Goal: Transaction & Acquisition: Book appointment/travel/reservation

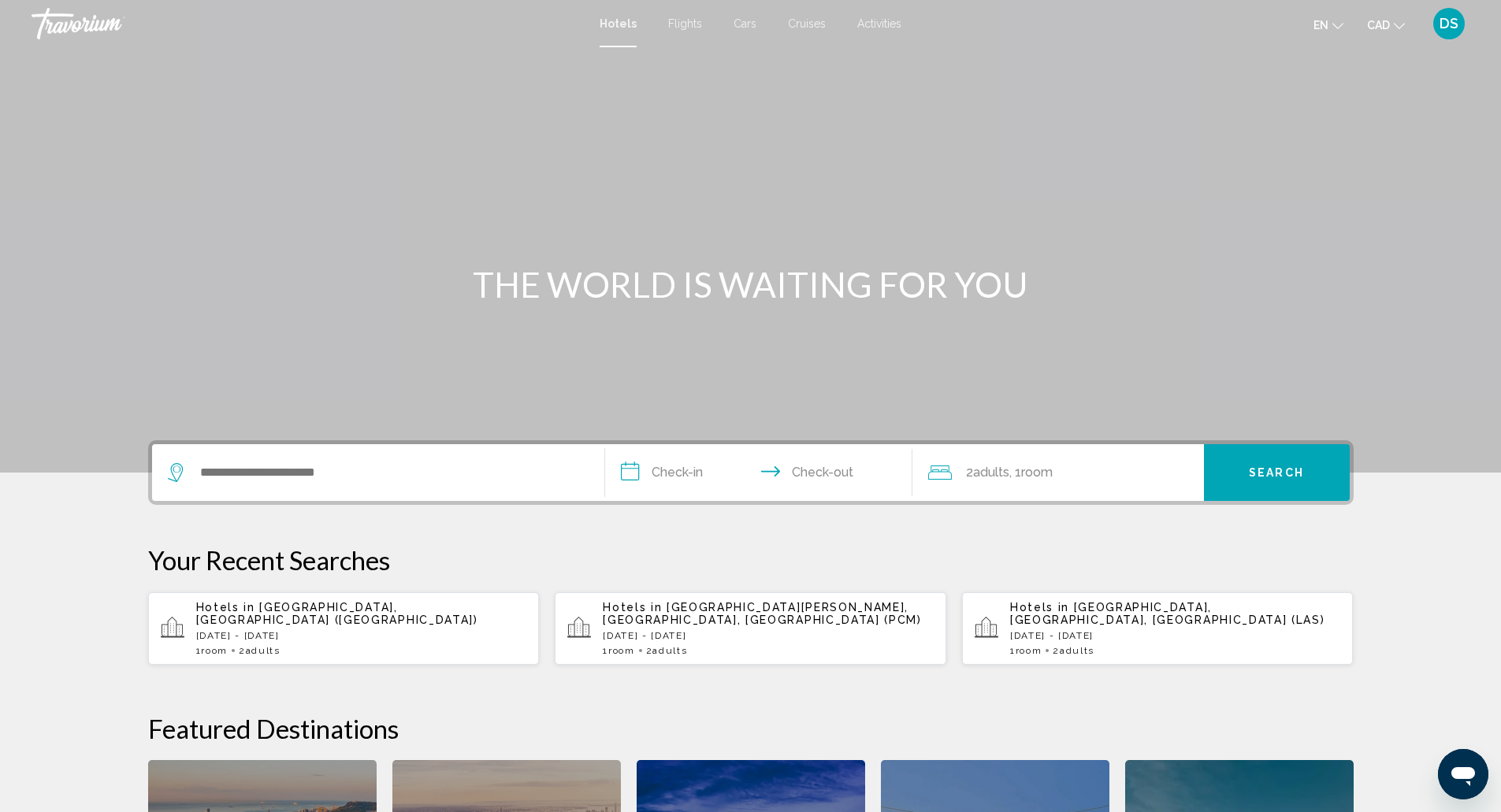
click at [392, 622] on div "Hotels in [GEOGRAPHIC_DATA], [GEOGRAPHIC_DATA] ([GEOGRAPHIC_DATA]) [DATE] - [DA…" at bounding box center [361, 628] width 331 height 55
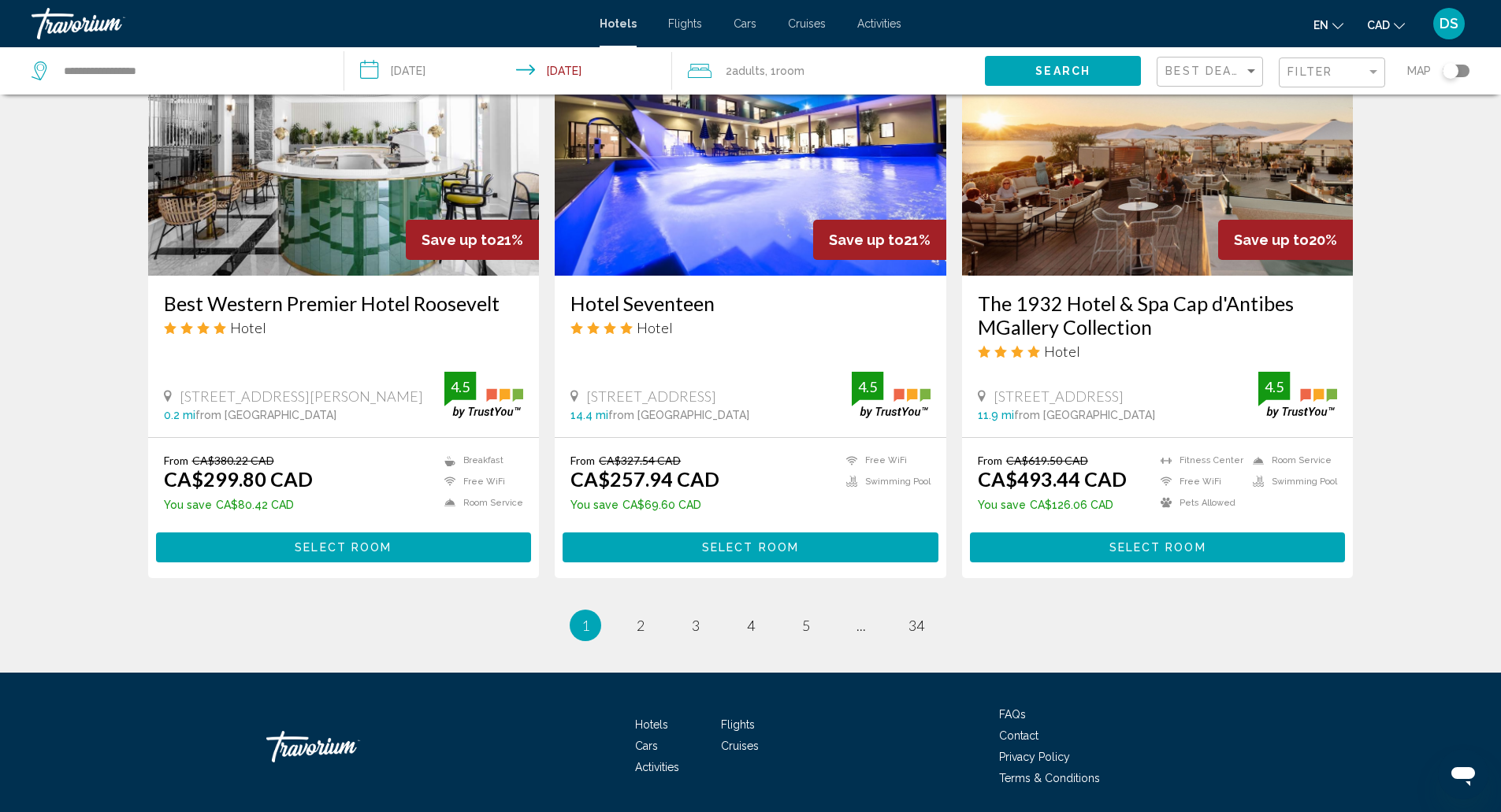
scroll to position [1868, 0]
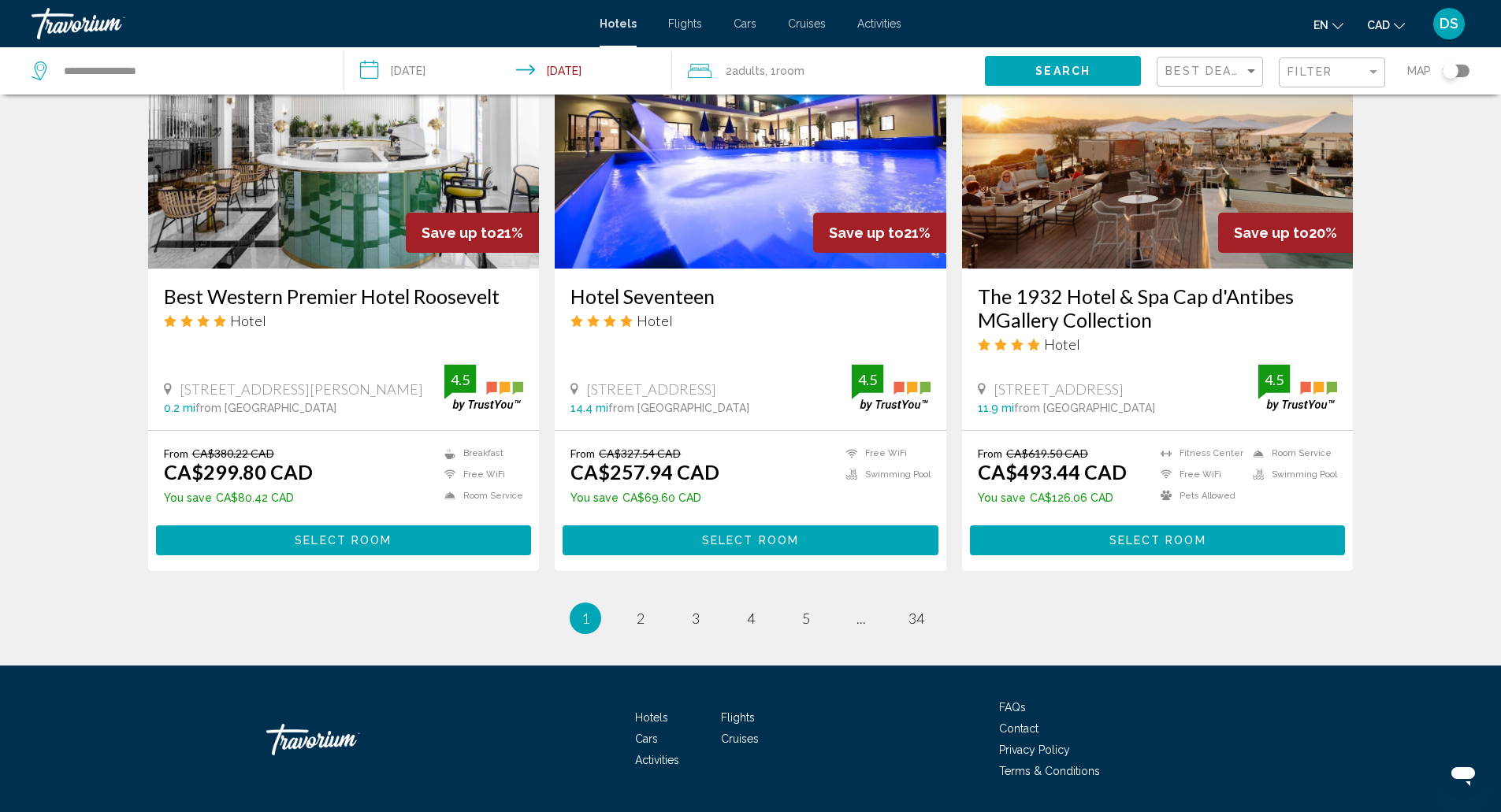
click at [651, 603] on ul "1 / 34 You're on page 1 page 2 page 3 page 4 page 5 page ... page 34" at bounding box center [751, 618] width 1205 height 31
click at [640, 610] on span "2" at bounding box center [640, 618] width 8 height 17
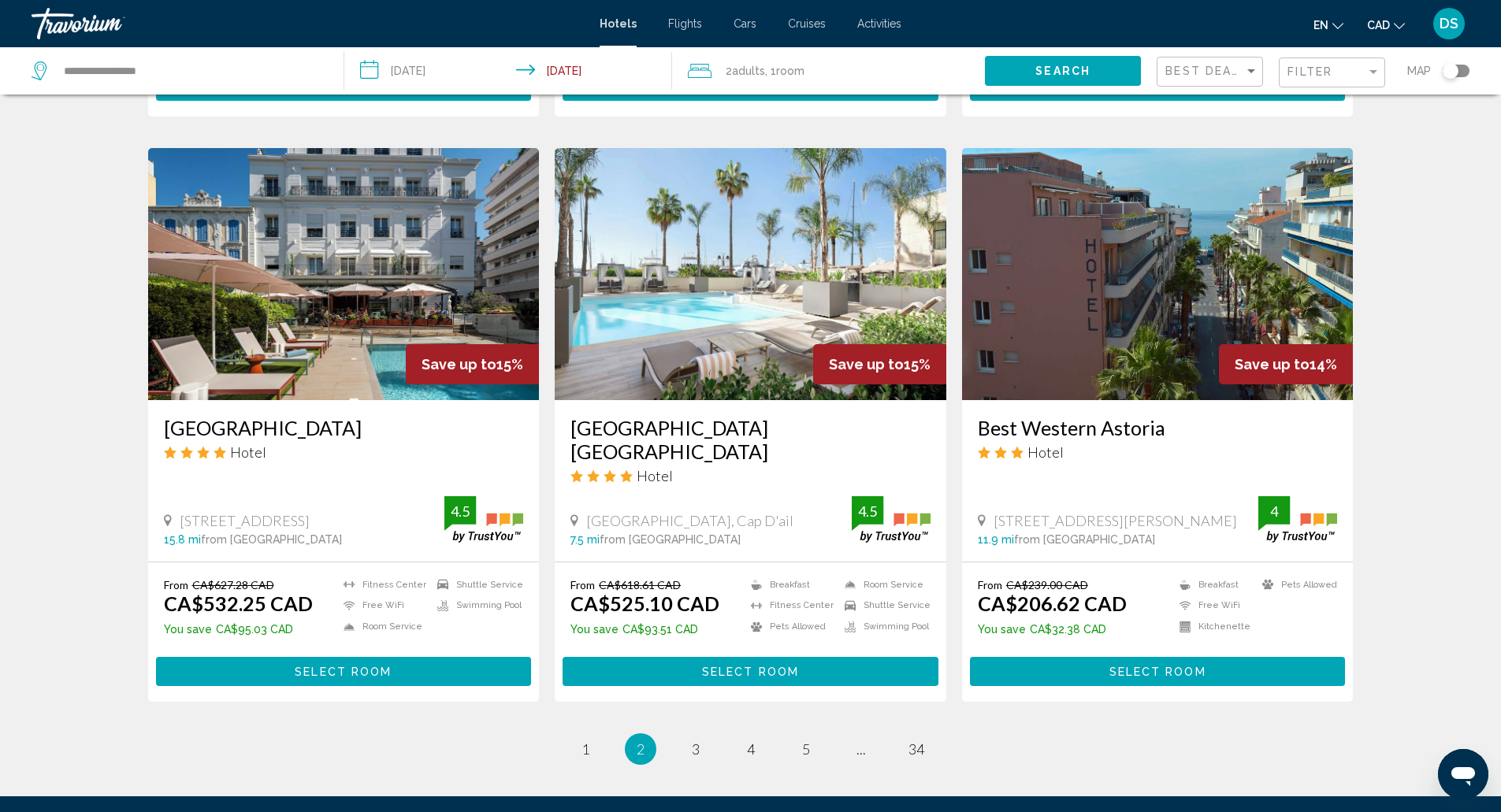
scroll to position [1745, 0]
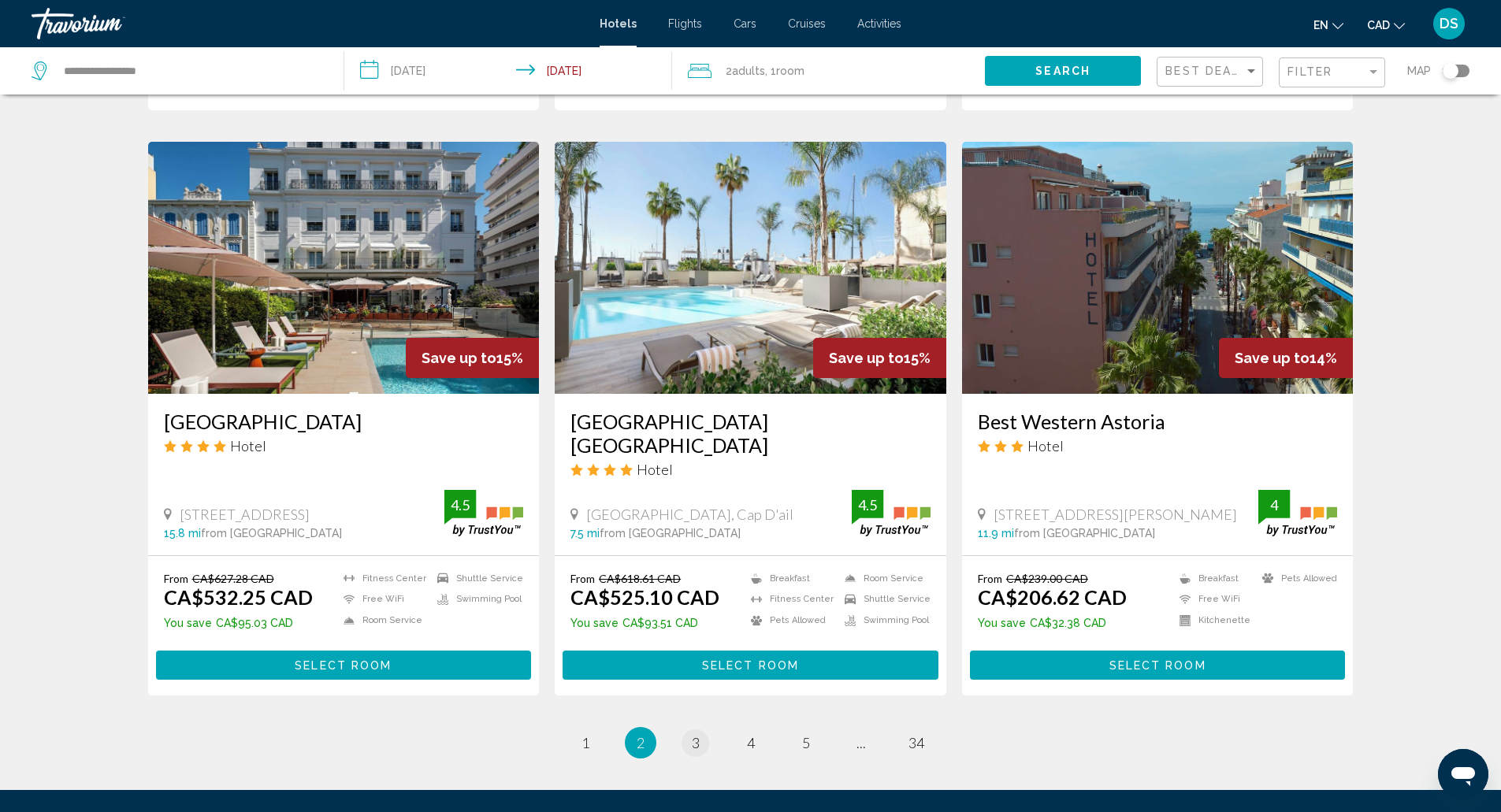
click at [694, 734] on span "3" at bounding box center [695, 742] width 8 height 17
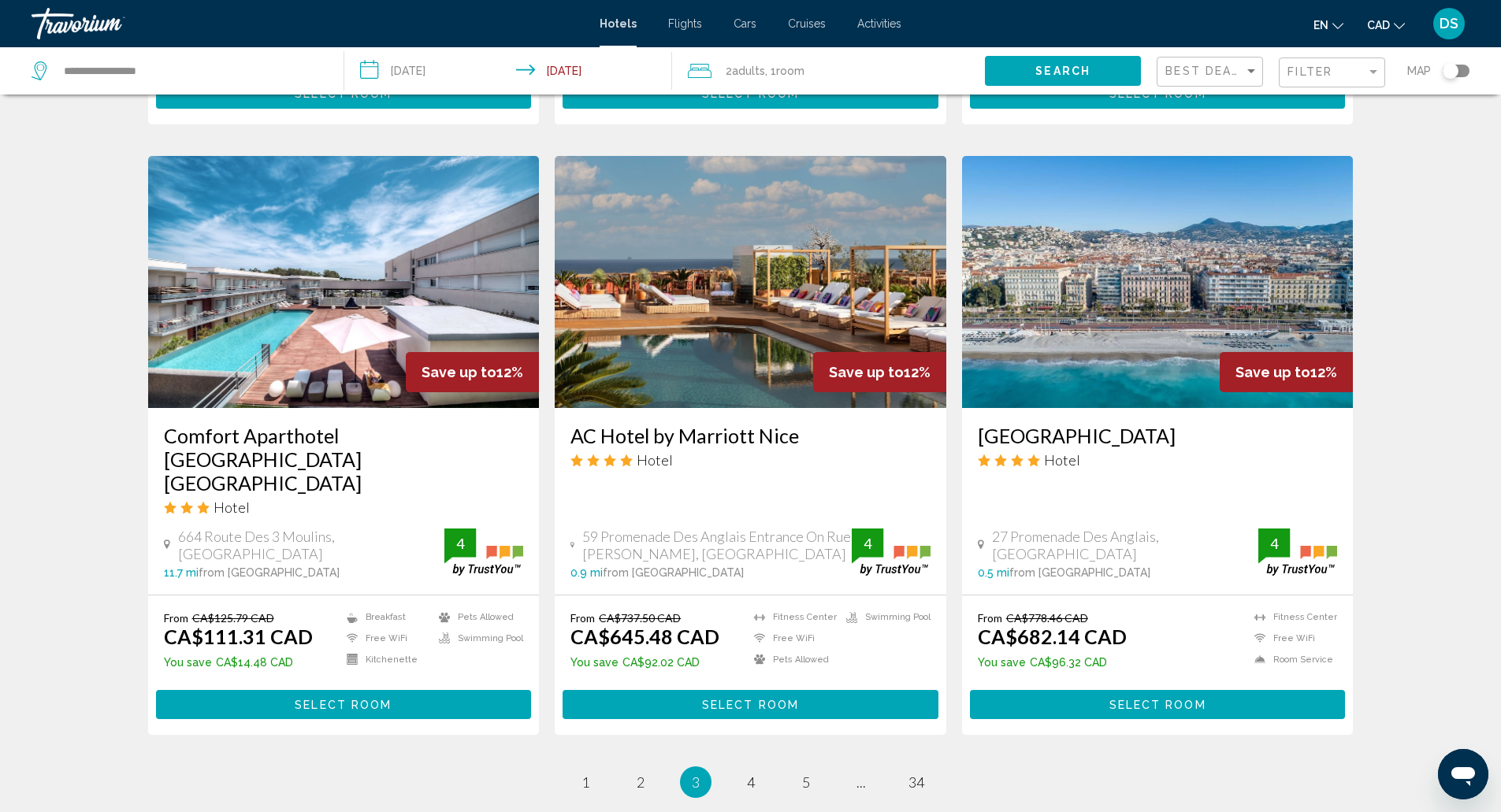
scroll to position [1714, 0]
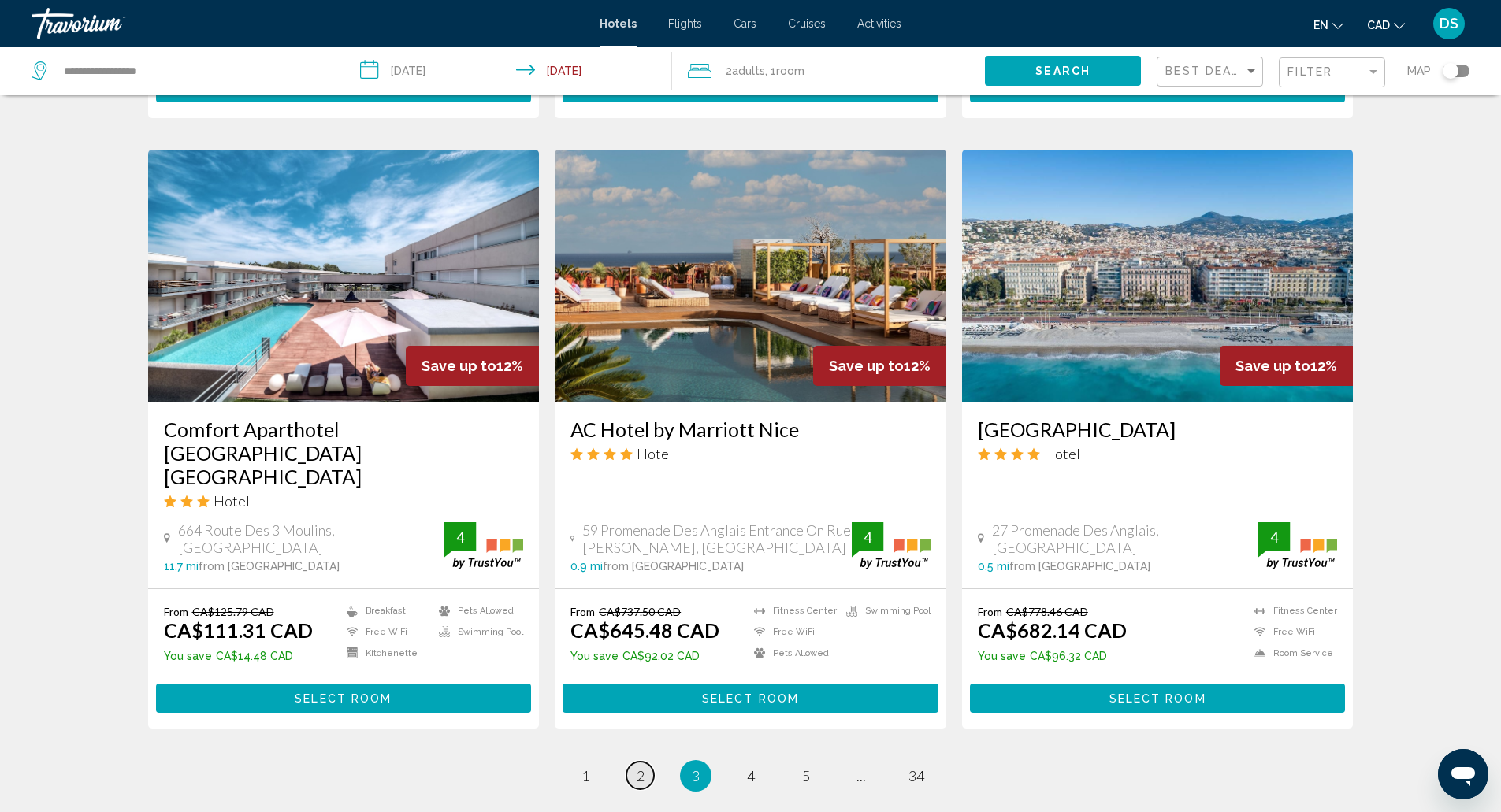
click at [630, 762] on link "page 2" at bounding box center [640, 775] width 28 height 28
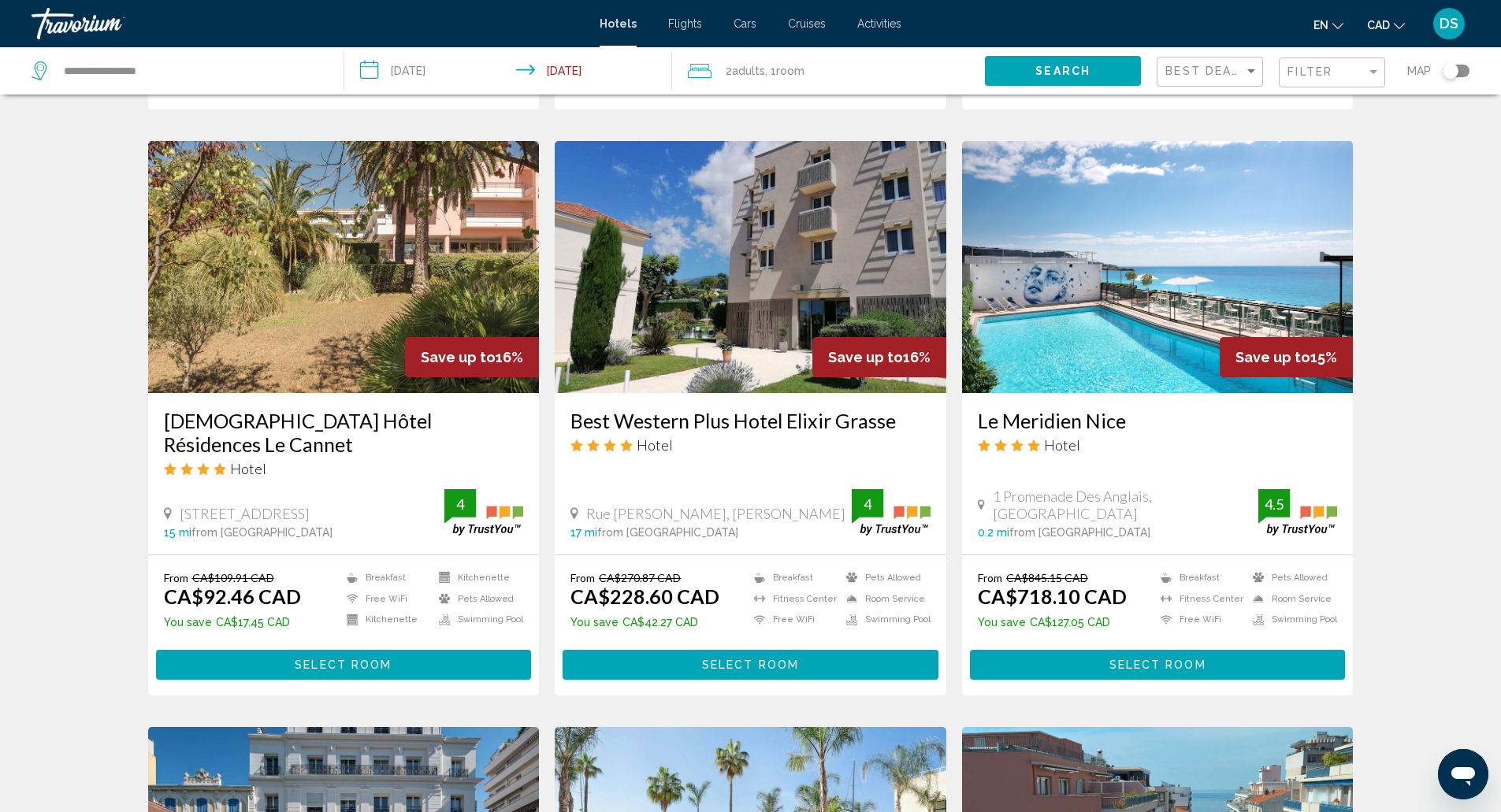
scroll to position [1174, 0]
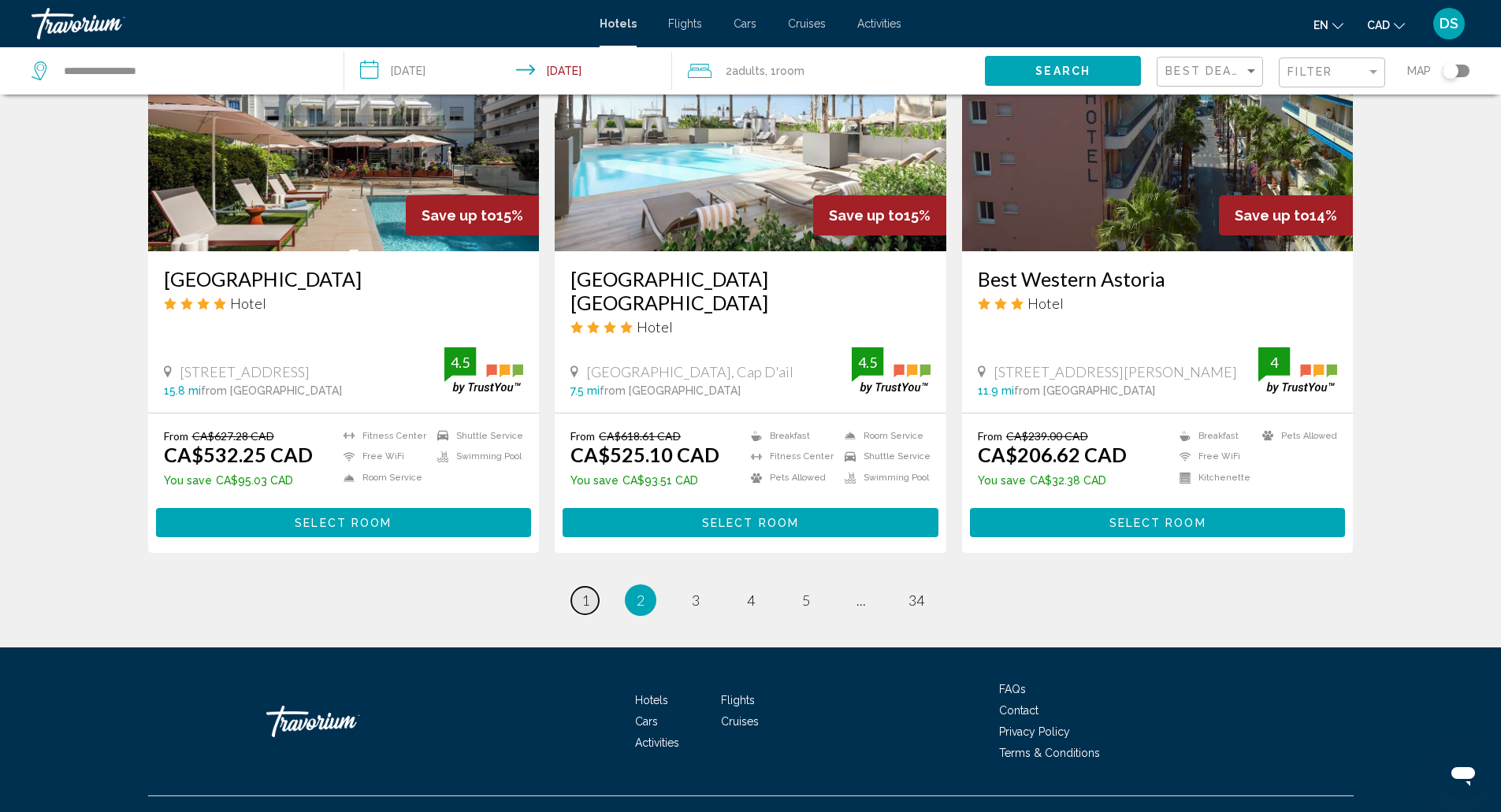
click at [576, 587] on link "page 1" at bounding box center [585, 600] width 28 height 28
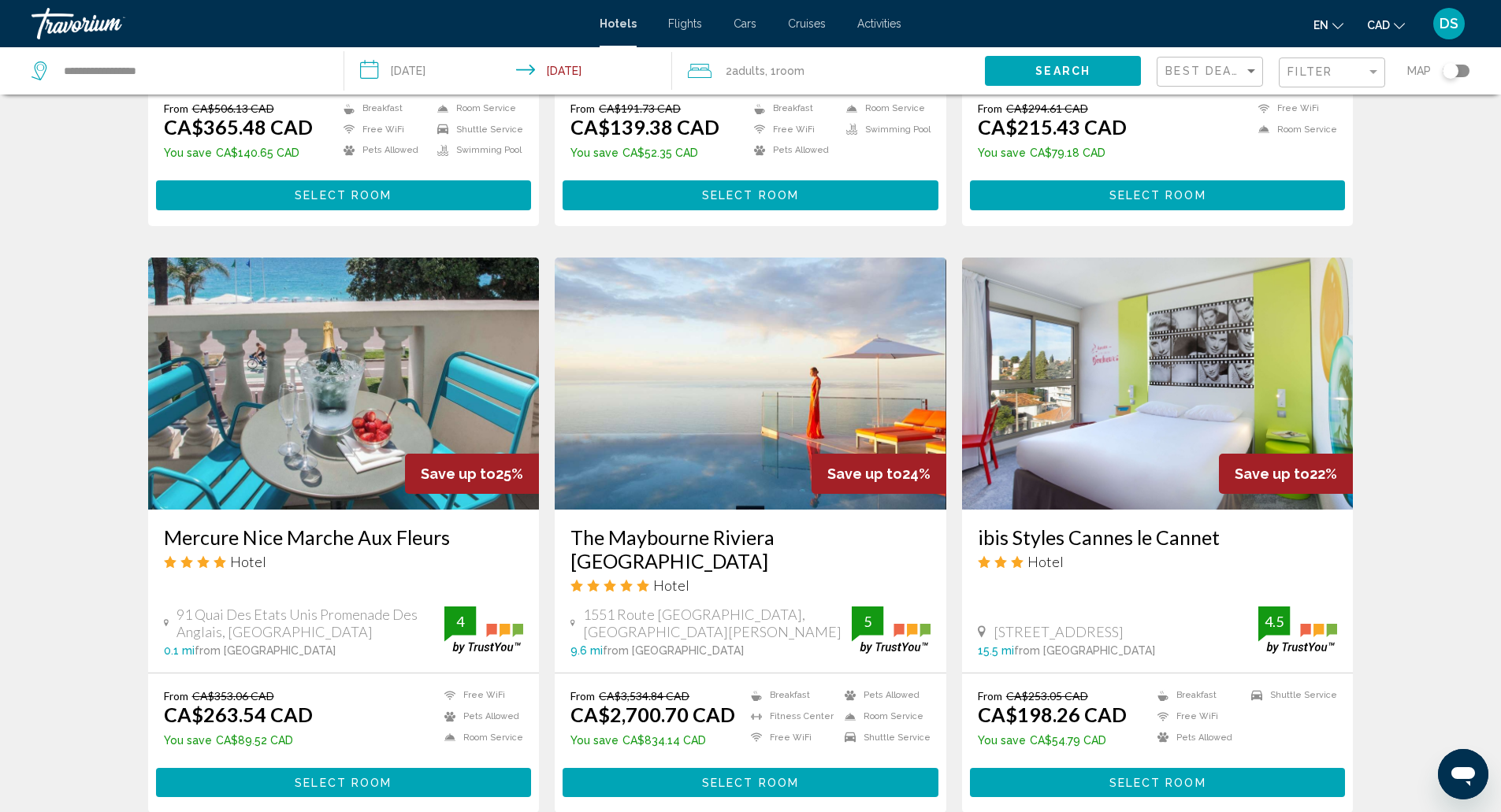
scroll to position [1045, 0]
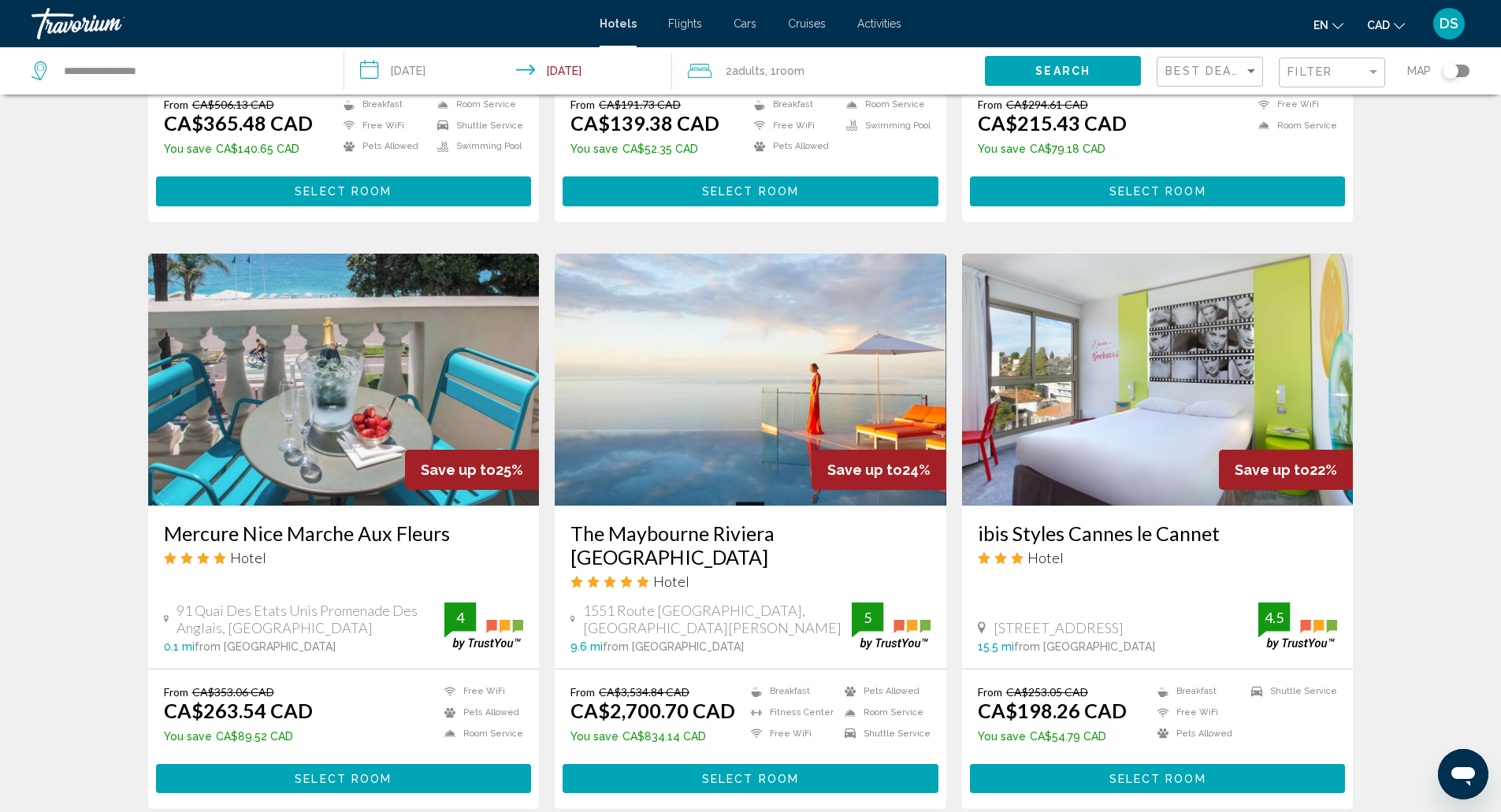
click at [467, 764] on button "Select Room" at bounding box center [344, 779] width 375 height 29
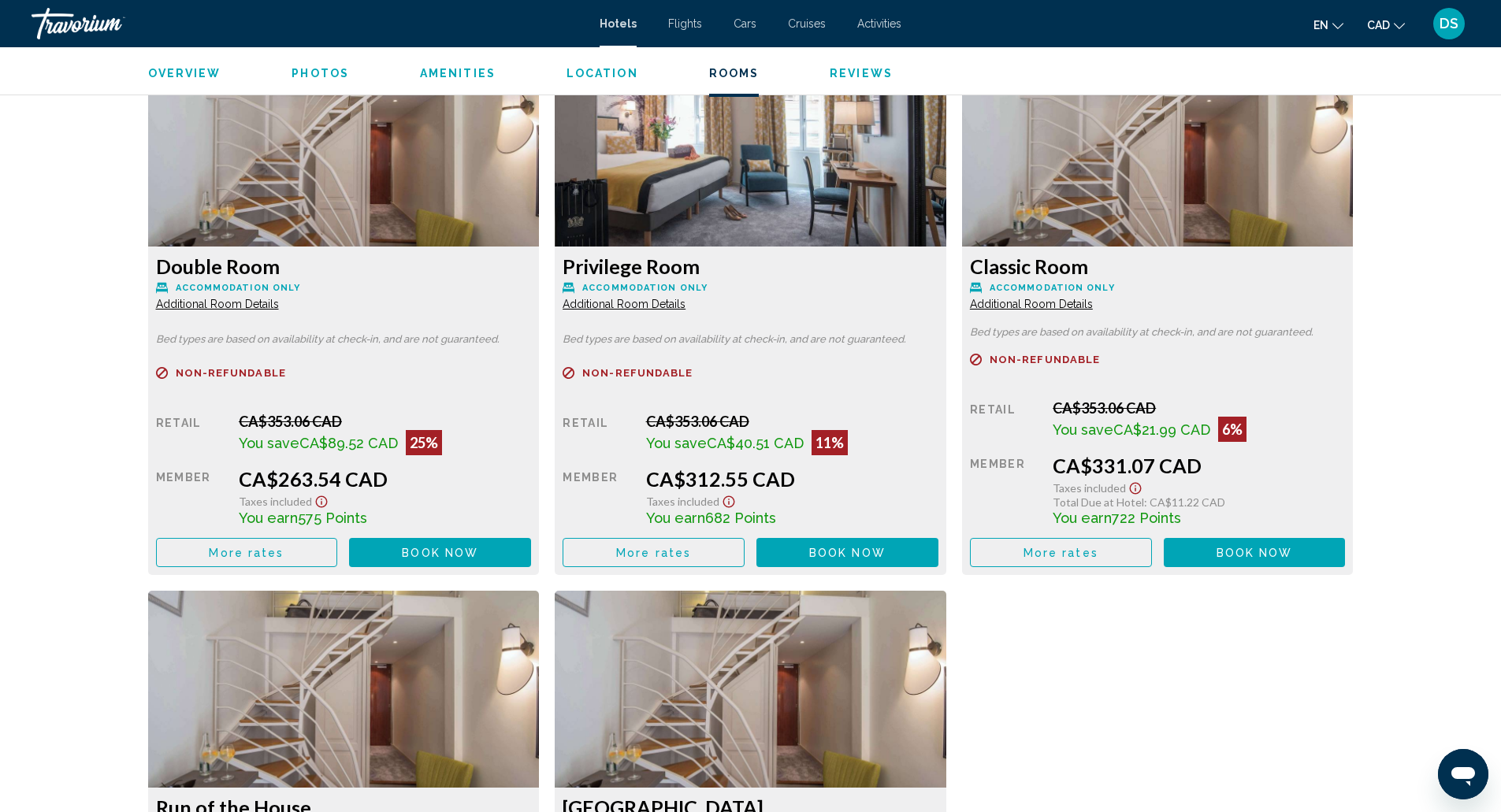
scroll to position [2184, 0]
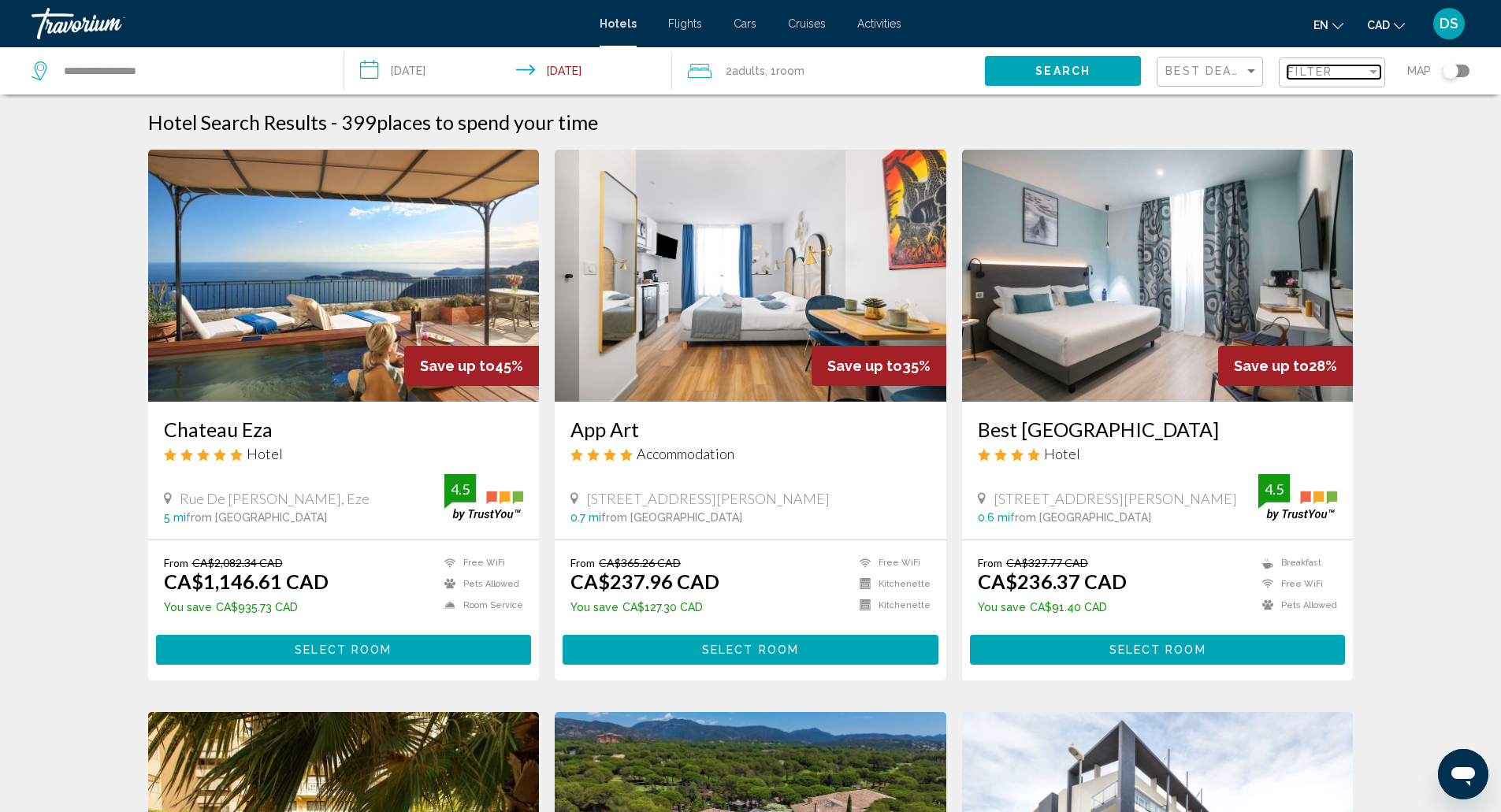
click at [1296, 75] on span "Filter" at bounding box center [1310, 72] width 45 height 13
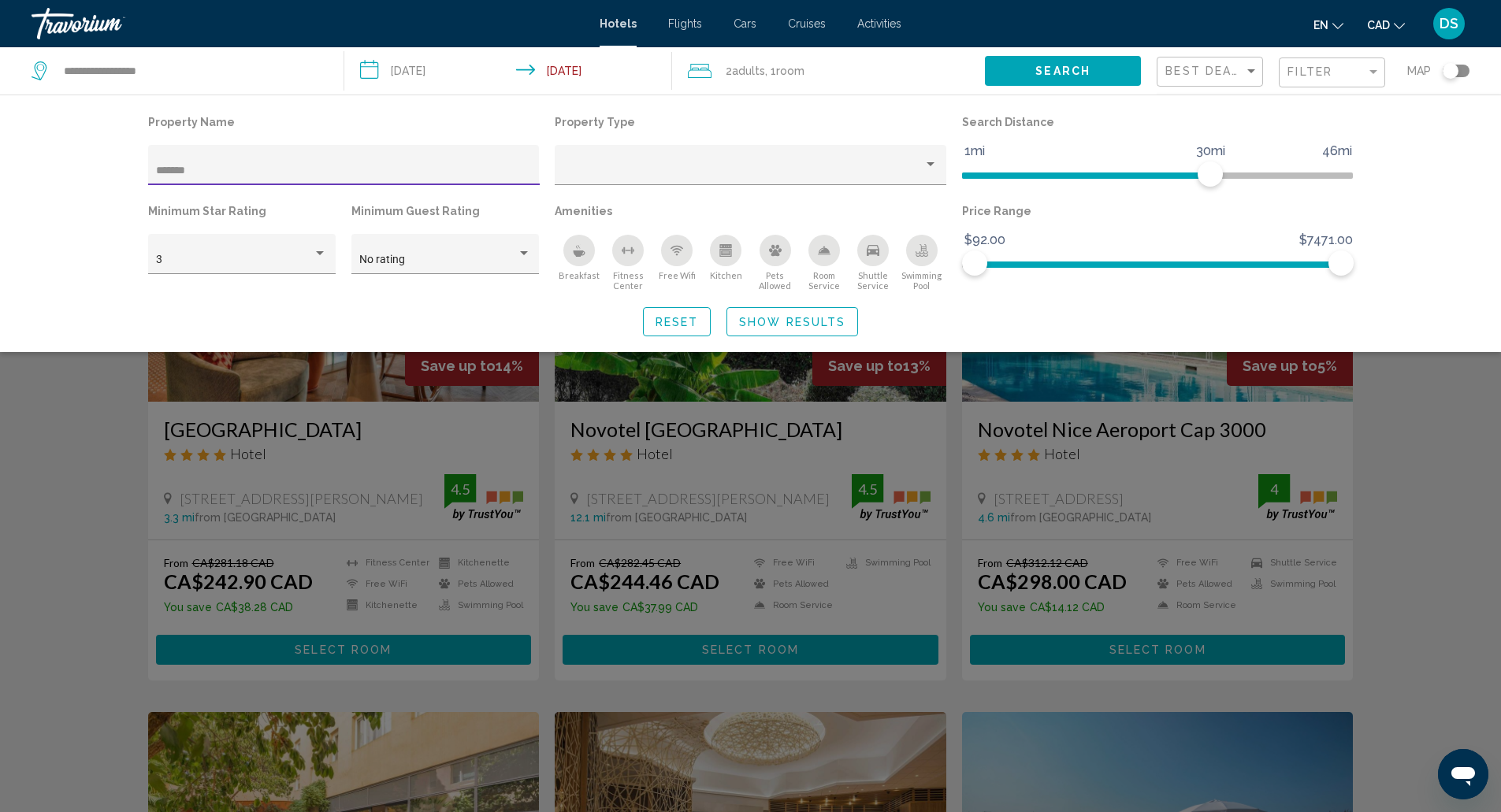
type input "*******"
click at [318, 481] on div "Search widget" at bounding box center [750, 524] width 1501 height 576
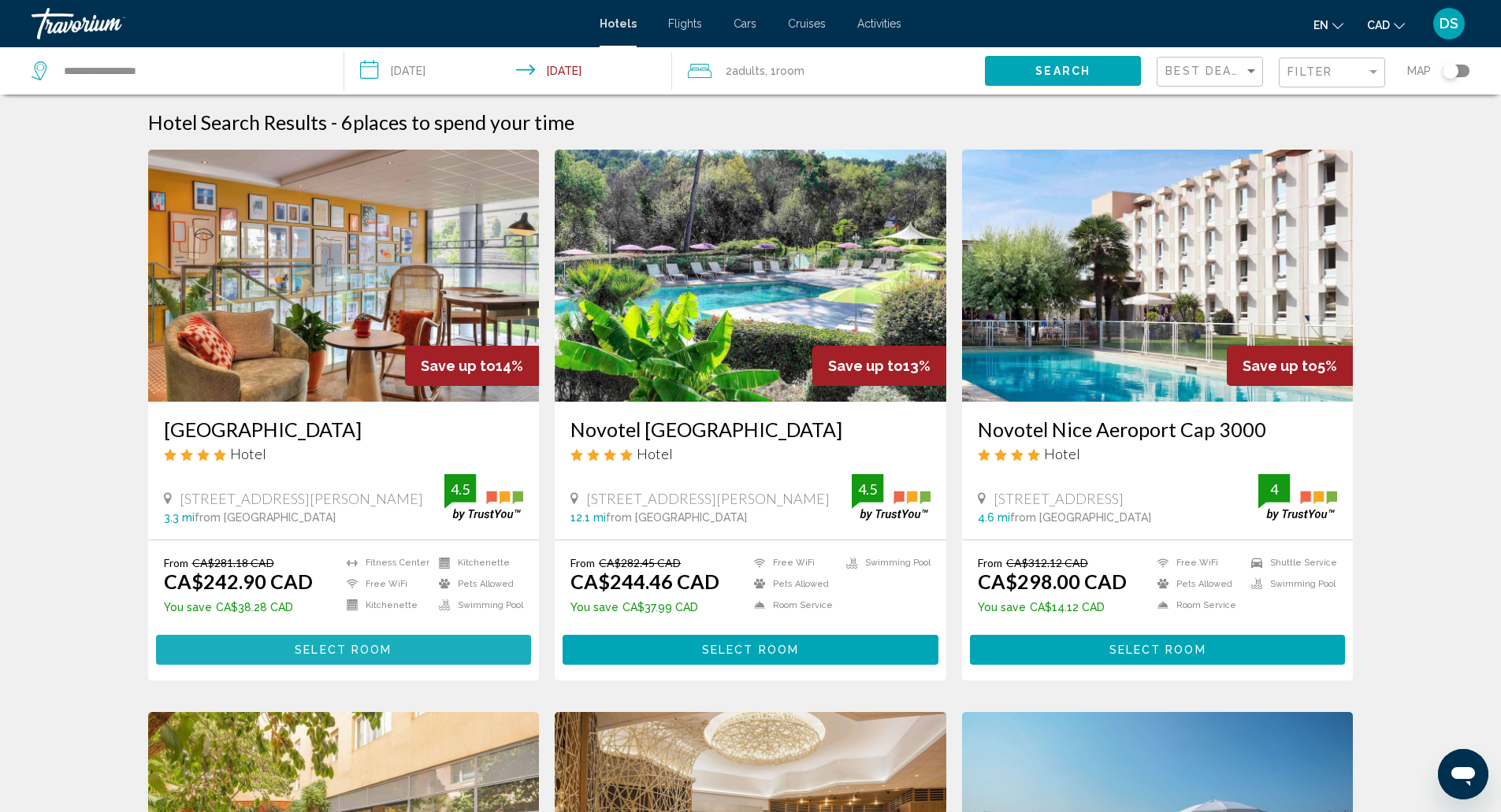
click at [355, 650] on span "Select Room" at bounding box center [343, 650] width 97 height 13
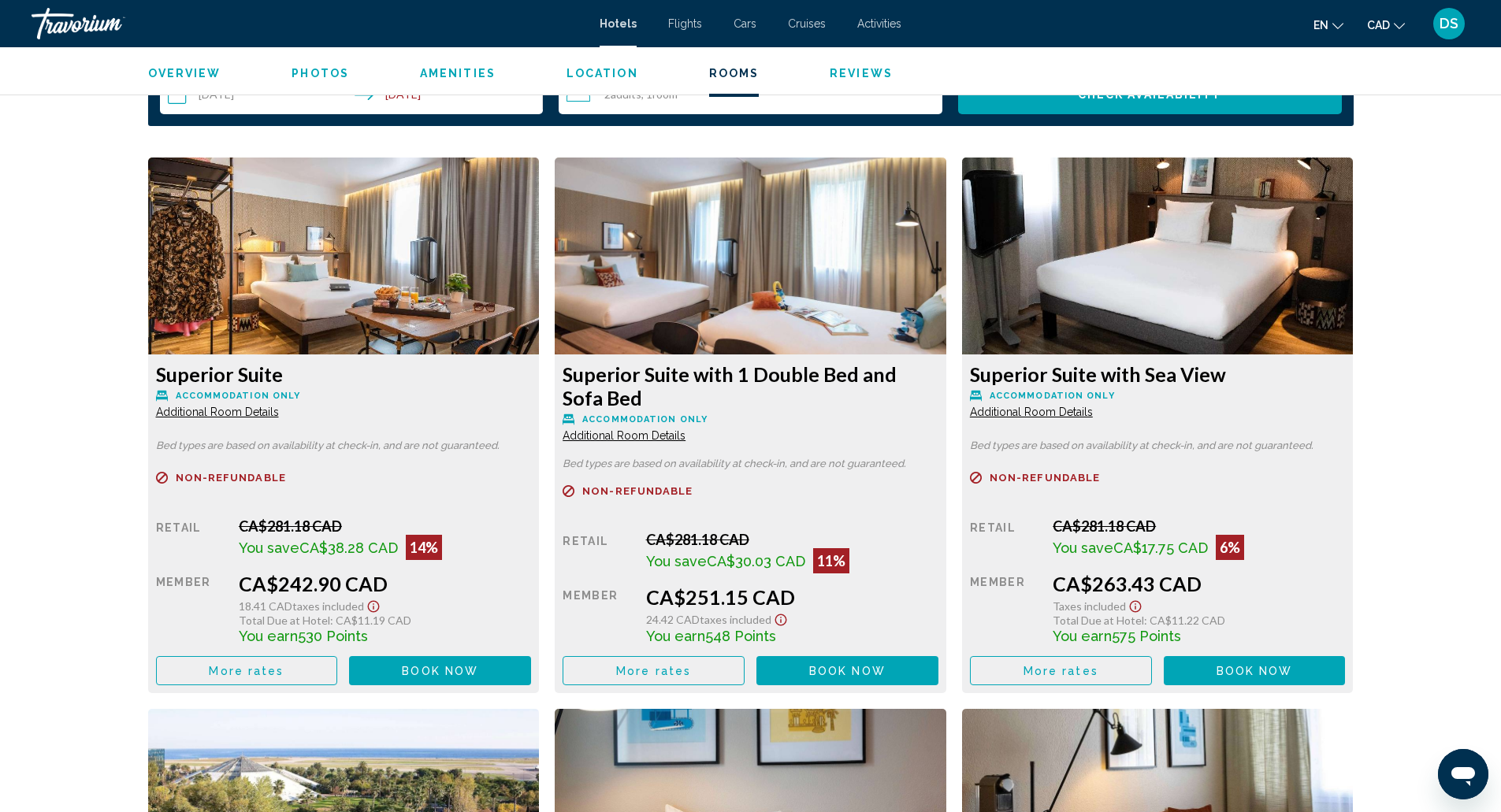
scroll to position [2070, 0]
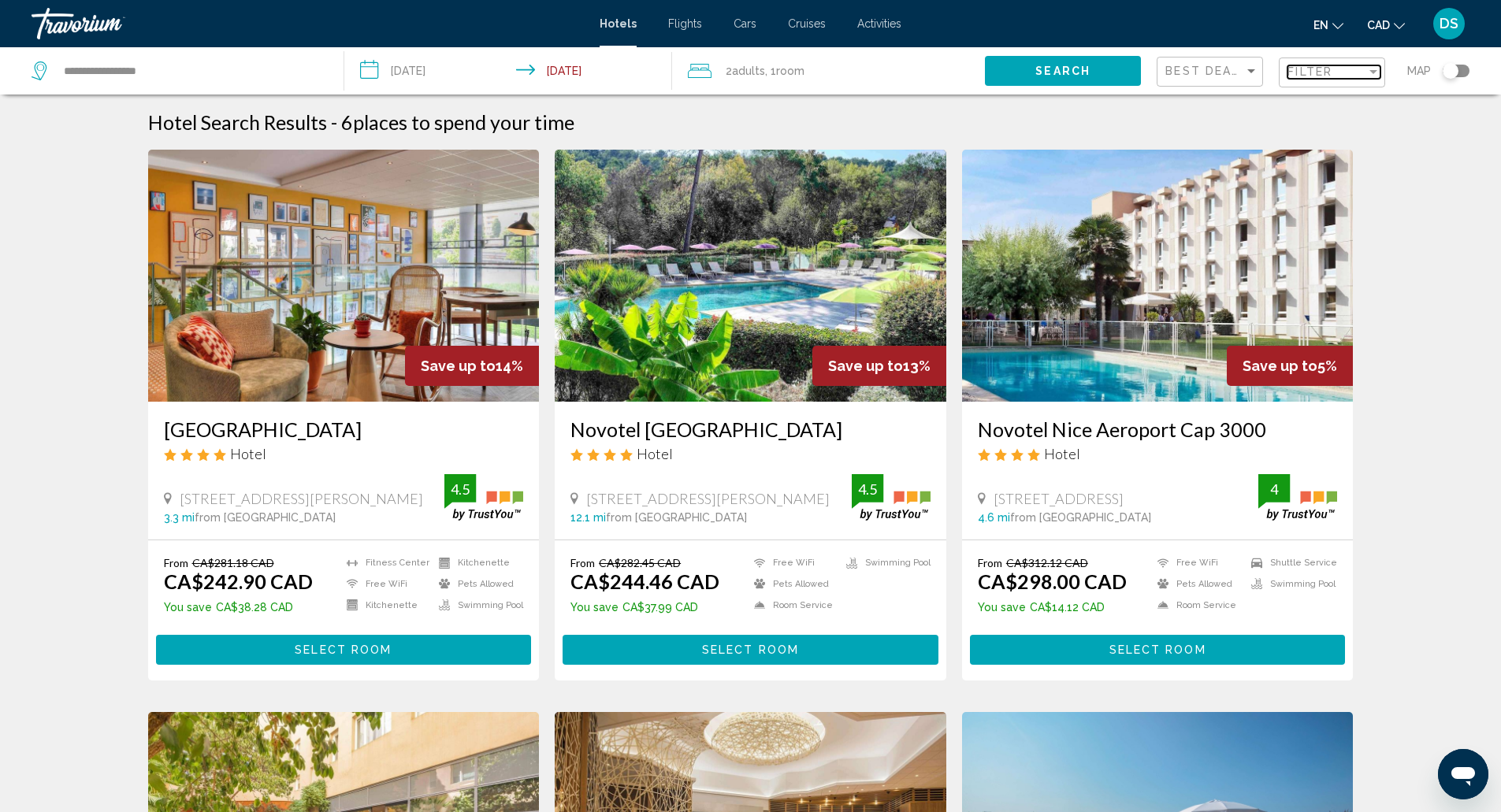
click at [1332, 75] on span "Filter" at bounding box center [1310, 72] width 45 height 13
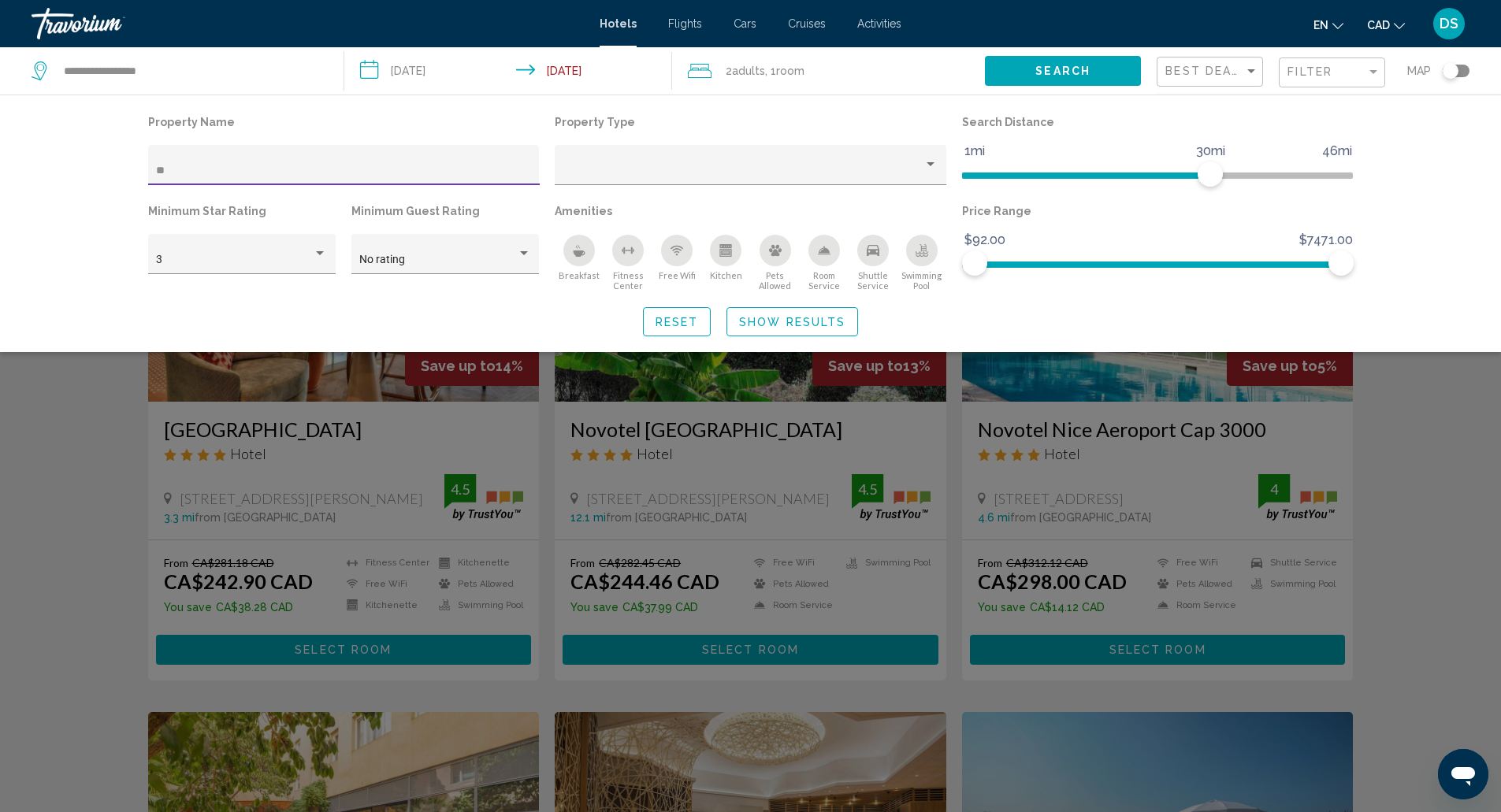
type input "*"
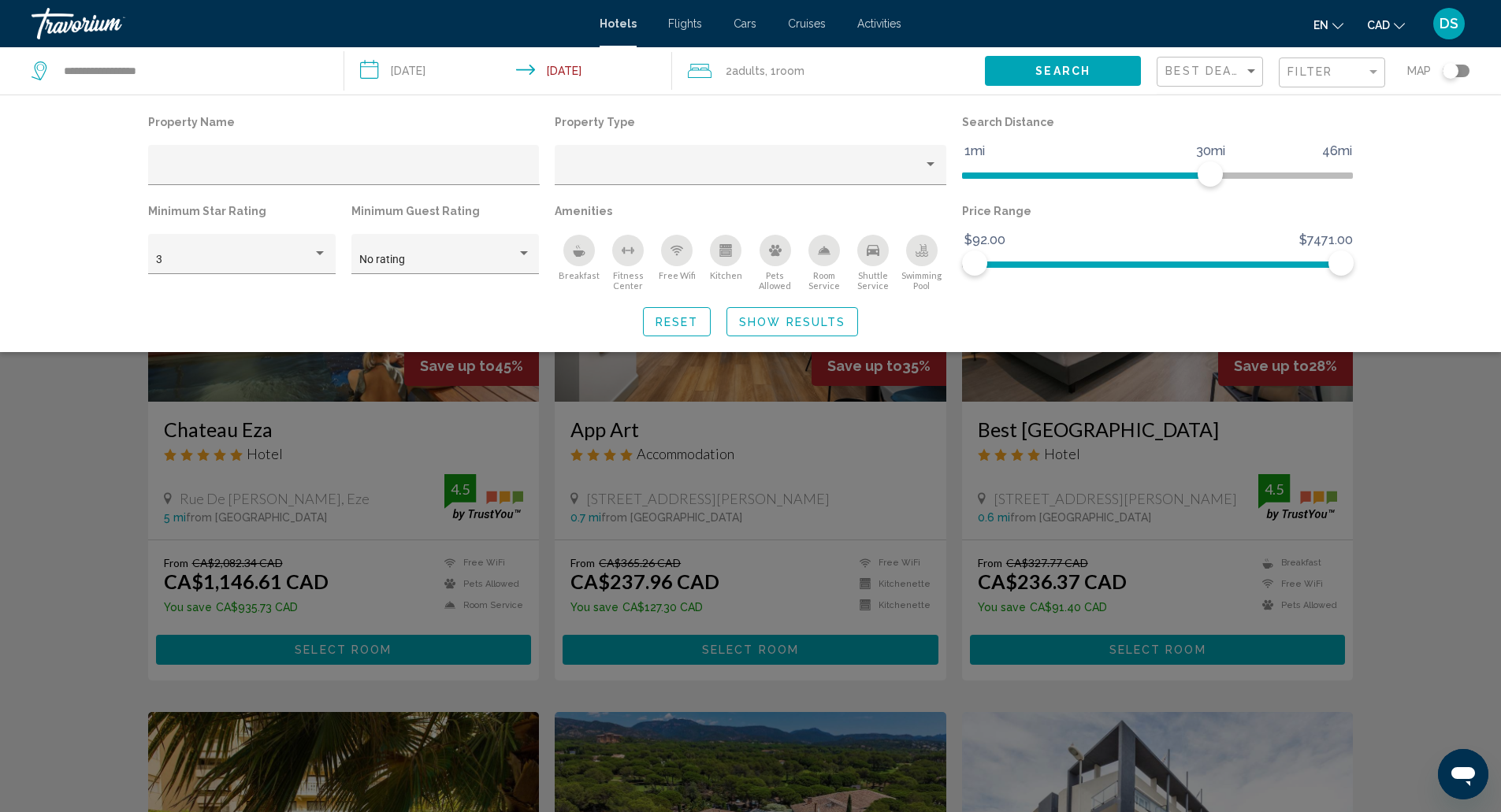
click at [93, 495] on div "Search widget" at bounding box center [750, 524] width 1501 height 576
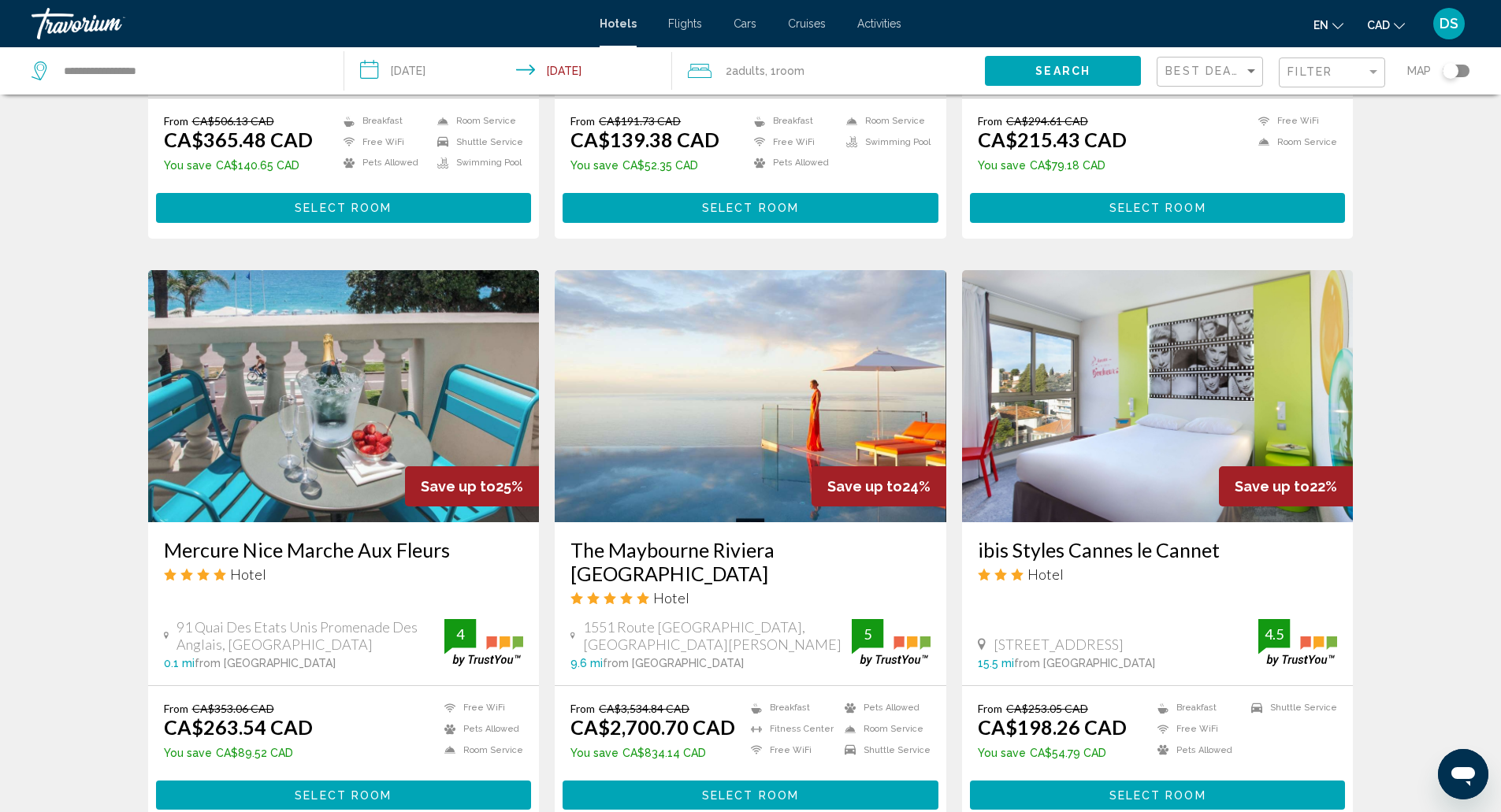
scroll to position [1034, 0]
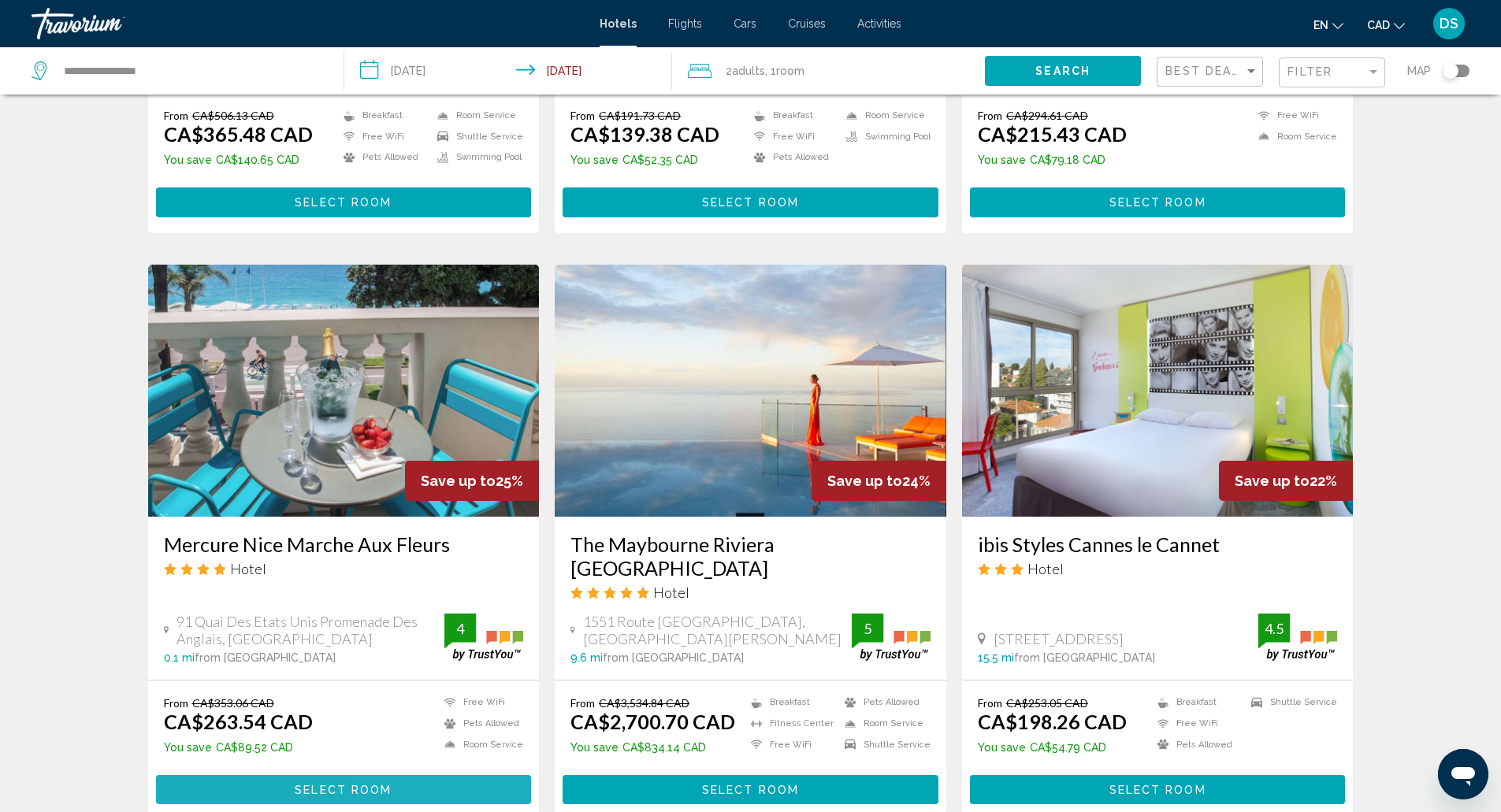
click at [458, 775] on button "Select Room" at bounding box center [344, 790] width 375 height 29
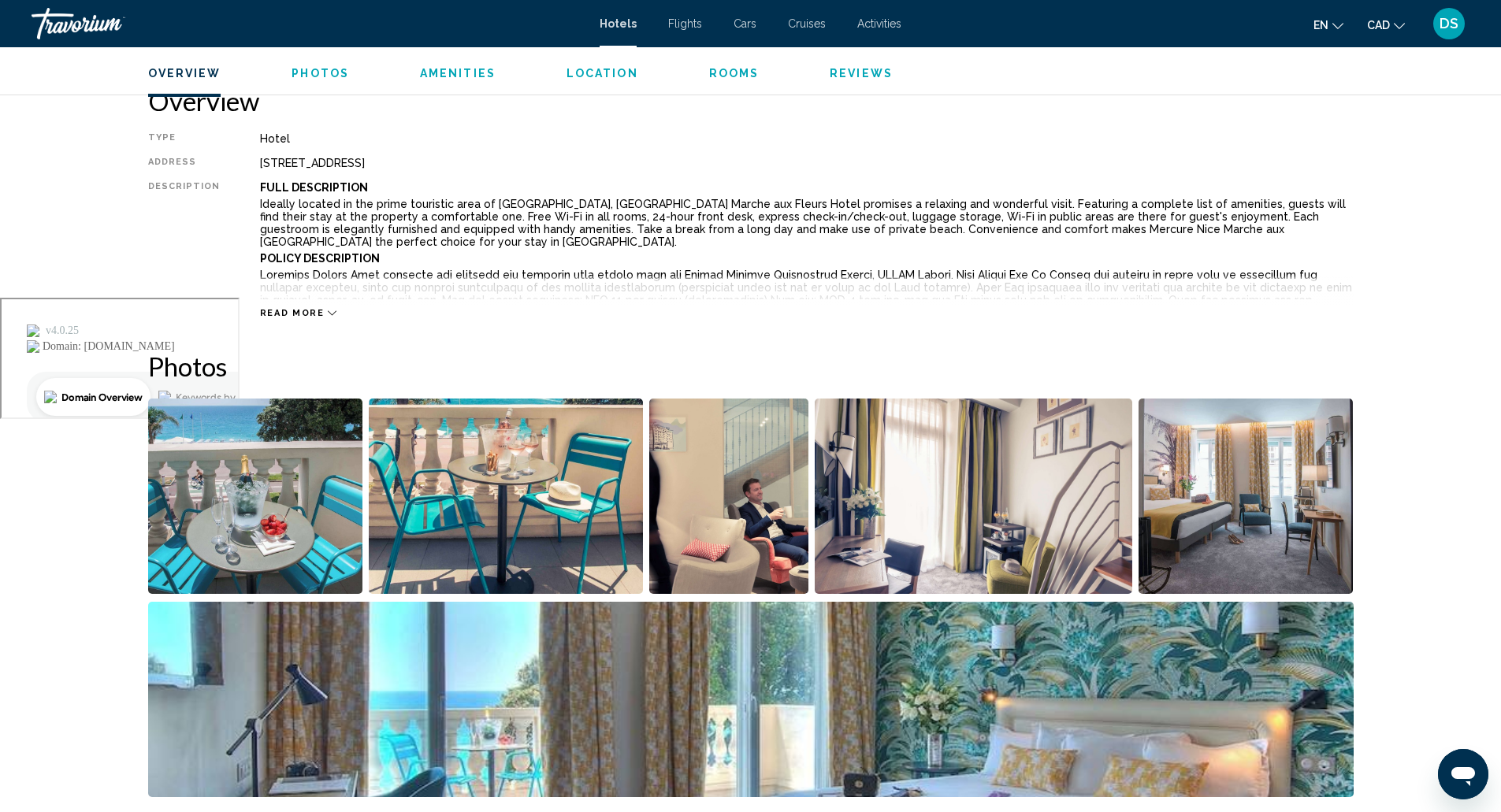
scroll to position [513, 0]
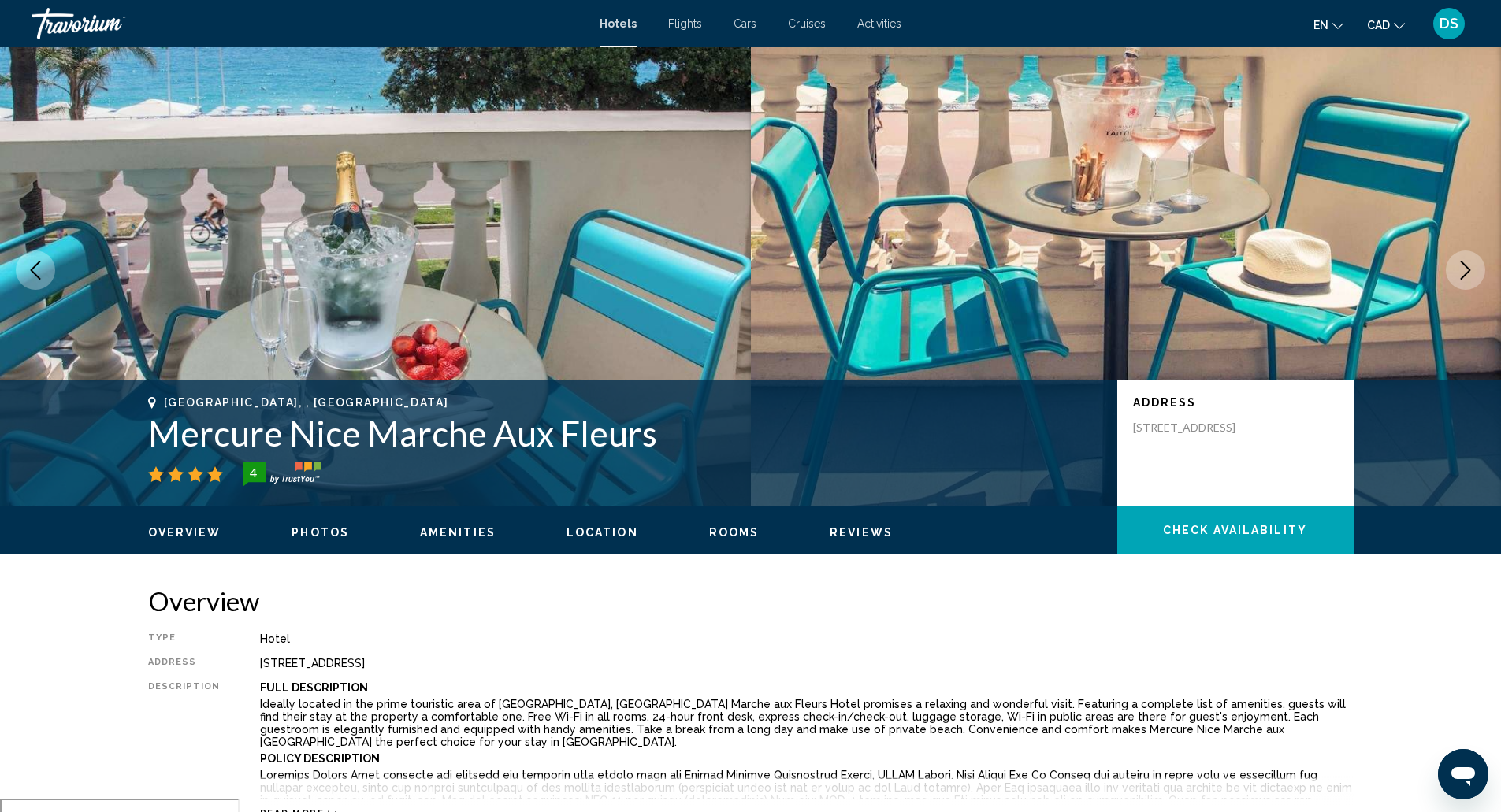
scroll to position [0, 0]
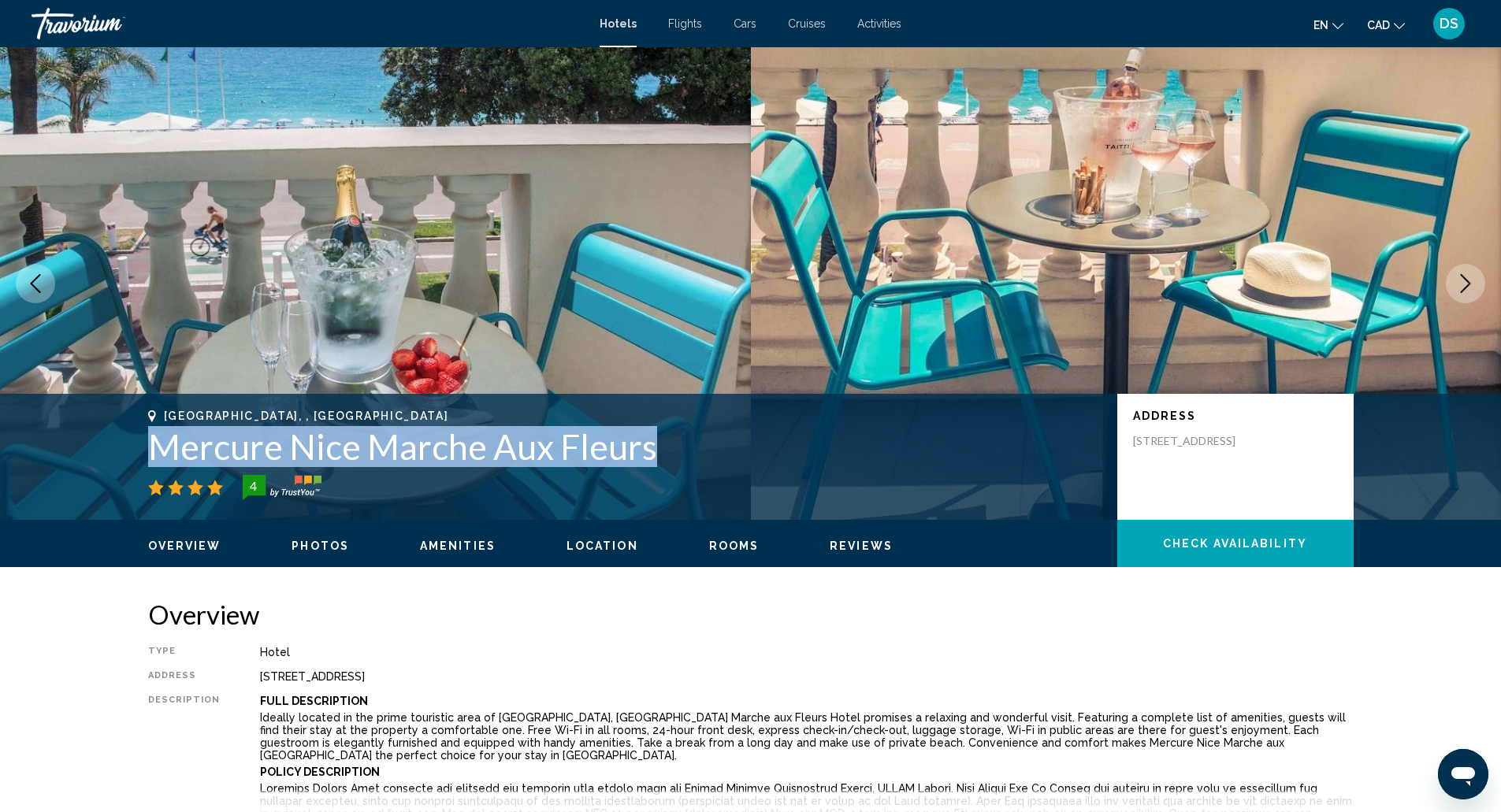
drag, startPoint x: 136, startPoint y: 443, endPoint x: 662, endPoint y: 457, distance: 526.2
click at [662, 457] on div "Nice, , France Mercure Nice Marche Aux Fleurs 4 Address 91 Quai Des Etats Unis …" at bounding box center [751, 456] width 1268 height 94
copy h1 "Mercure Nice Marche Aux Fleurs"
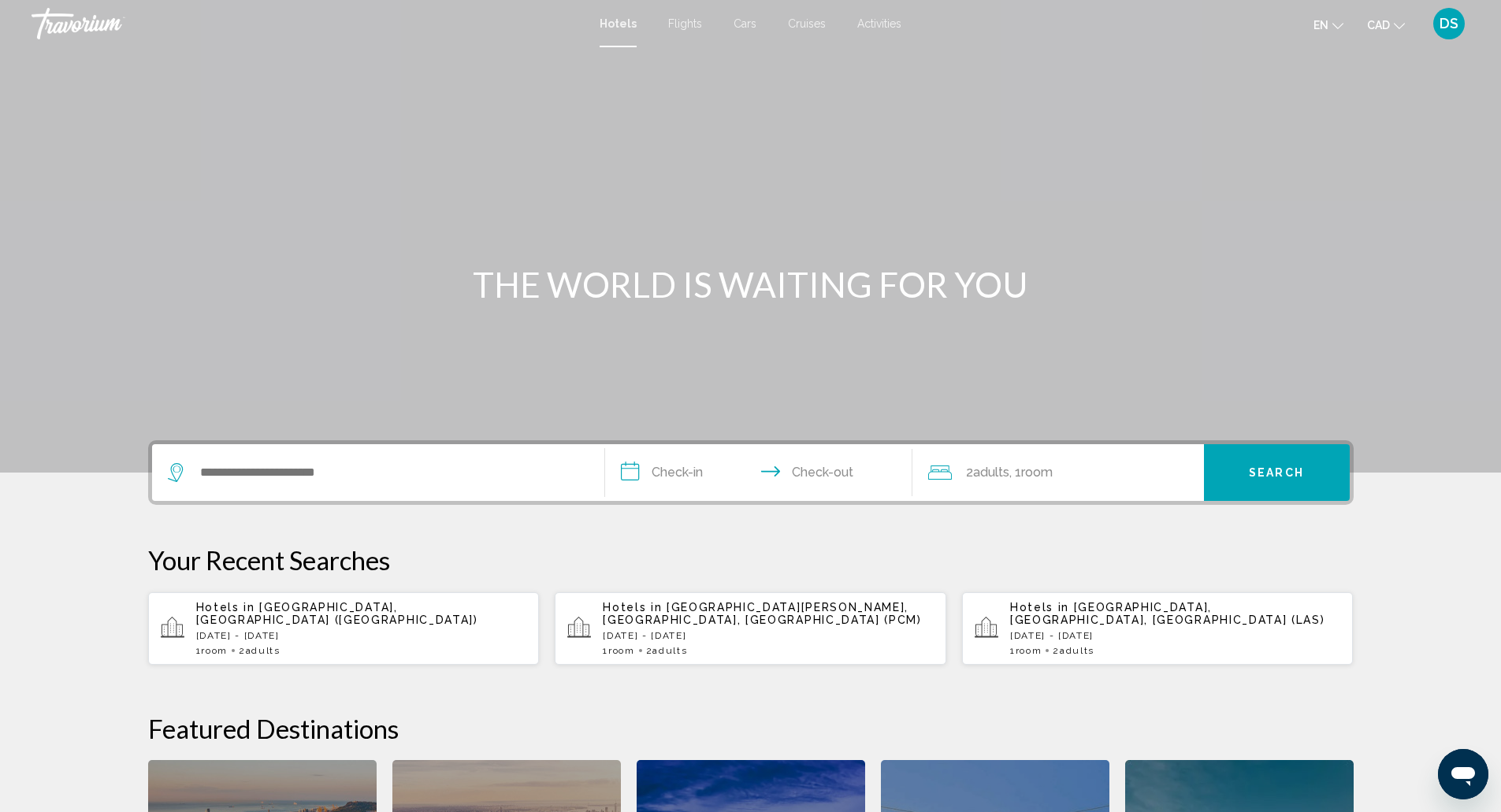
click at [362, 619] on span "[GEOGRAPHIC_DATA], [GEOGRAPHIC_DATA] ([GEOGRAPHIC_DATA])" at bounding box center [337, 613] width 282 height 25
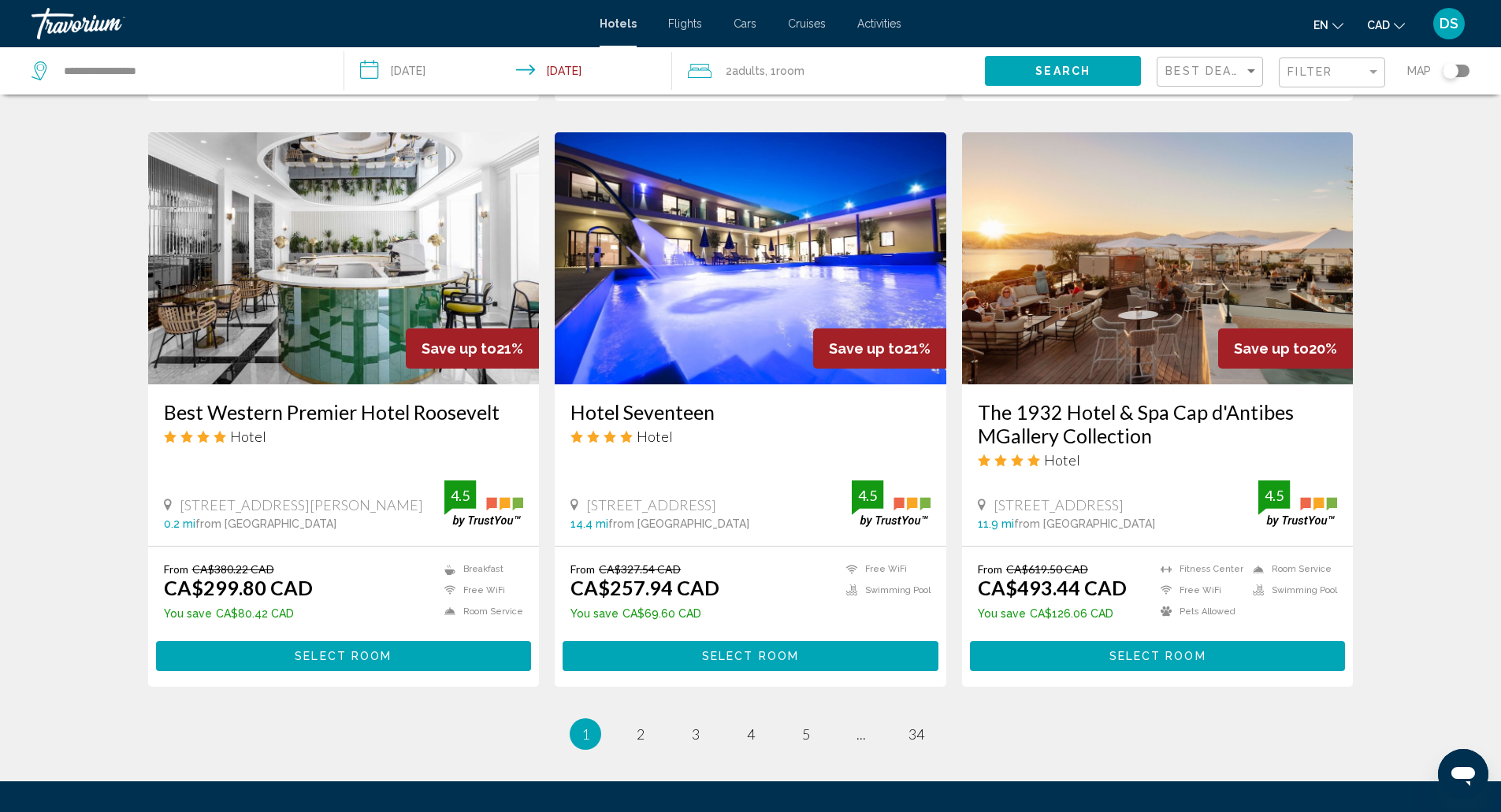
scroll to position [1760, 0]
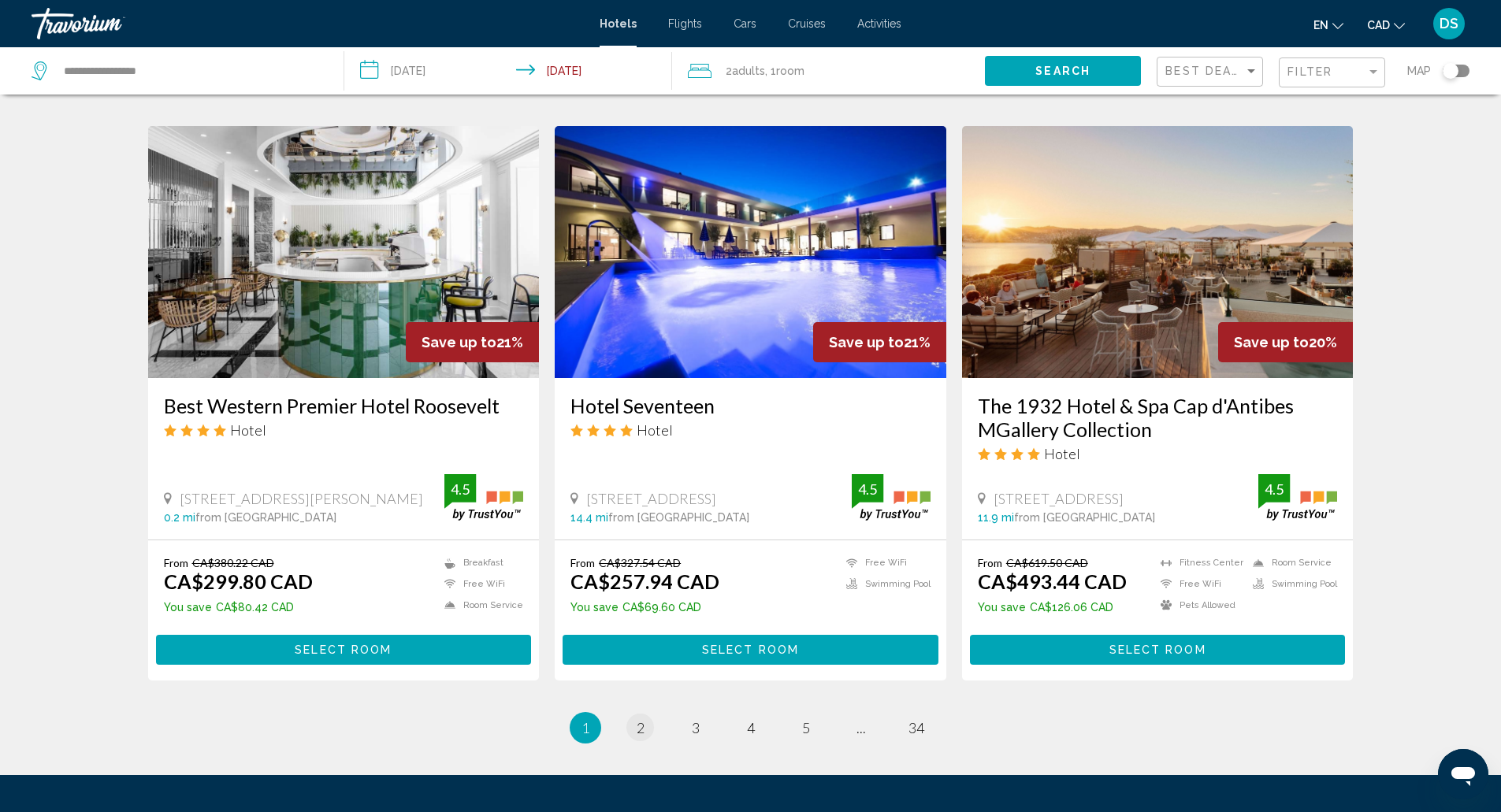
click at [631, 714] on link "page 2" at bounding box center [640, 728] width 28 height 28
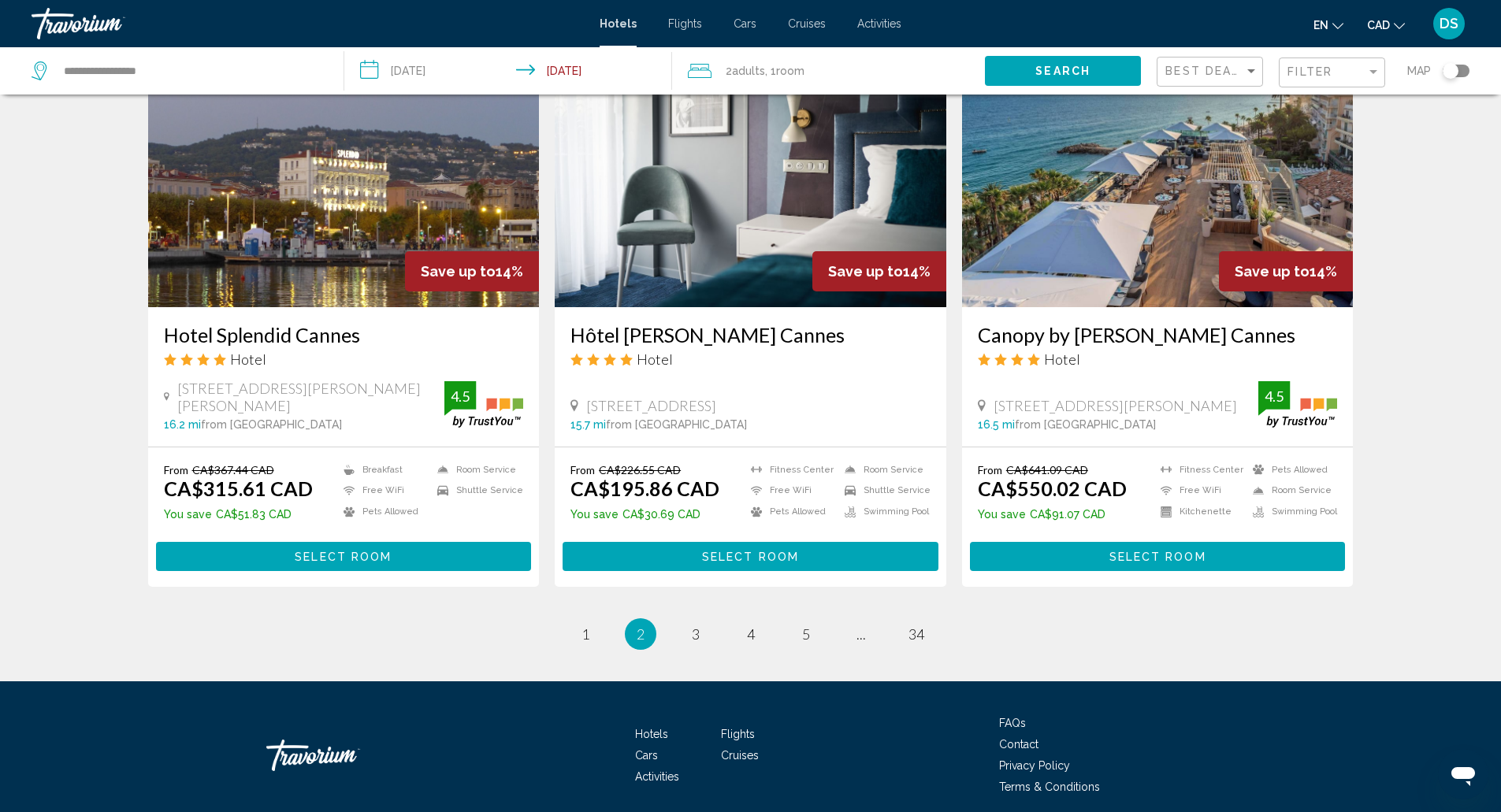
scroll to position [1862, 0]
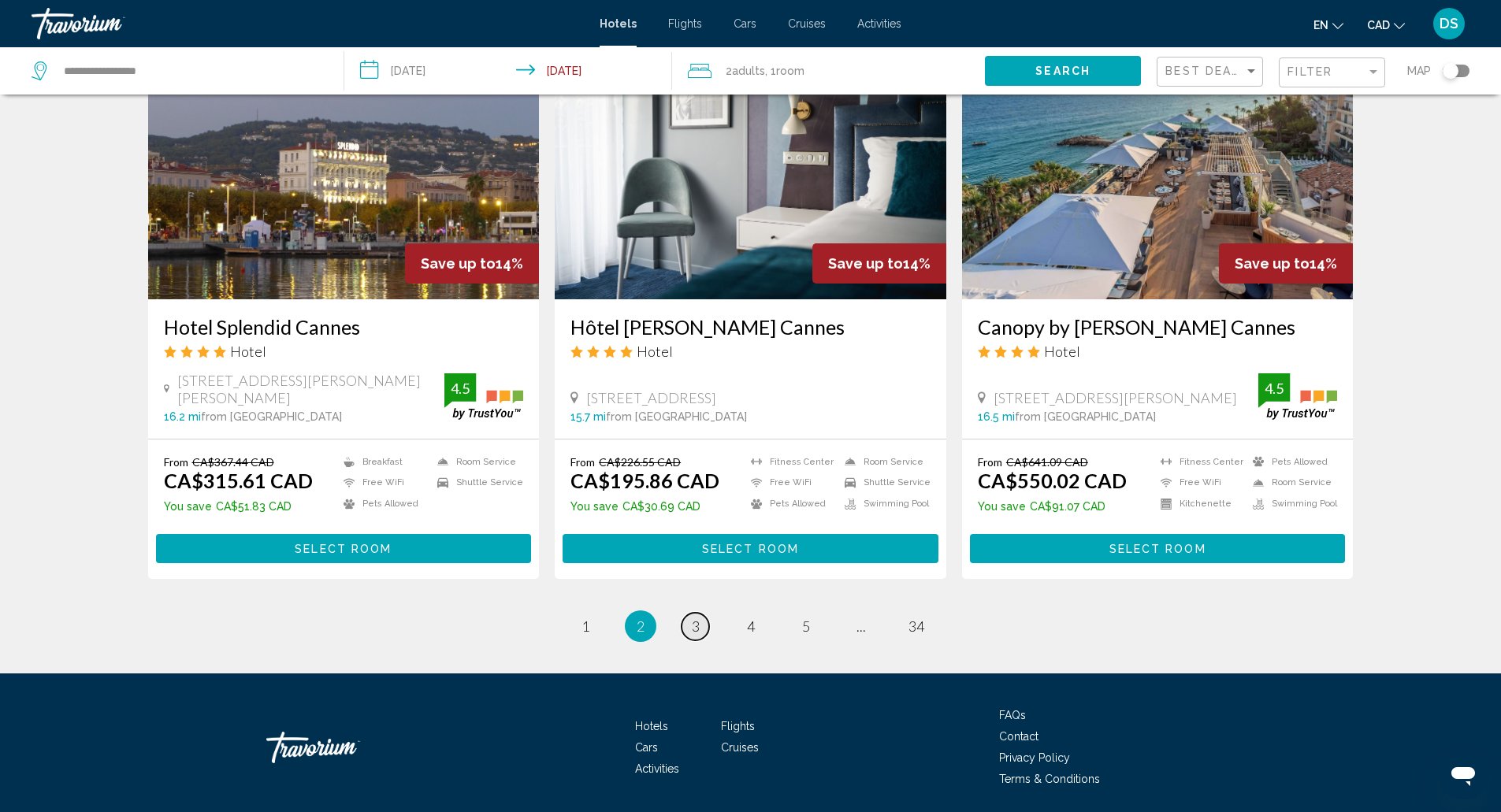
click at [699, 618] on span "3" at bounding box center [695, 626] width 8 height 17
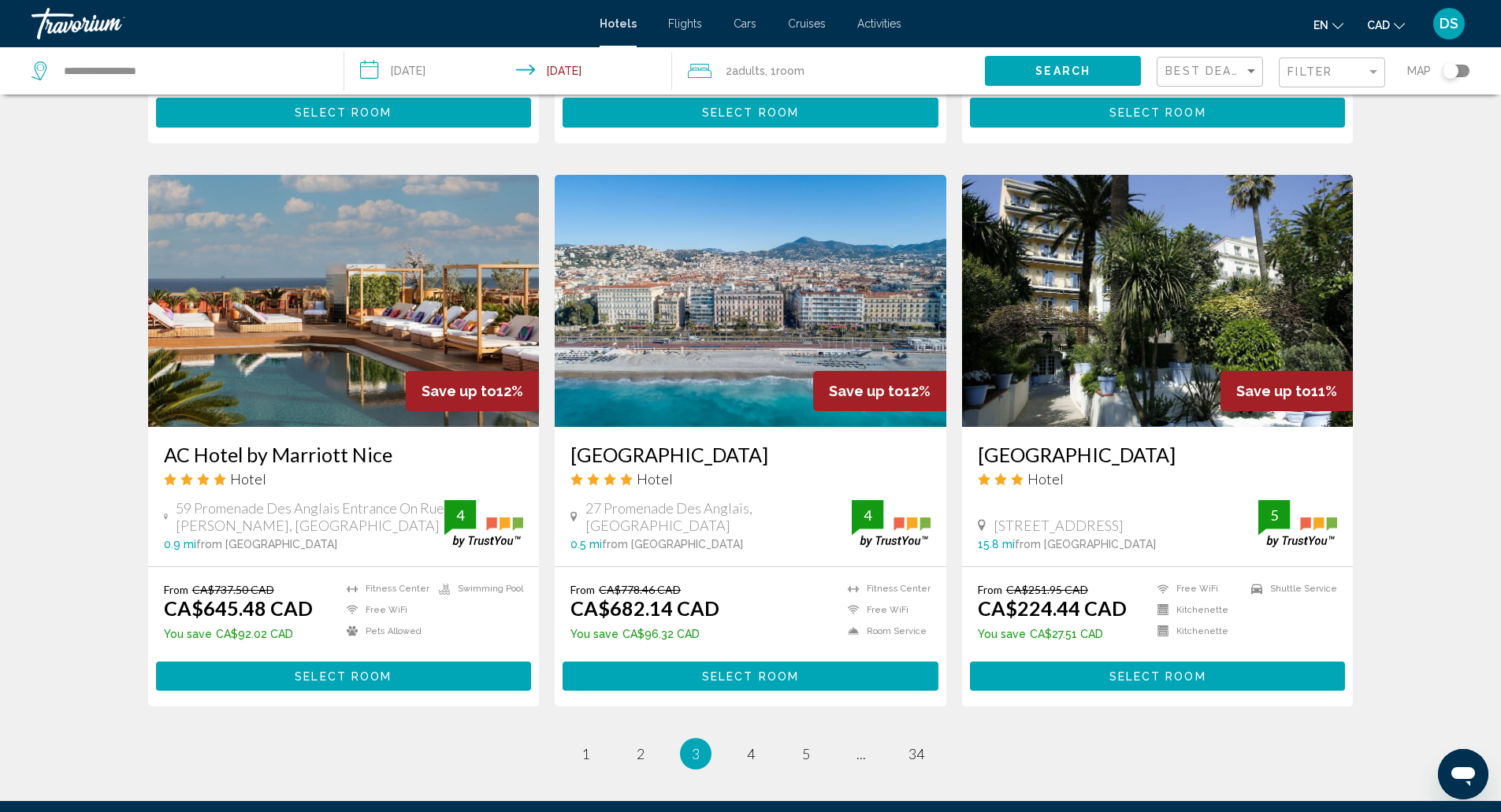
scroll to position [1737, 0]
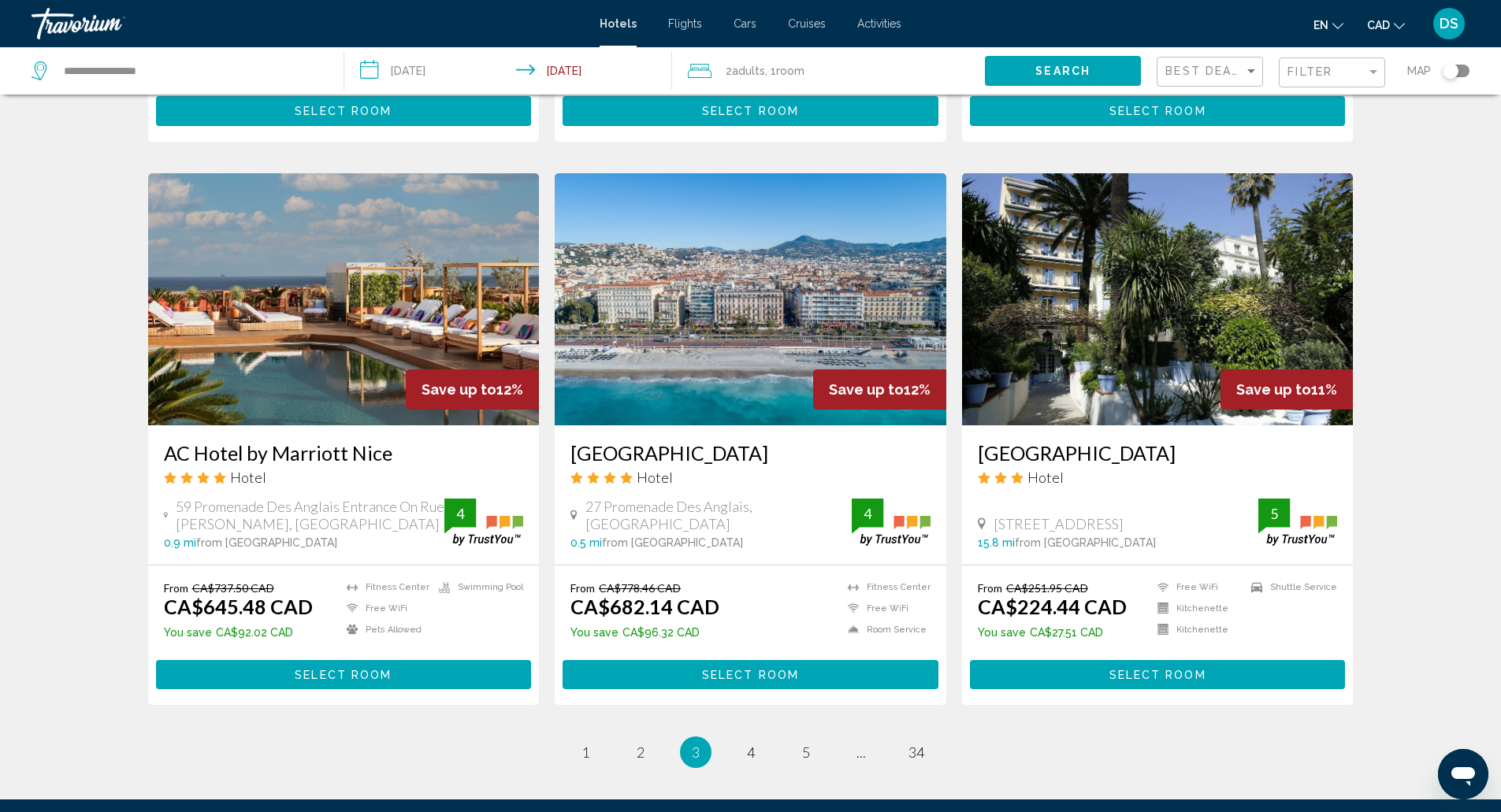
click at [737, 737] on li "page 4" at bounding box center [750, 752] width 31 height 31
click at [752, 744] on span "4" at bounding box center [750, 752] width 8 height 17
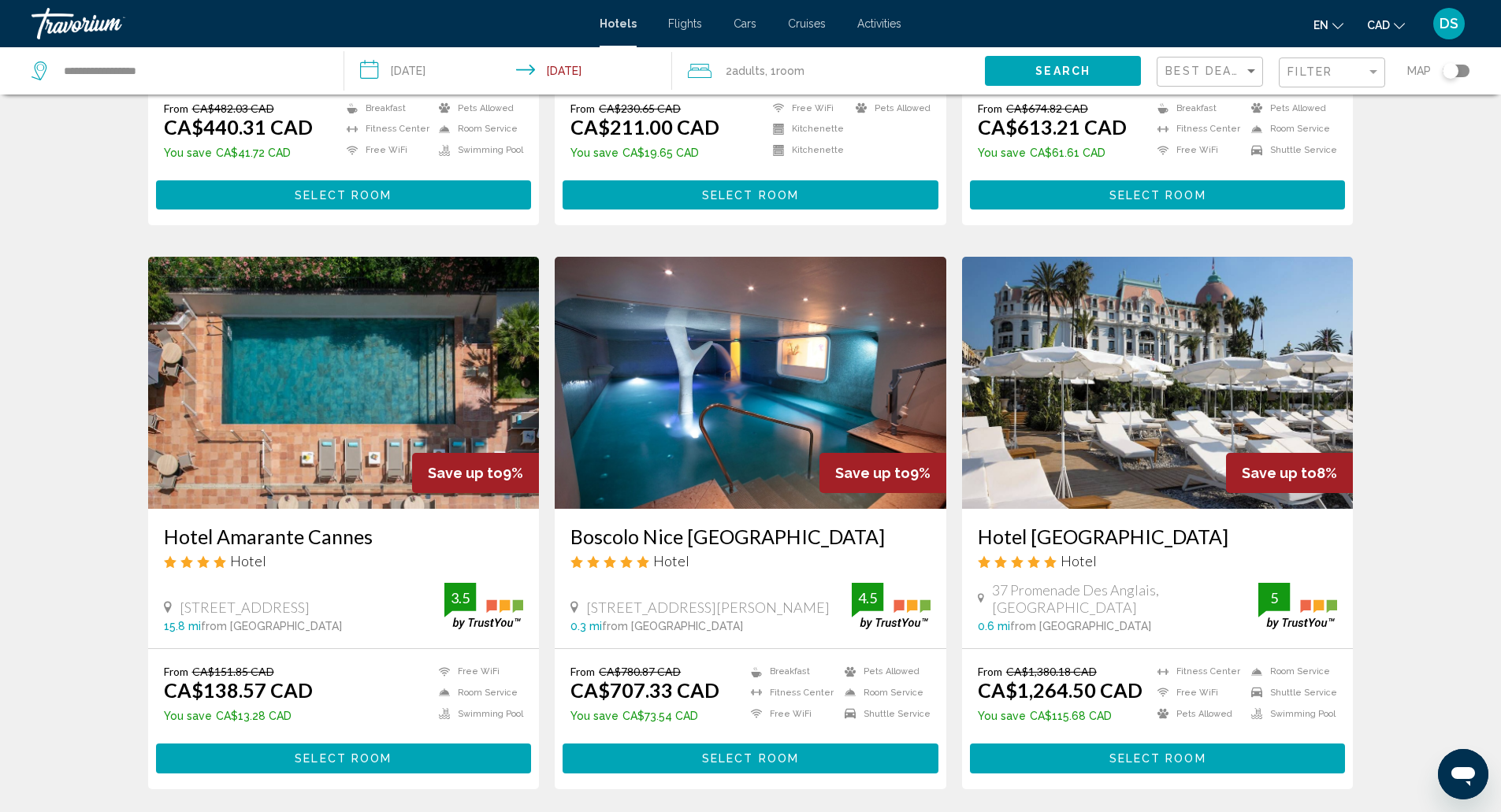
scroll to position [1681, 0]
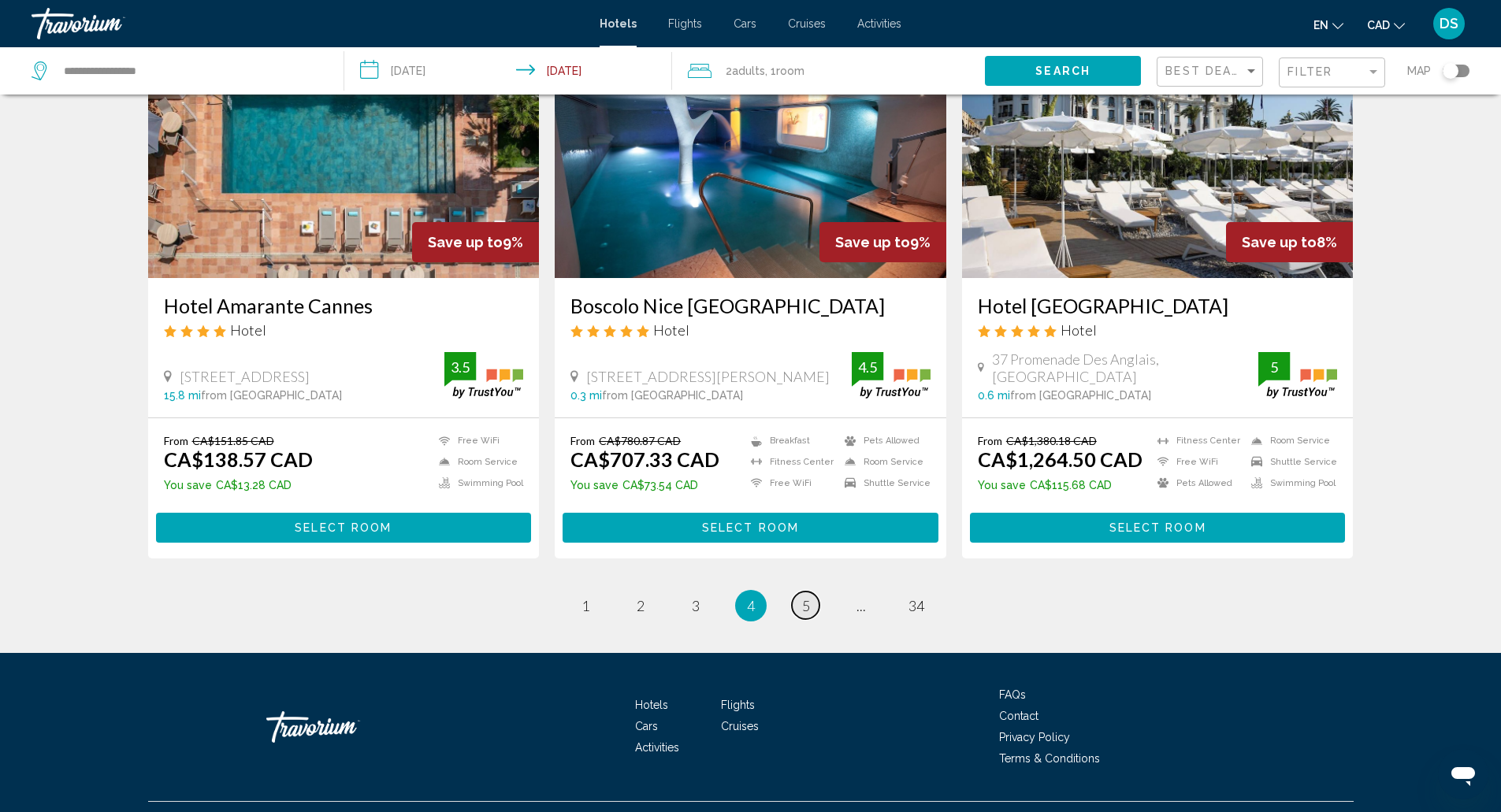
click at [805, 597] on span "5" at bounding box center [806, 605] width 8 height 17
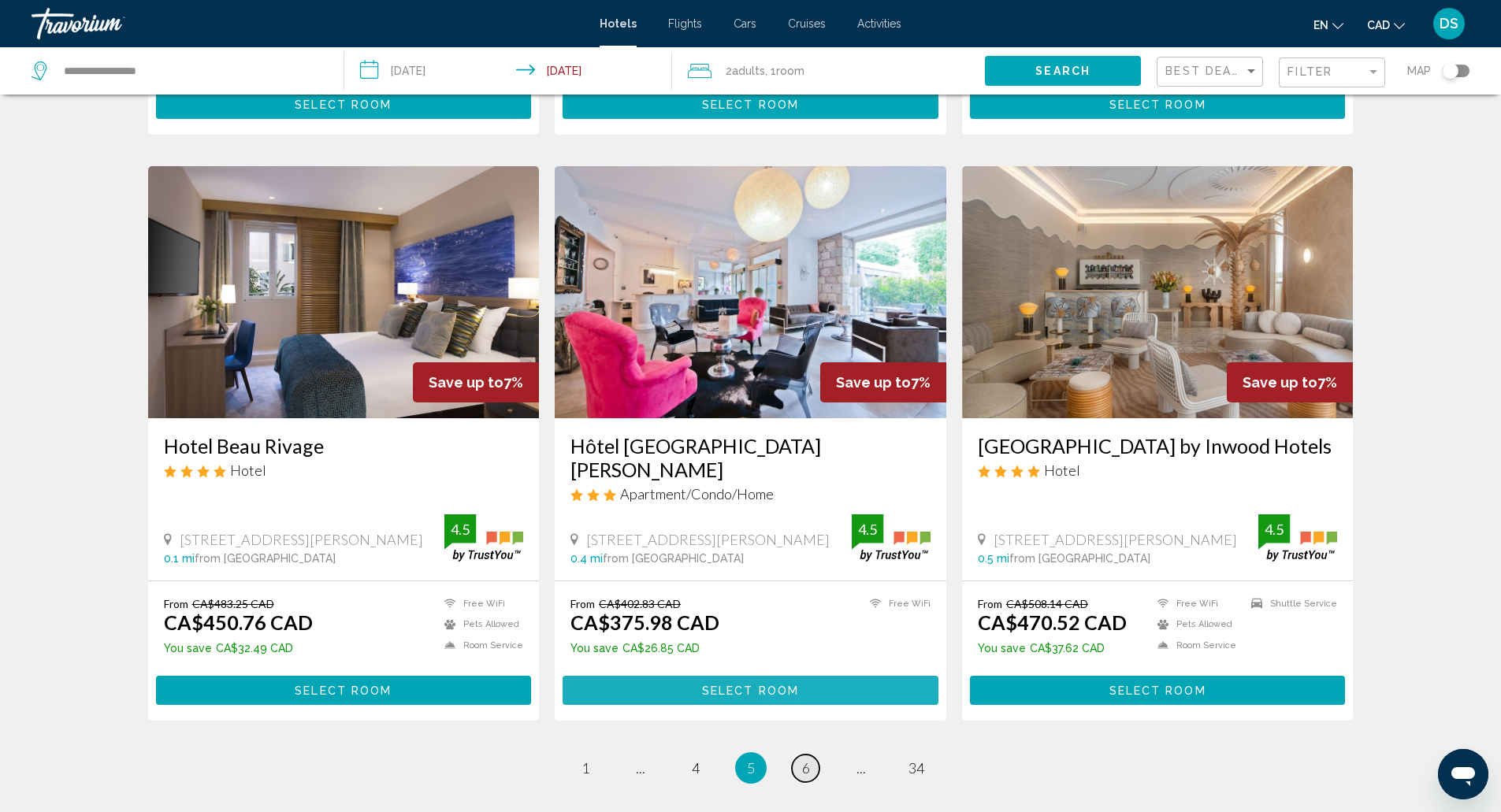
scroll to position [1704, 0]
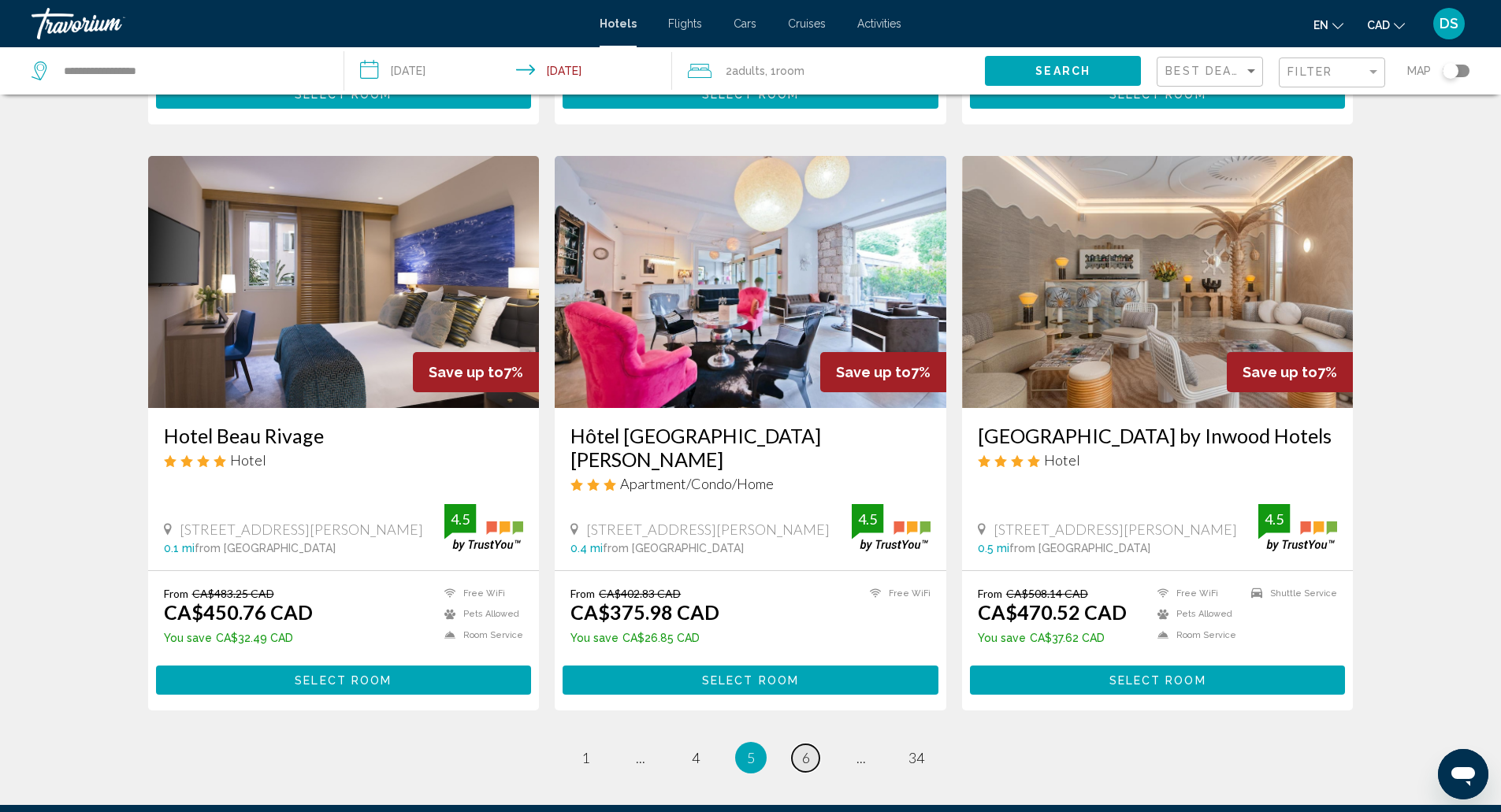
click at [805, 749] on span "6" at bounding box center [806, 757] width 8 height 17
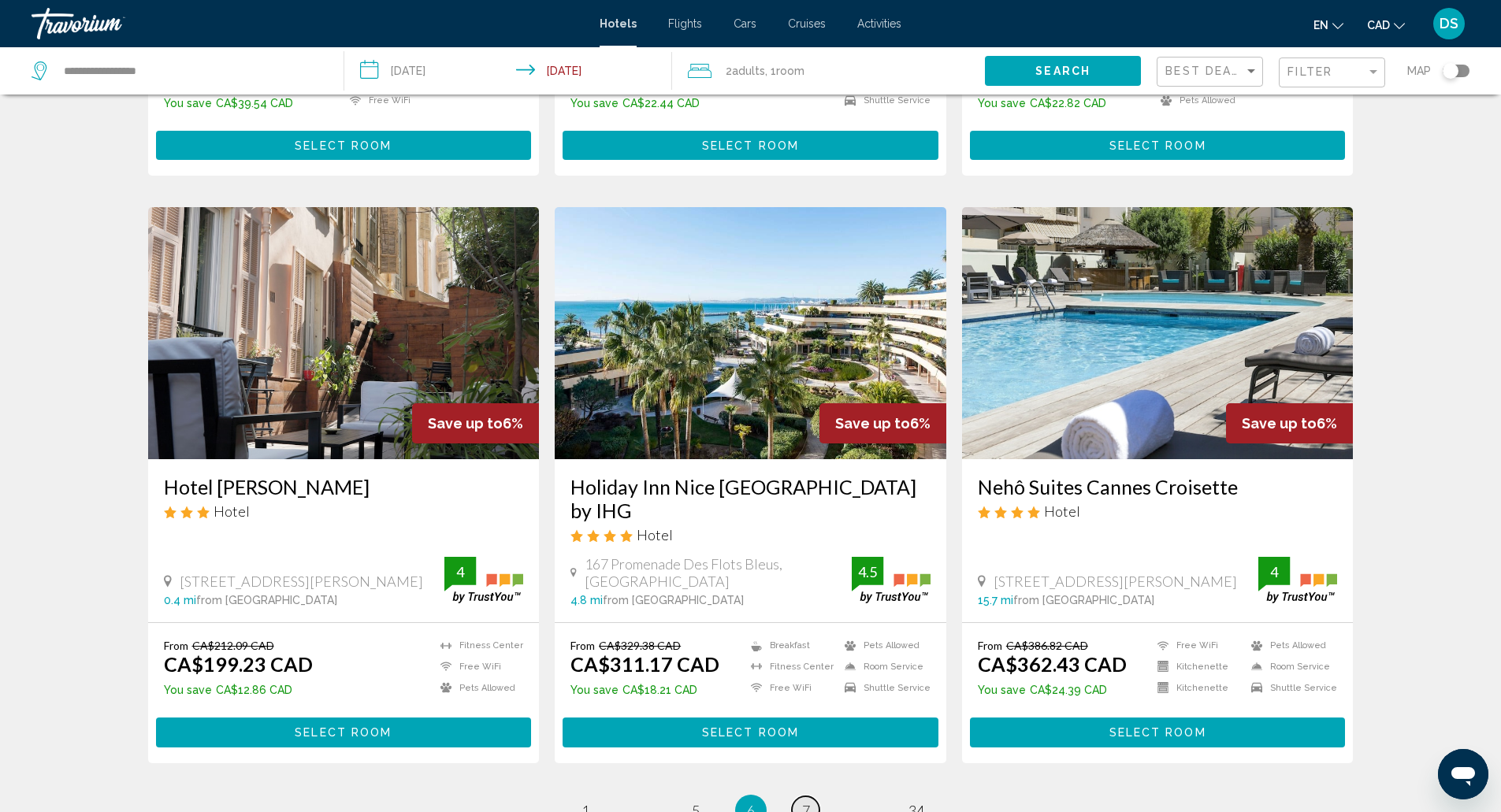
scroll to position [1726, 0]
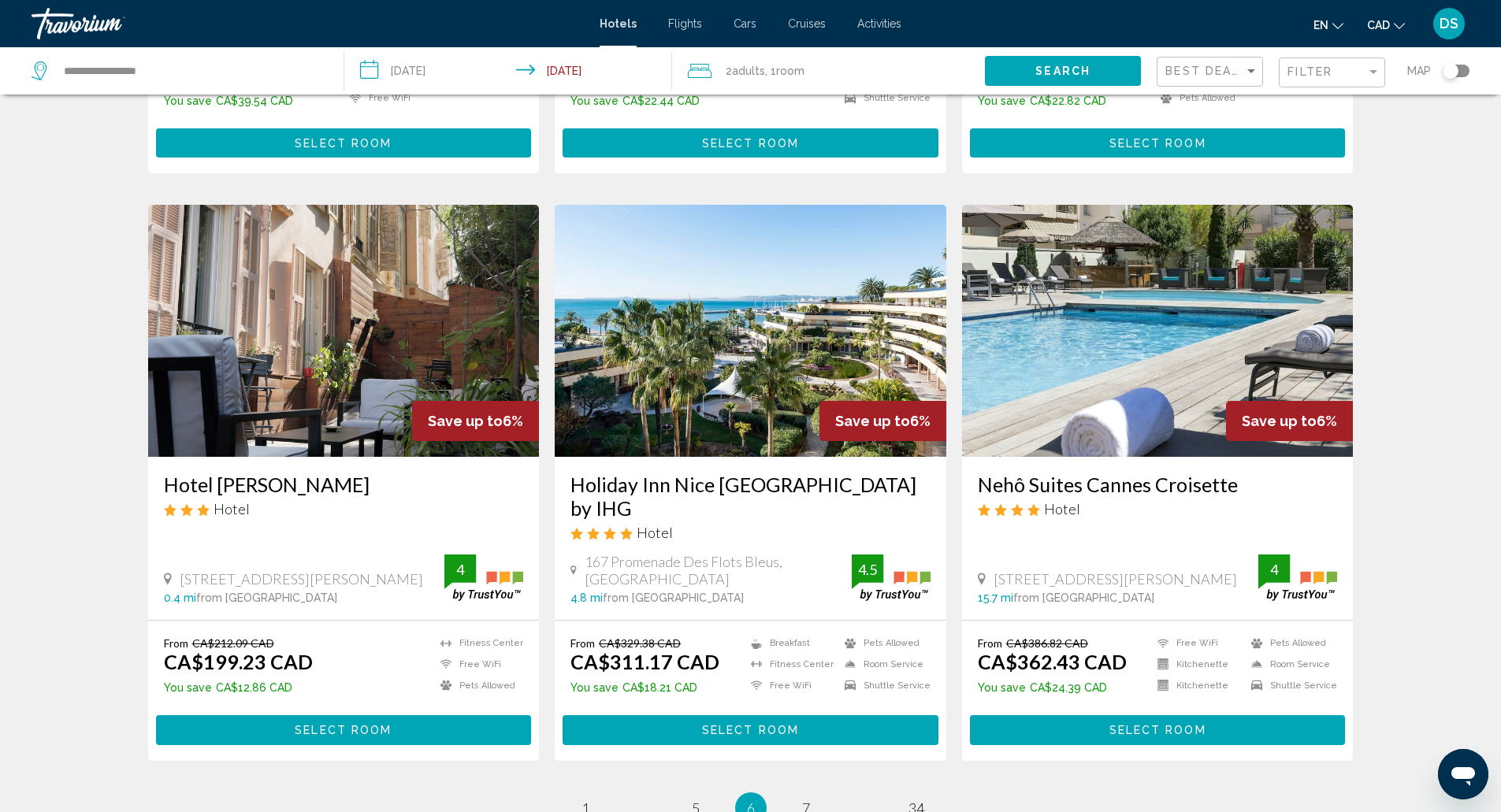
click at [587, 792] on li "page 1" at bounding box center [585, 808] width 31 height 31
click at [585, 799] on span "1" at bounding box center [585, 808] width 8 height 17
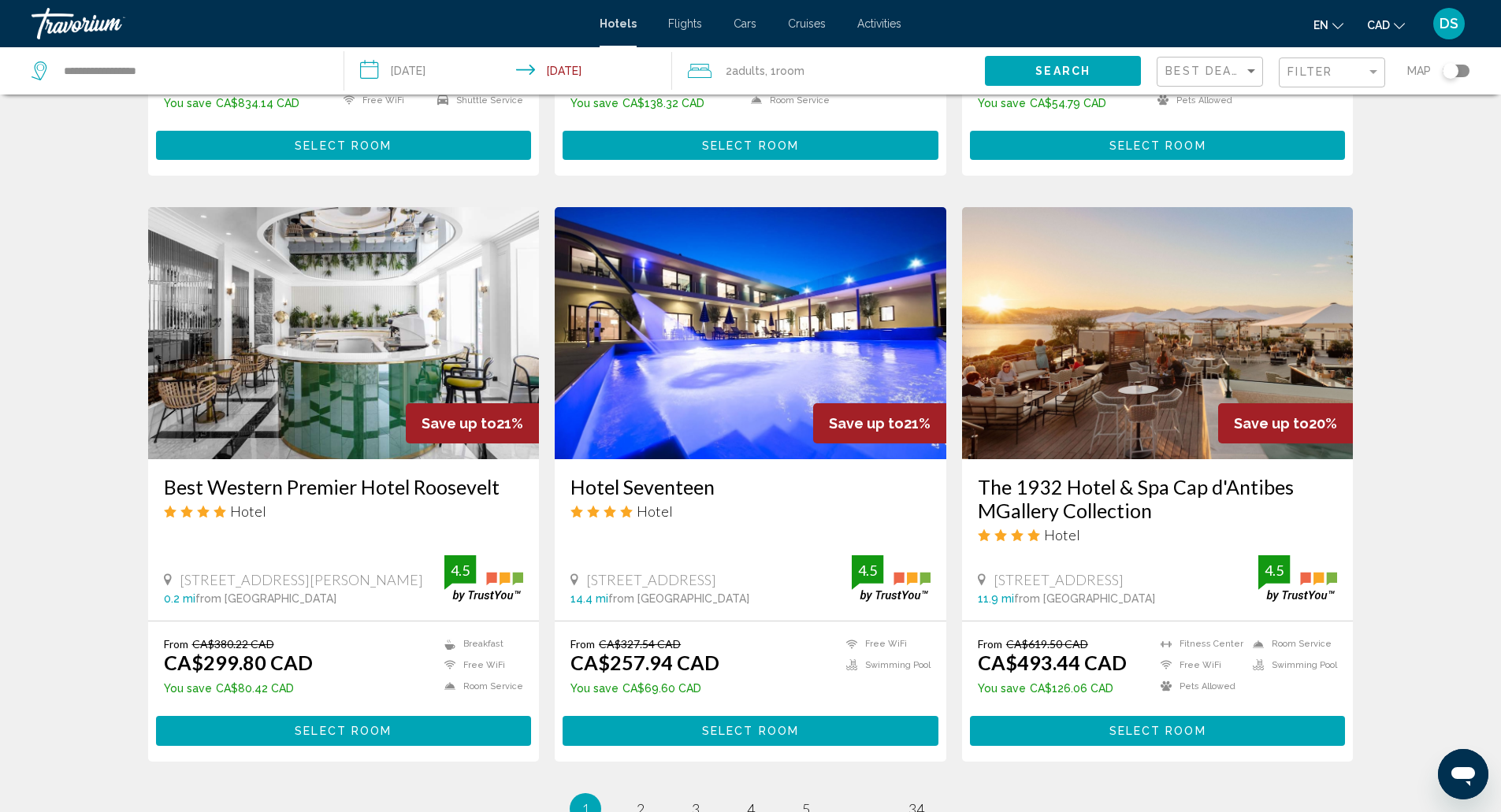
scroll to position [1695, 0]
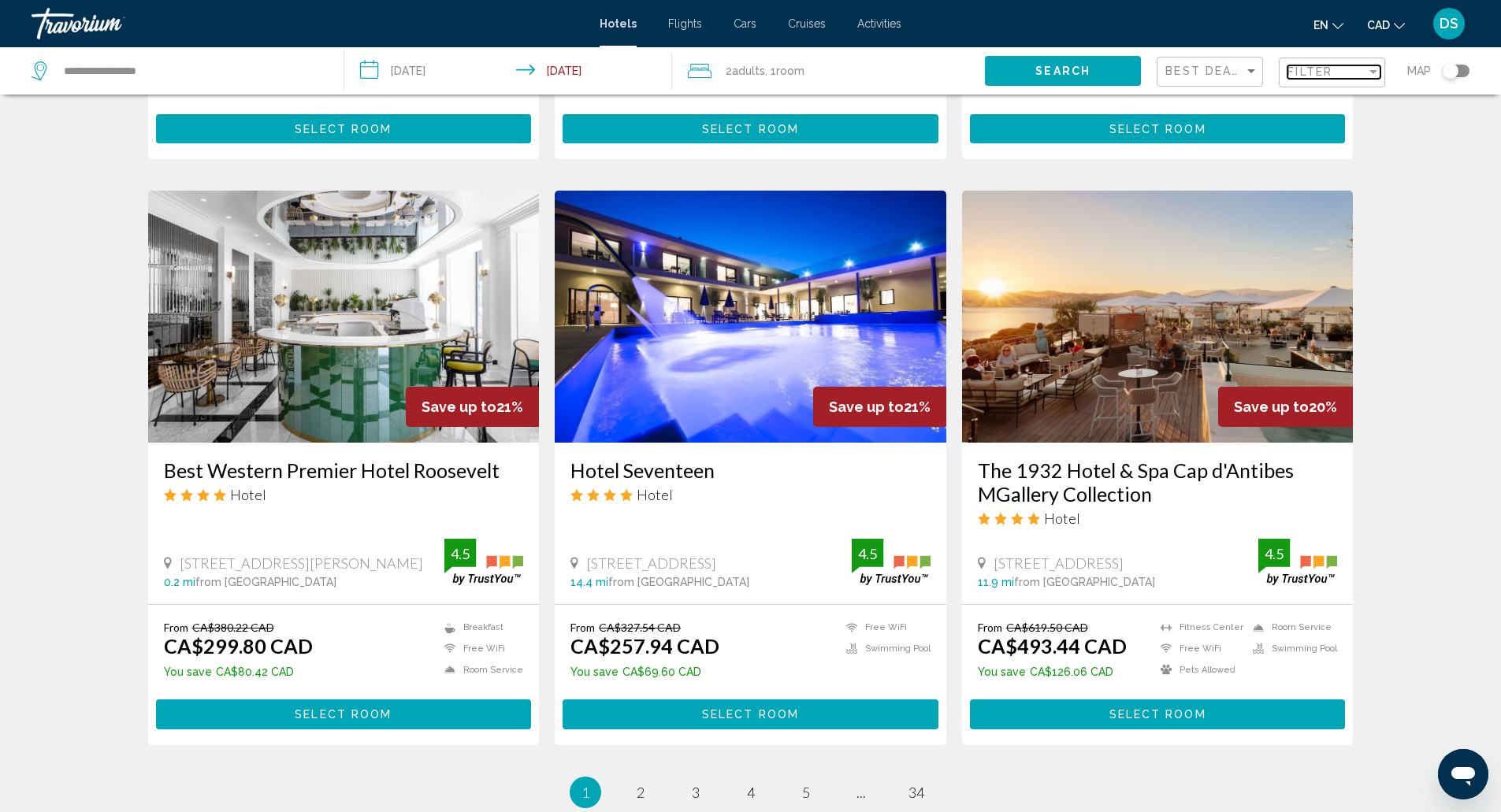
click at [1317, 69] on span "Filter" at bounding box center [1310, 72] width 45 height 13
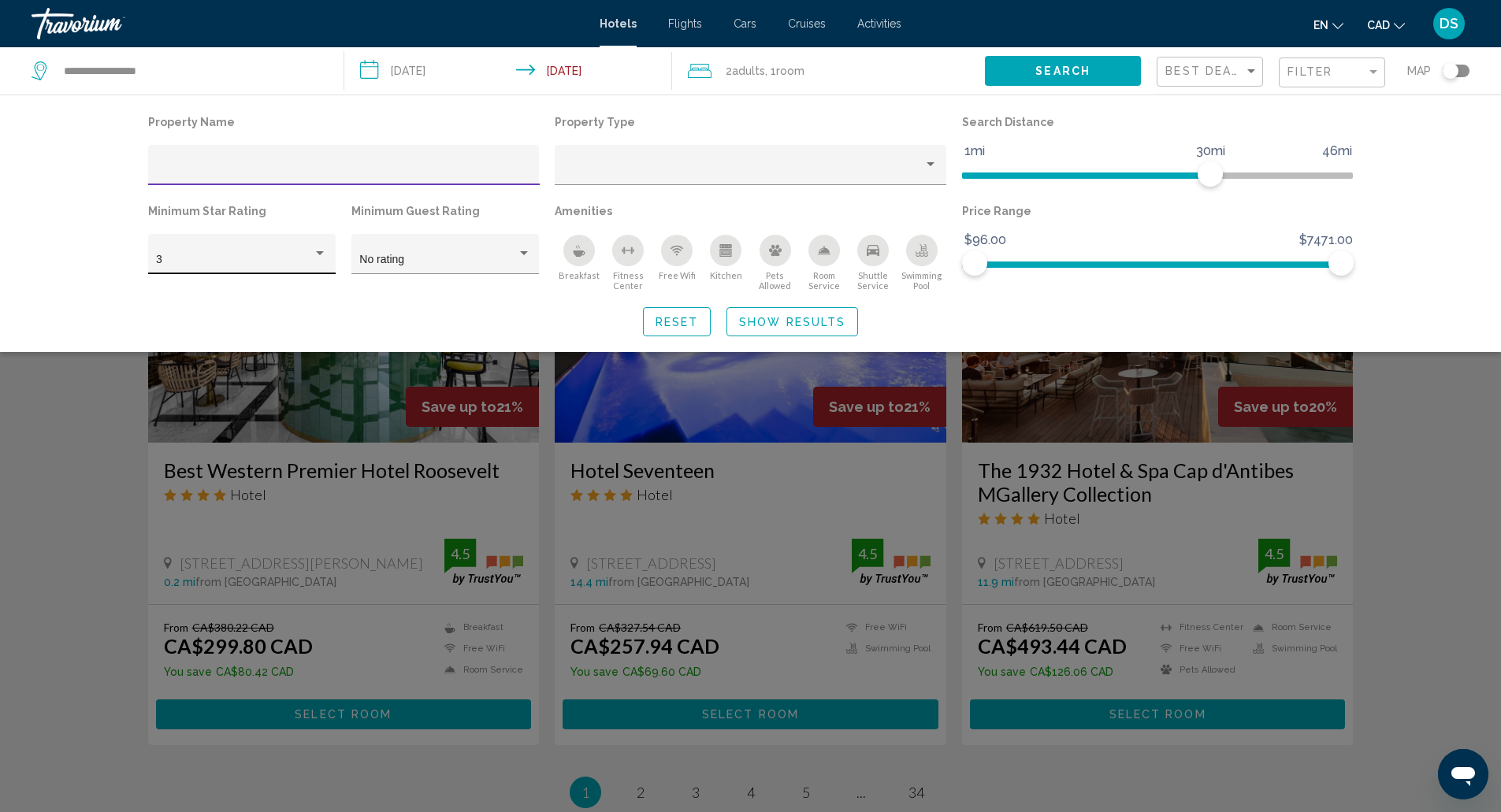
click at [321, 250] on div "Hotel Filters" at bounding box center [320, 253] width 14 height 13
click at [292, 298] on span "4" at bounding box center [242, 293] width 171 height 33
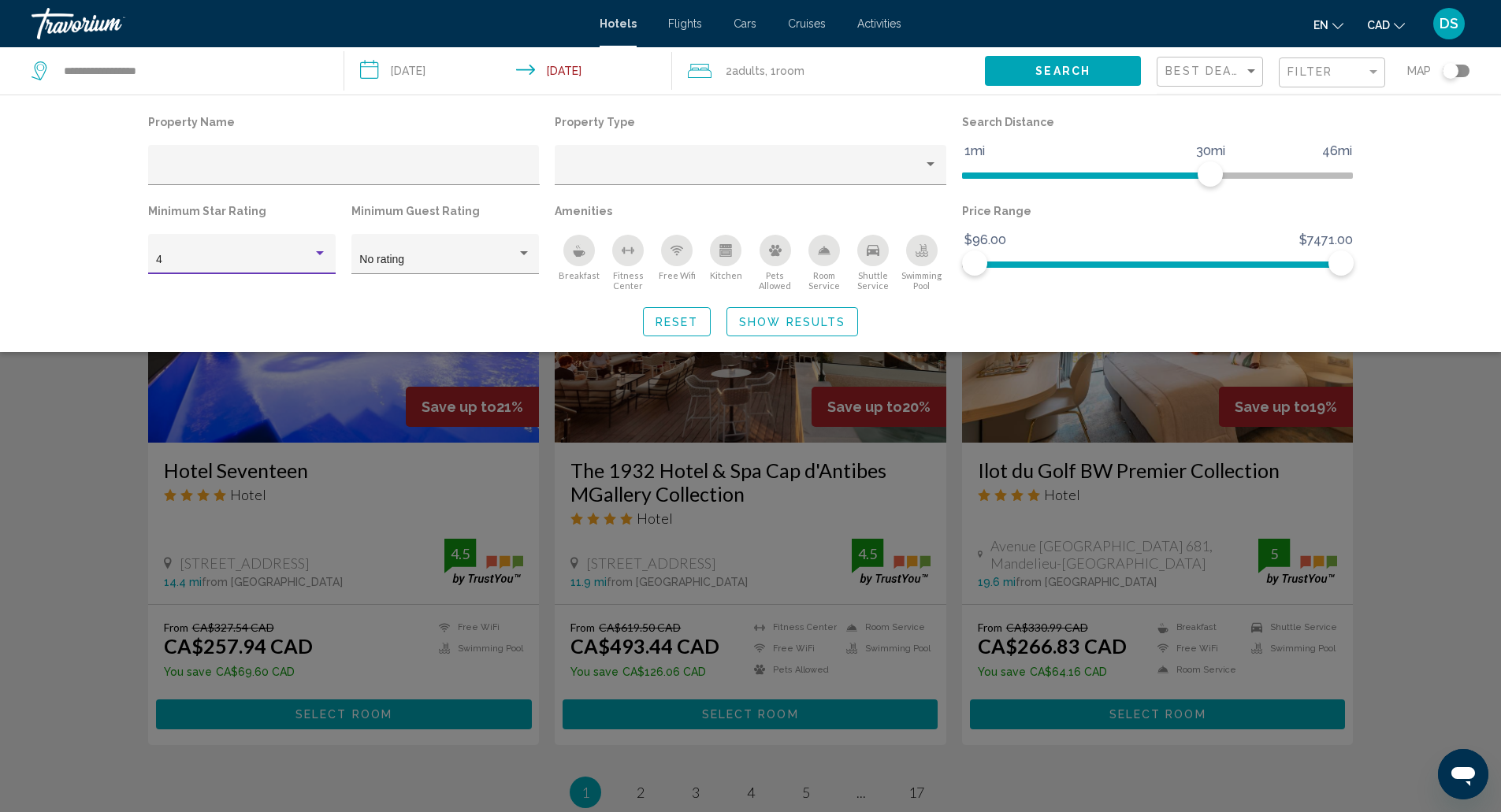
click at [852, 320] on button "Show Results" at bounding box center [792, 322] width 131 height 29
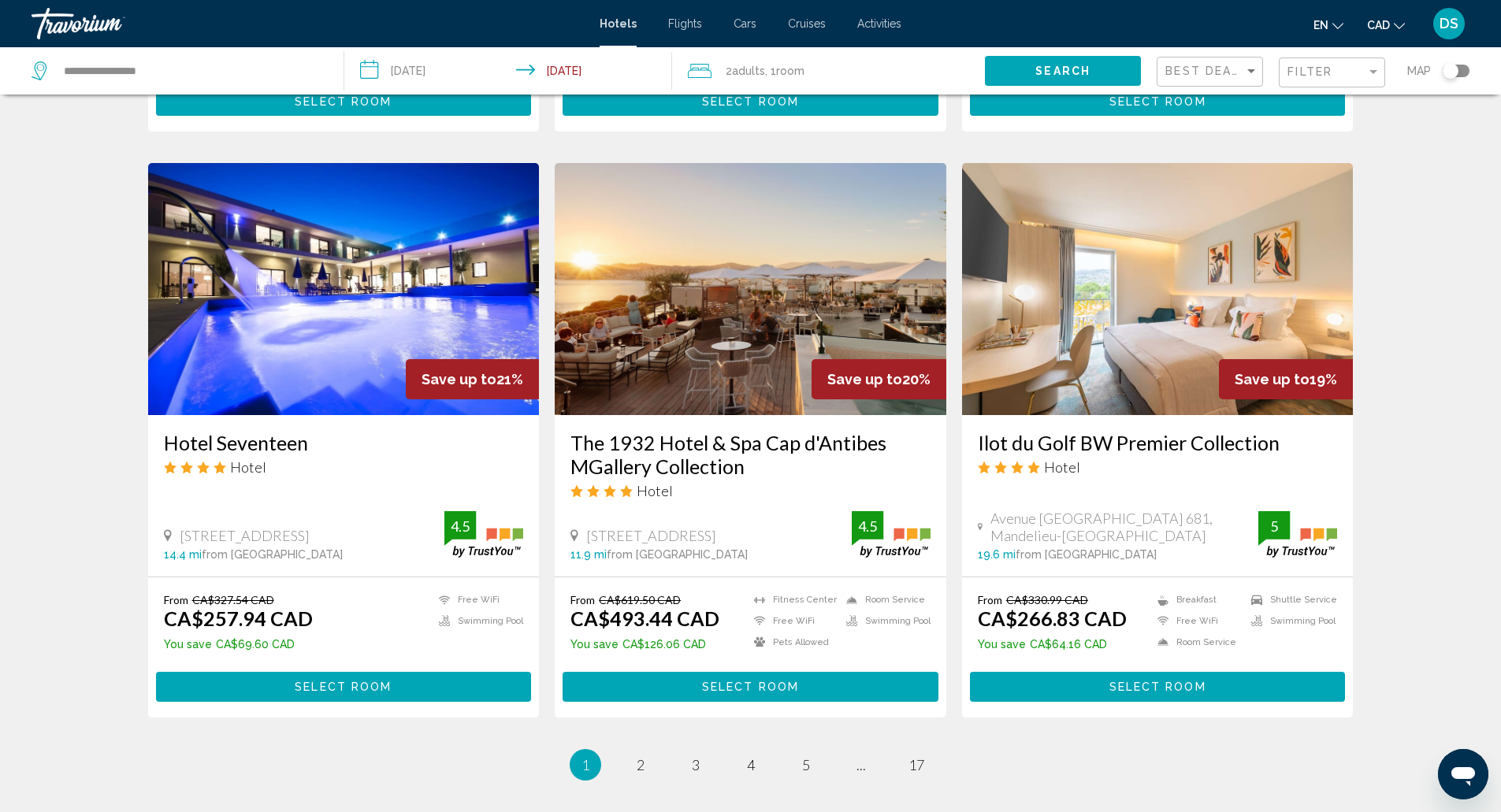
scroll to position [1725, 0]
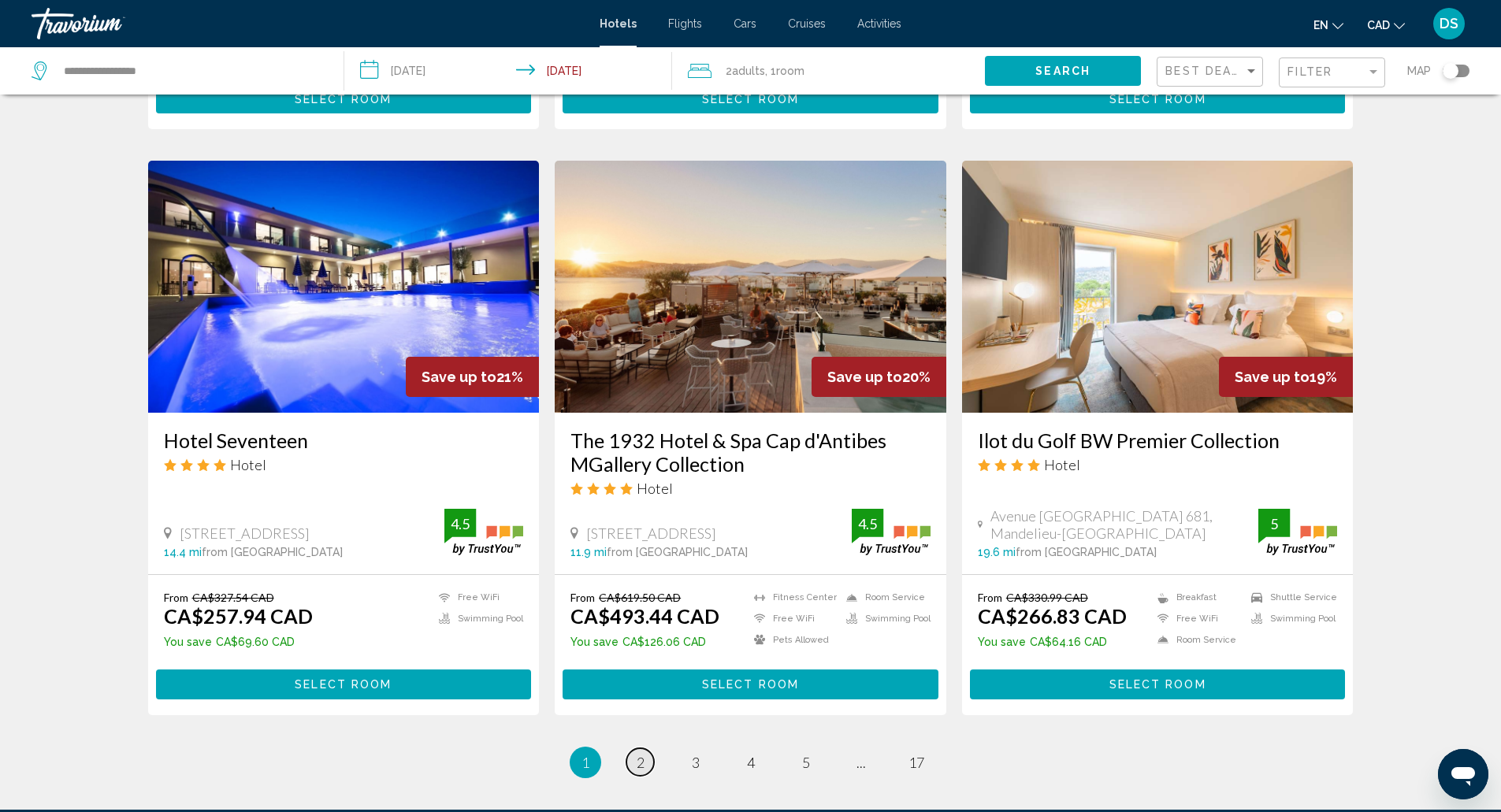
click at [640, 754] on span "2" at bounding box center [640, 762] width 8 height 17
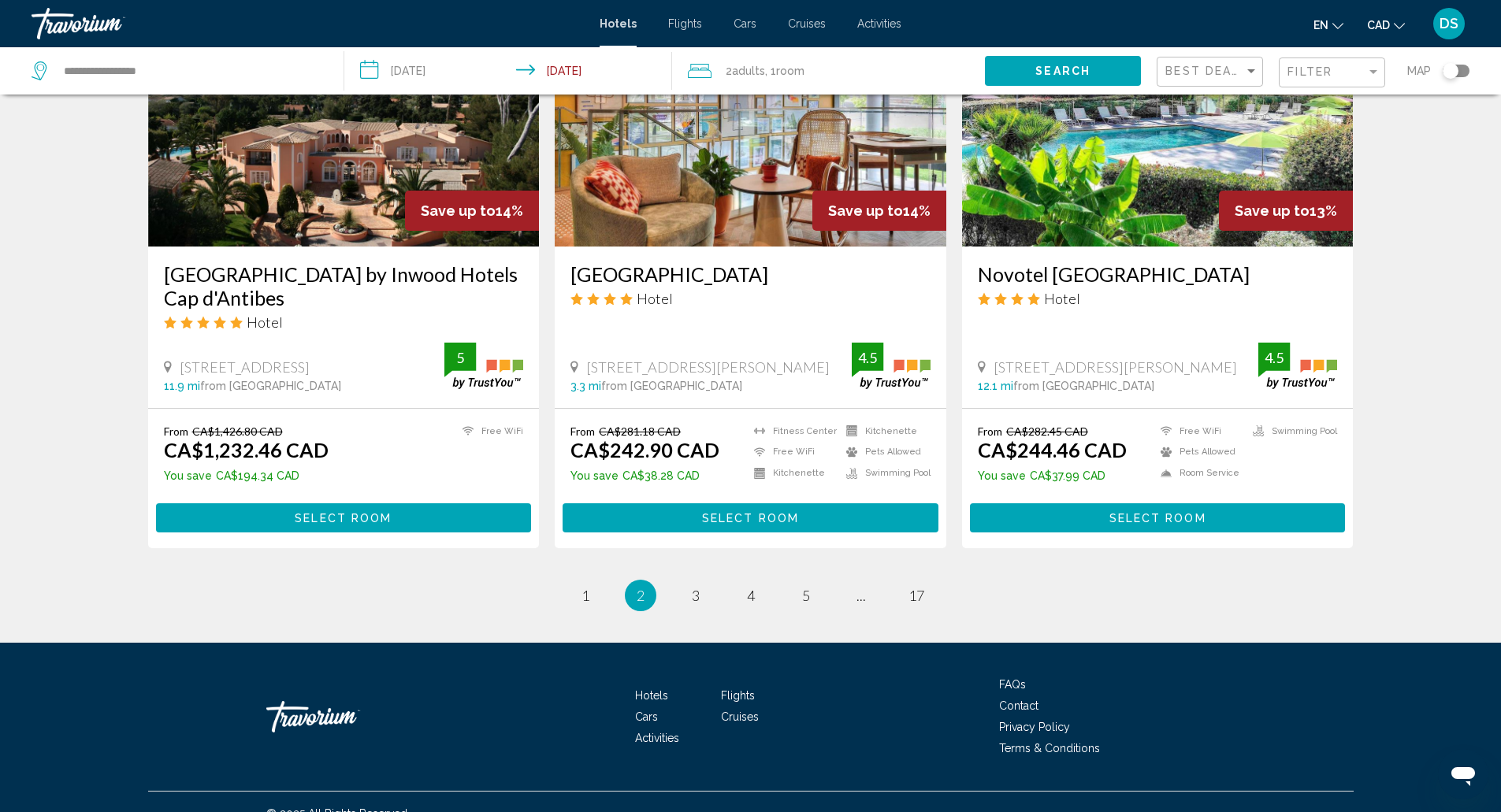
scroll to position [1886, 0]
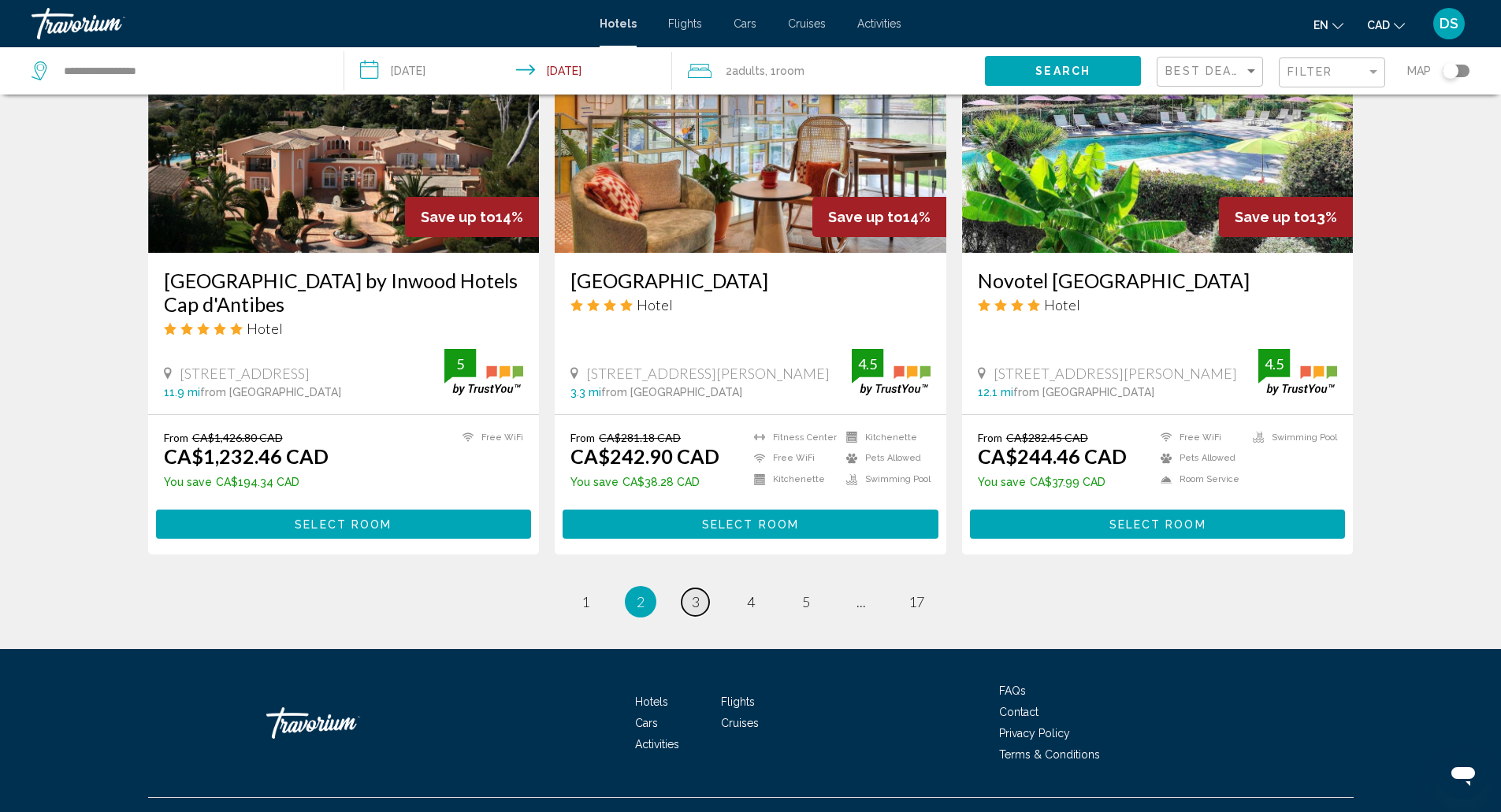
click at [707, 597] on link "page 3" at bounding box center [695, 602] width 28 height 28
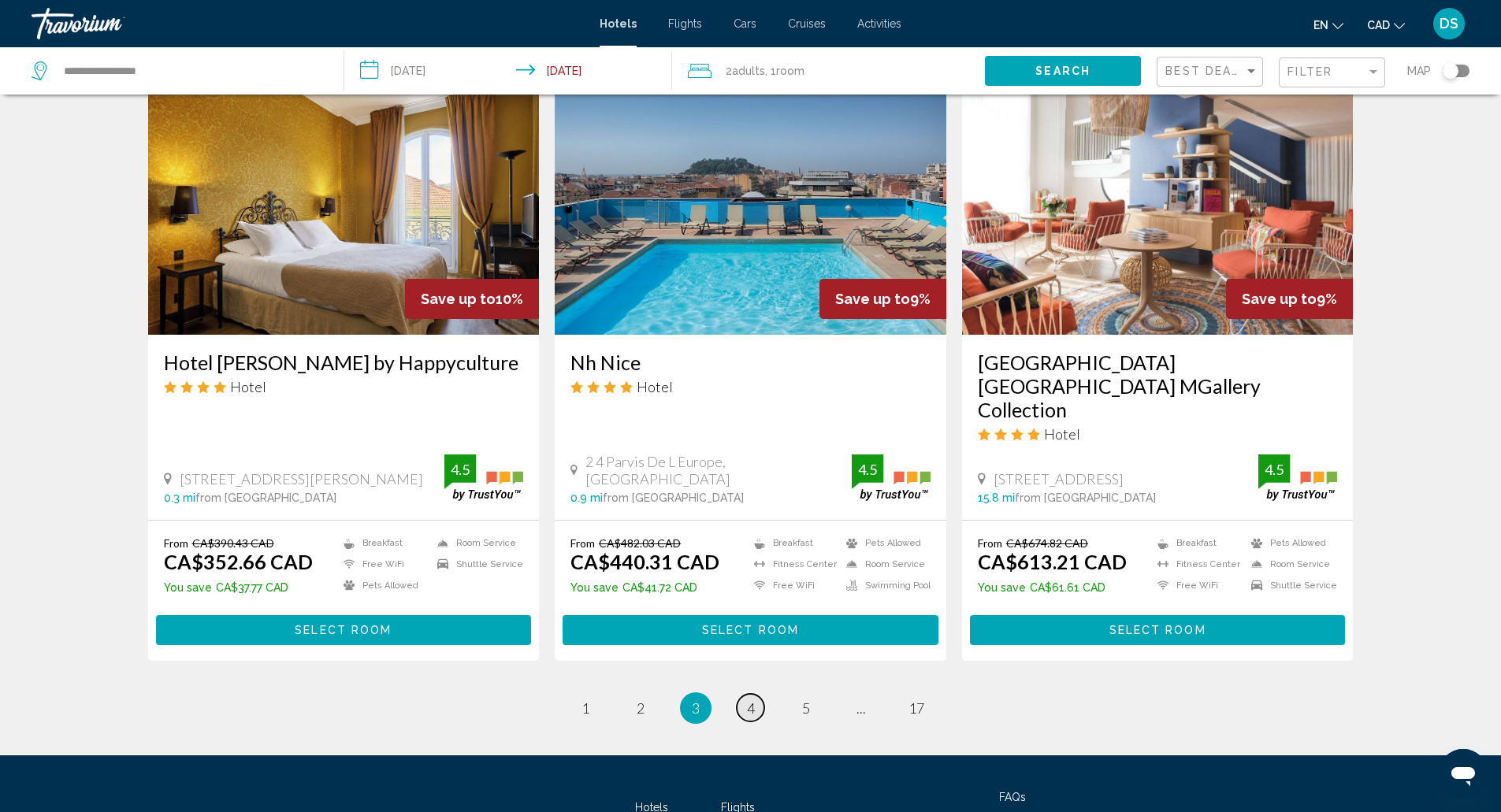
click at [746, 694] on link "page 4" at bounding box center [750, 708] width 28 height 28
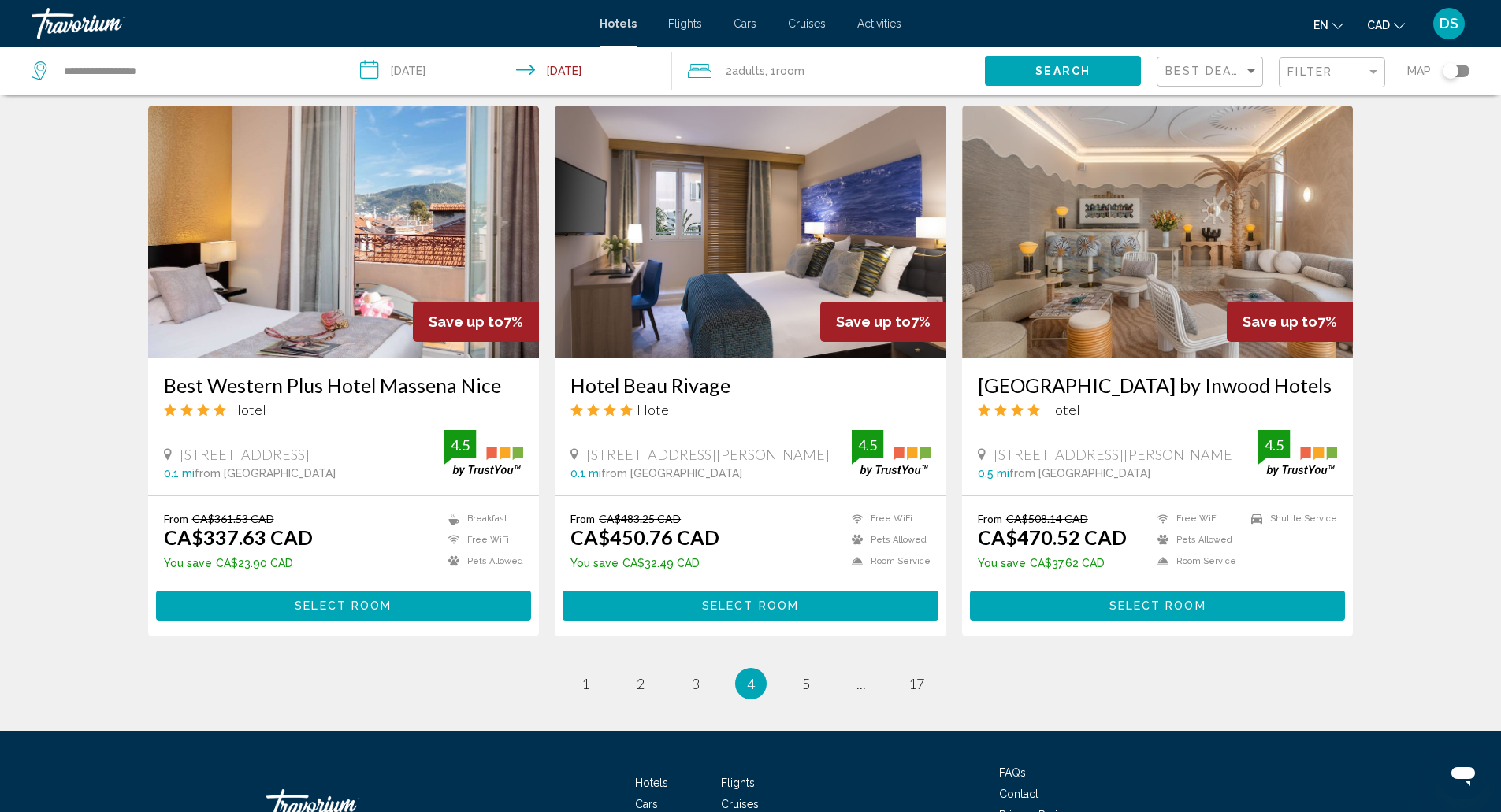
scroll to position [1758, 0]
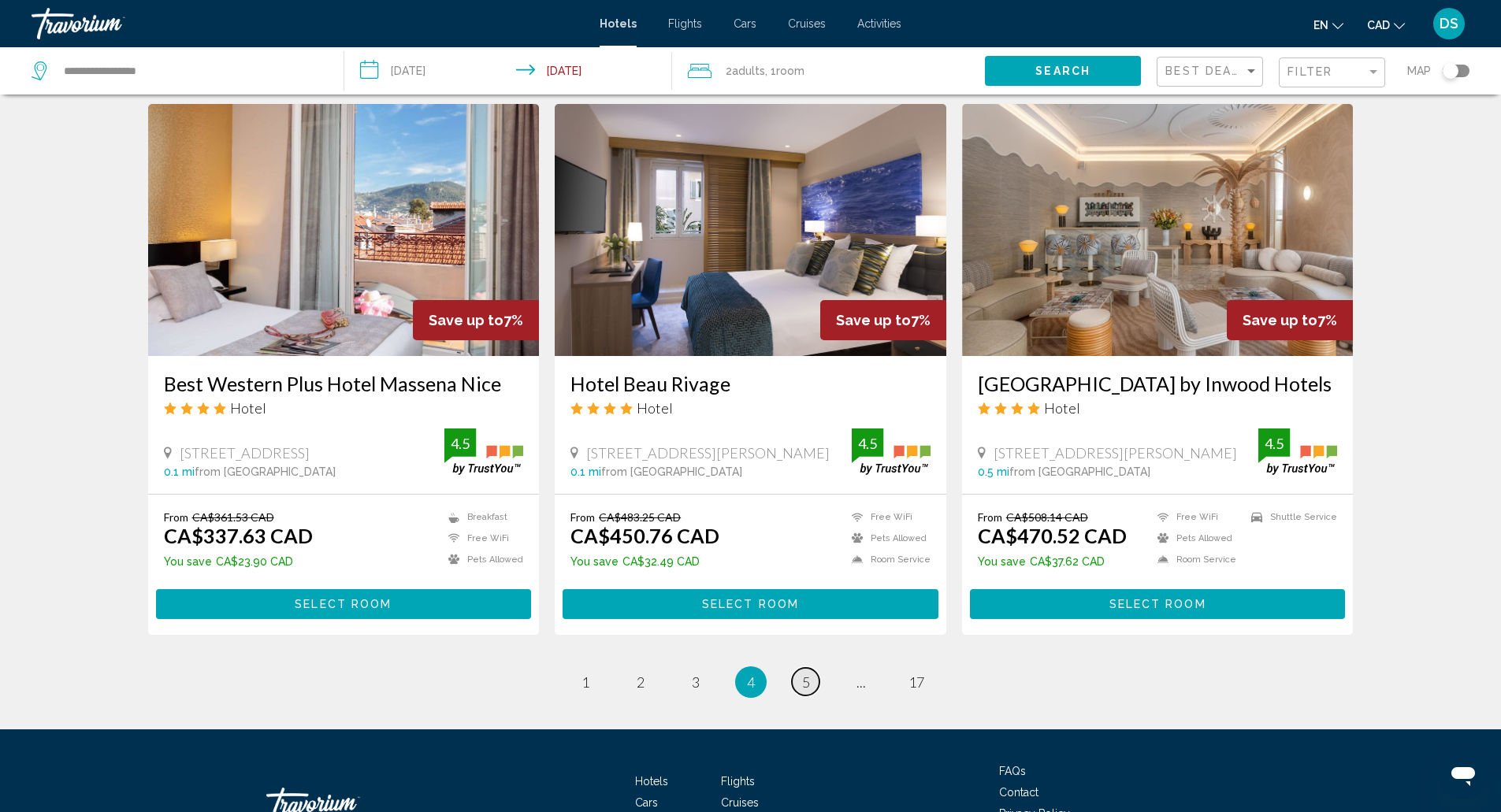
click at [805, 685] on span "5" at bounding box center [806, 682] width 8 height 17
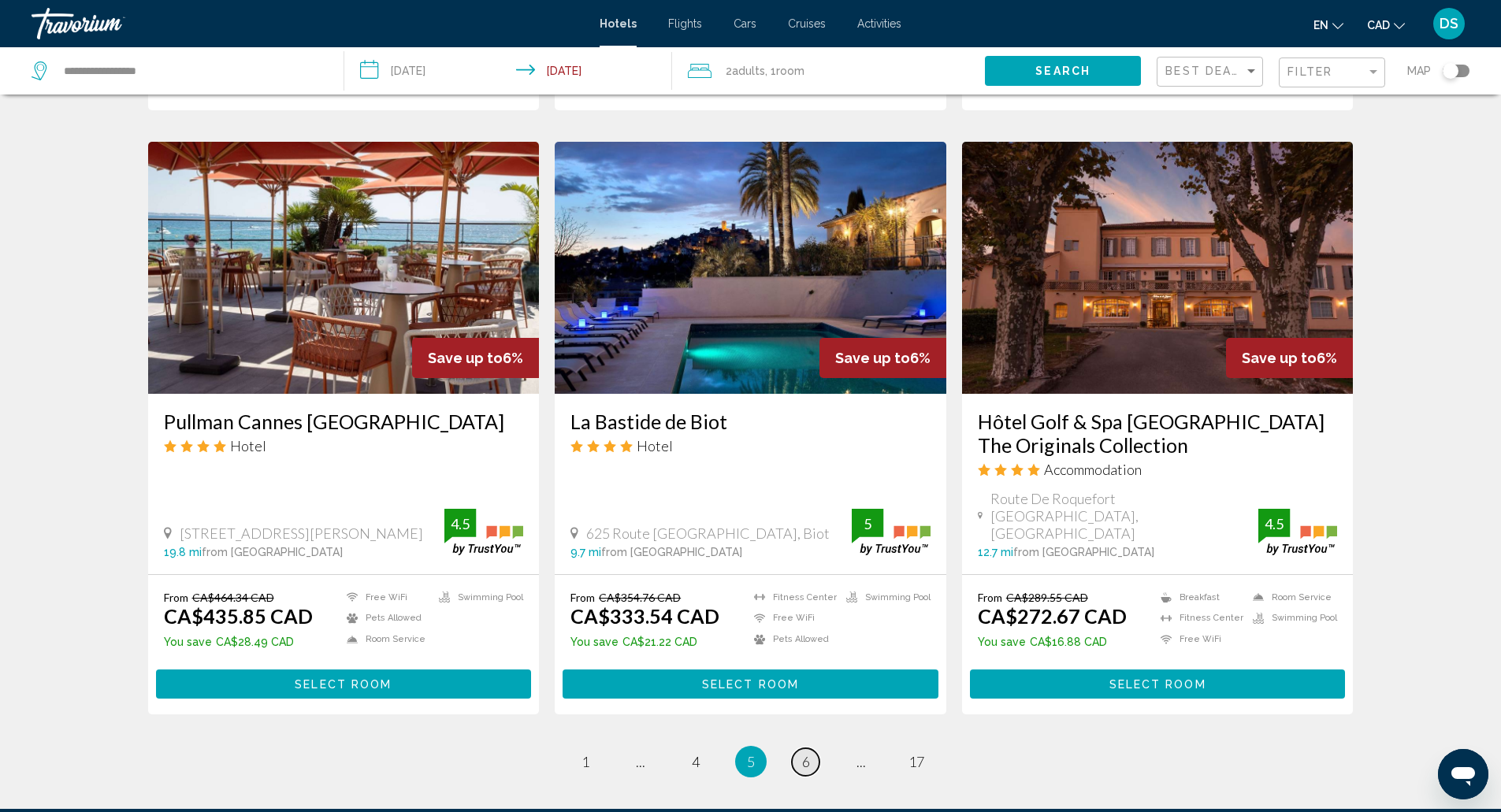
scroll to position [1796, 0]
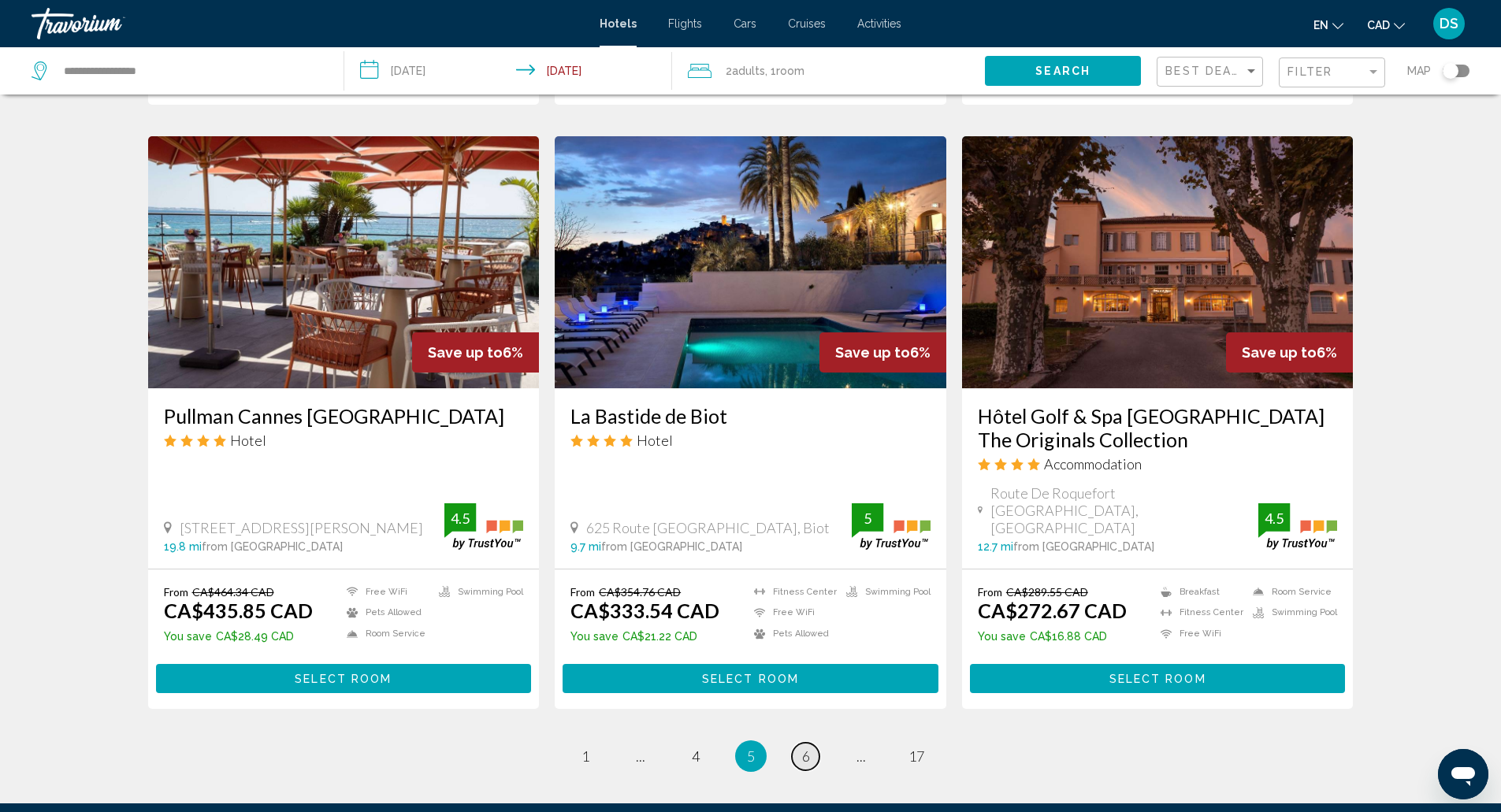
click at [805, 747] on span "6" at bounding box center [806, 755] width 8 height 17
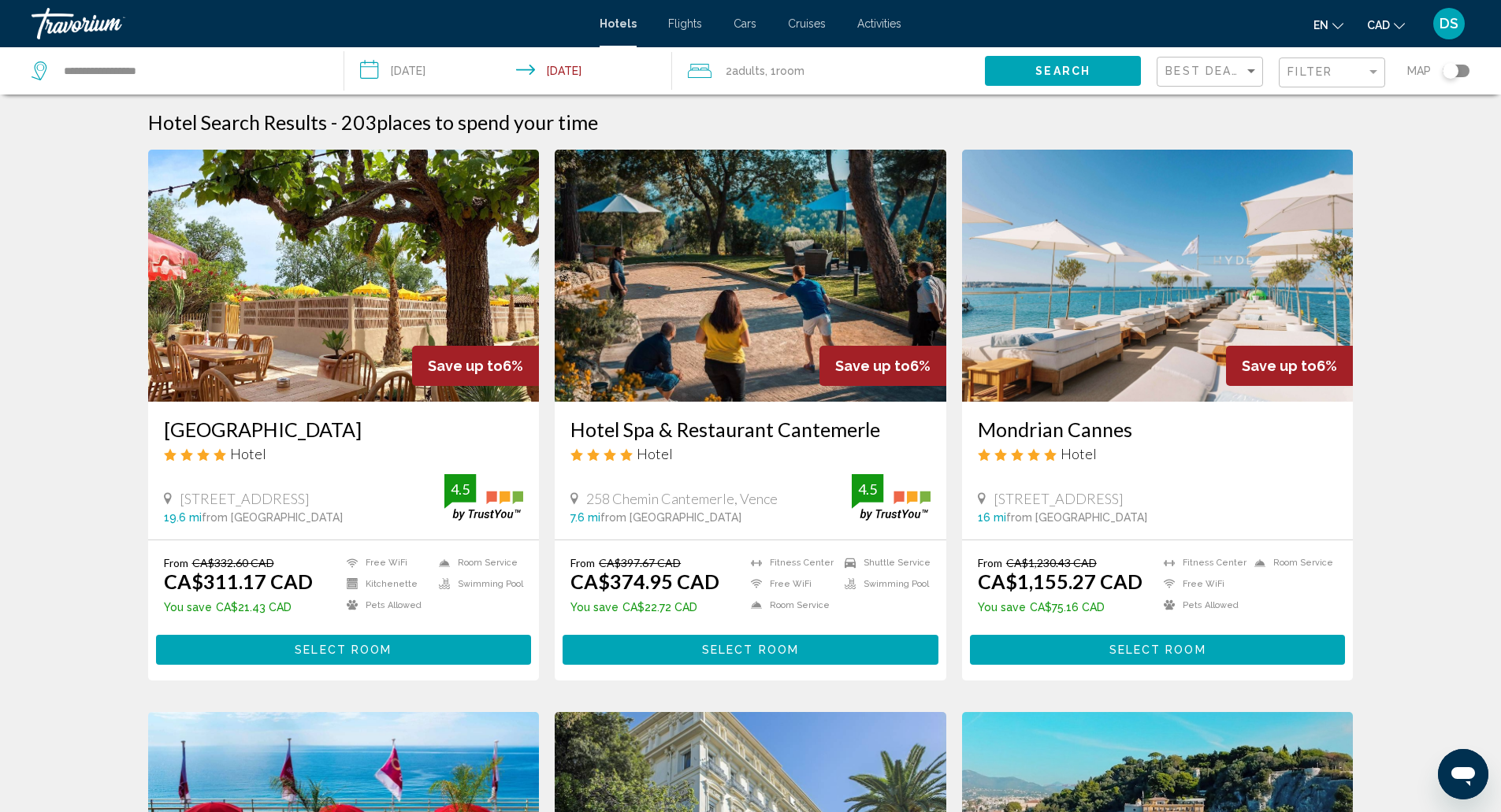
scroll to position [8, 0]
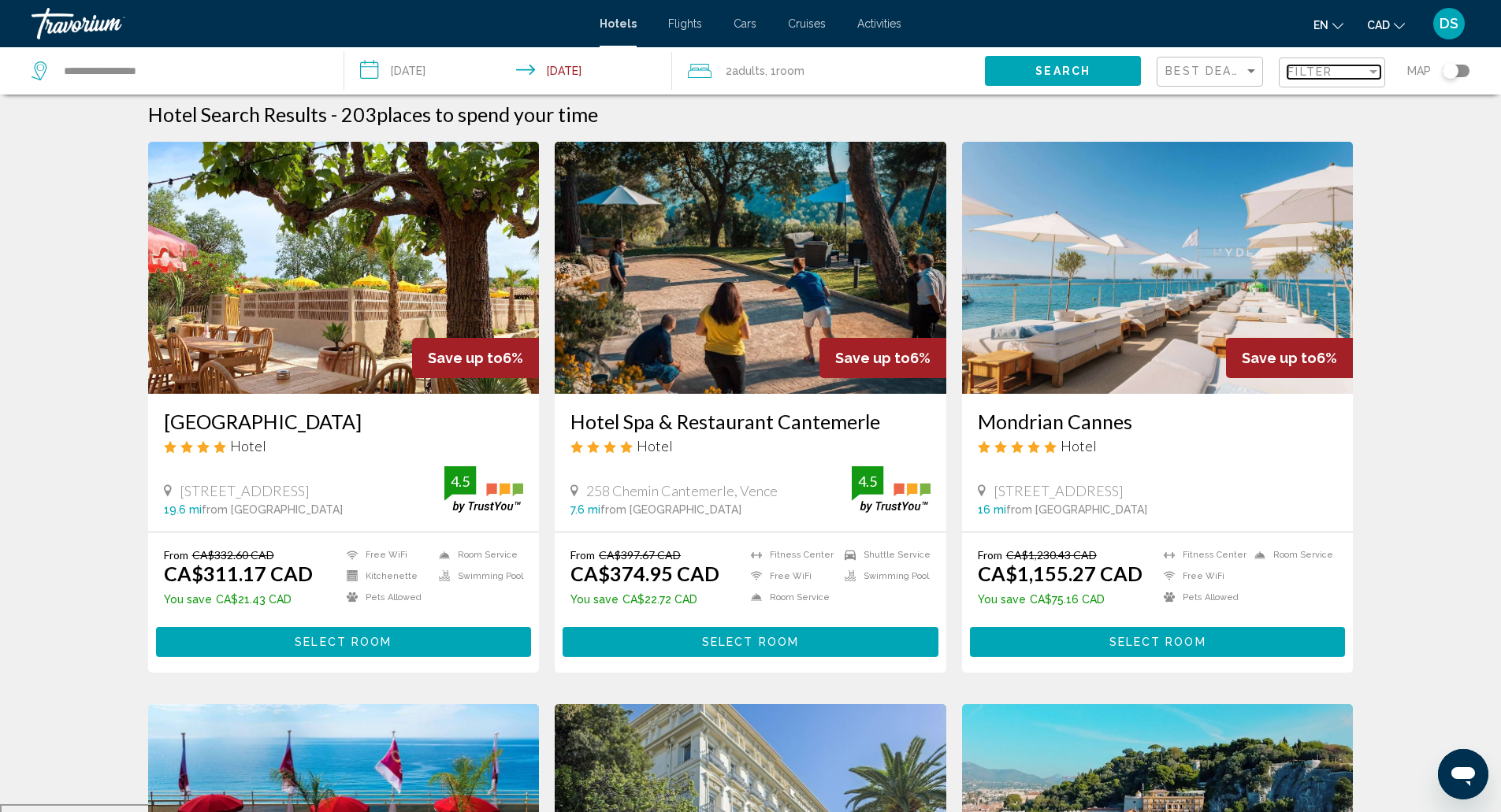
click at [1349, 75] on div "Filter" at bounding box center [1327, 72] width 79 height 13
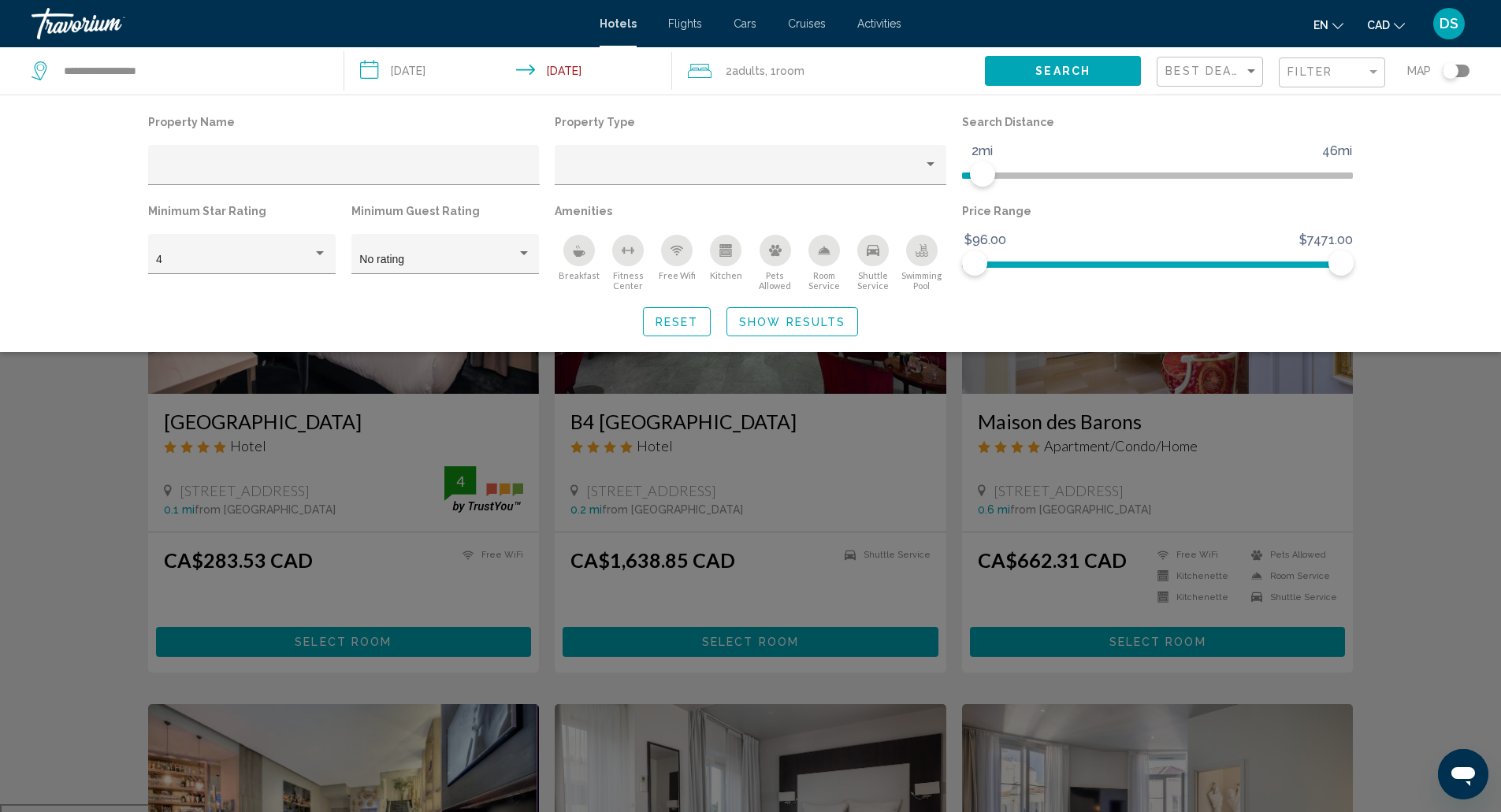
click at [850, 322] on button "Show Results" at bounding box center [792, 322] width 131 height 29
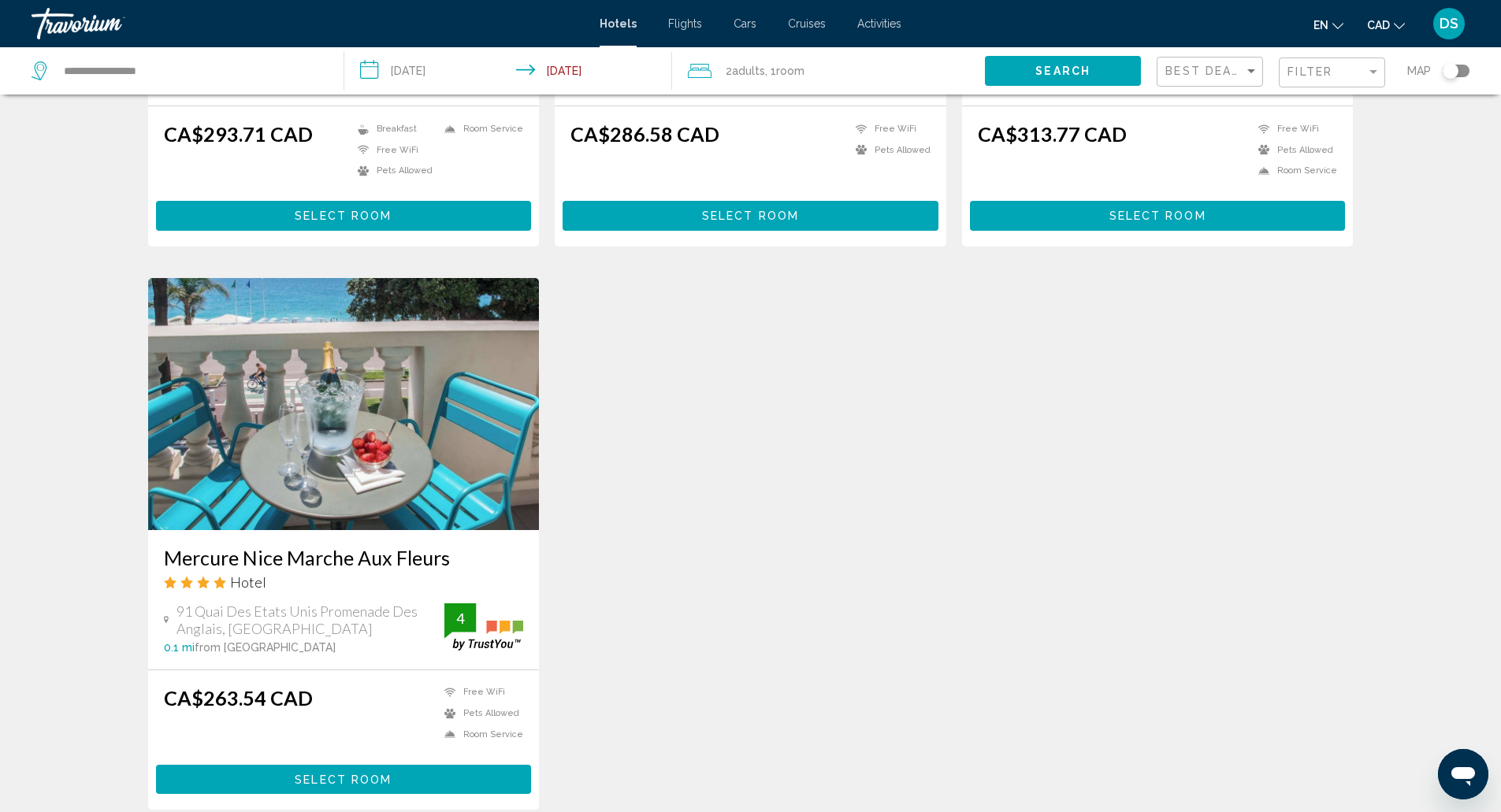
scroll to position [1024, 0]
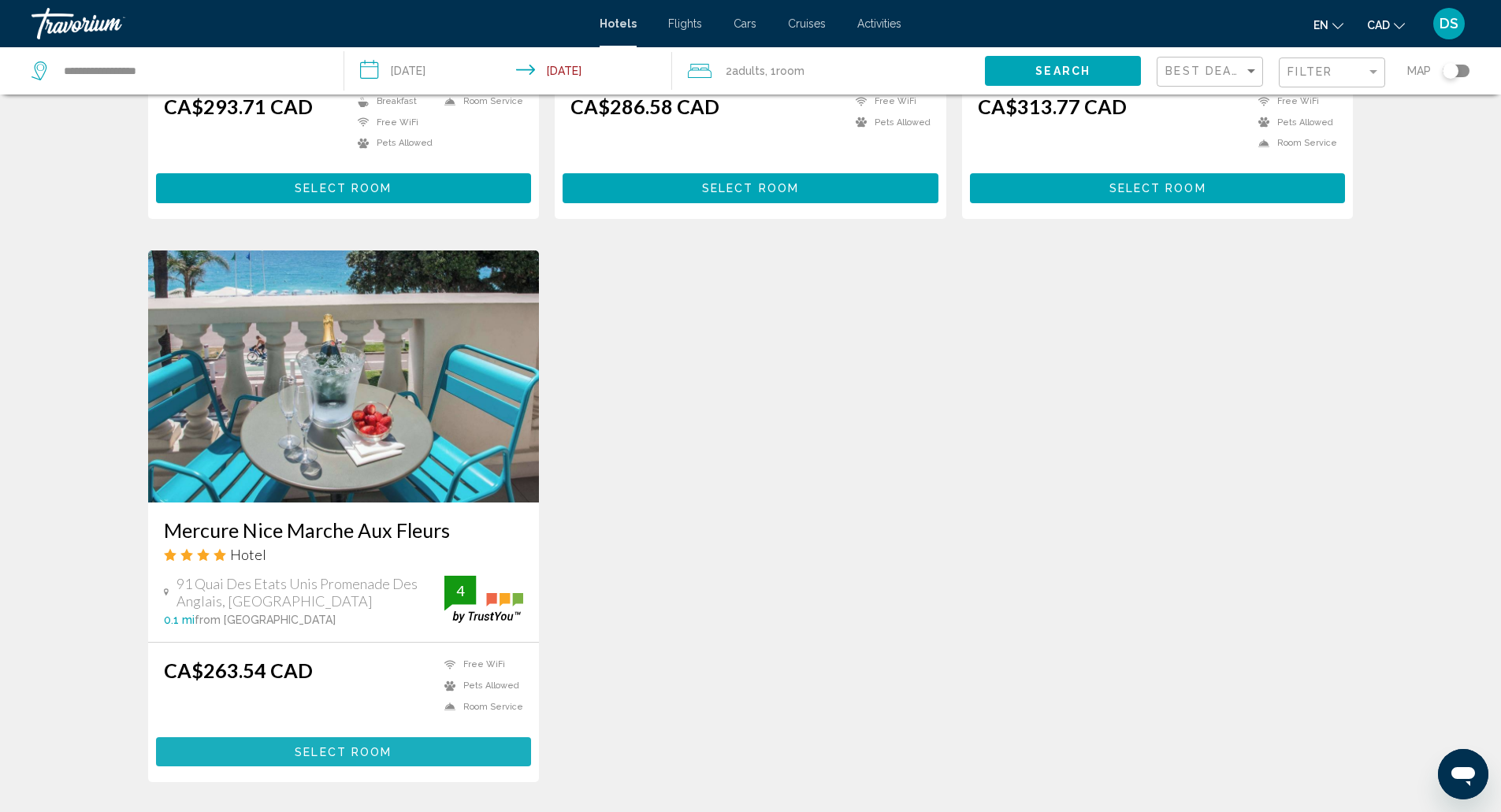
click at [493, 745] on button "Select Room" at bounding box center [344, 752] width 375 height 29
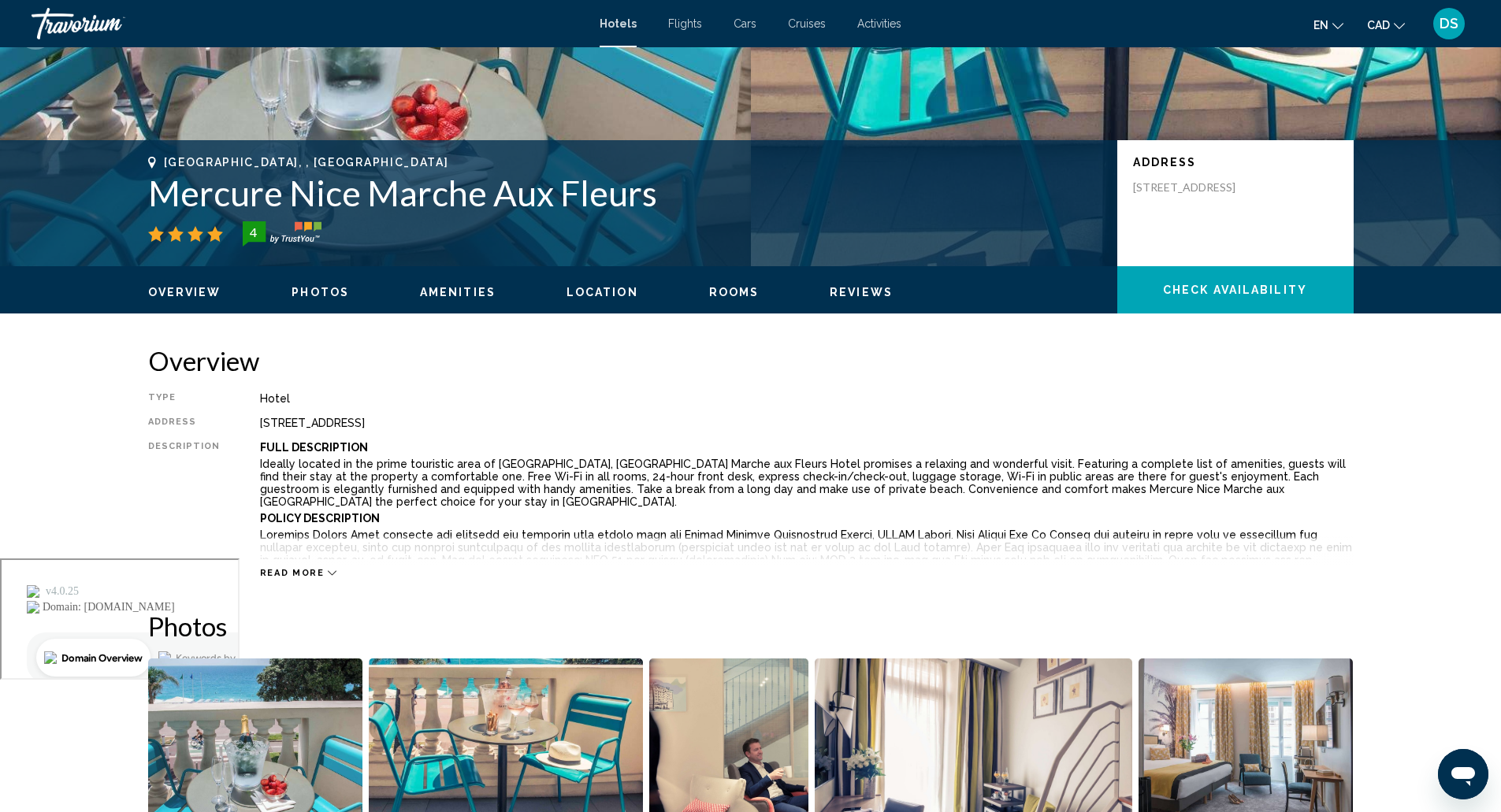
scroll to position [251, 0]
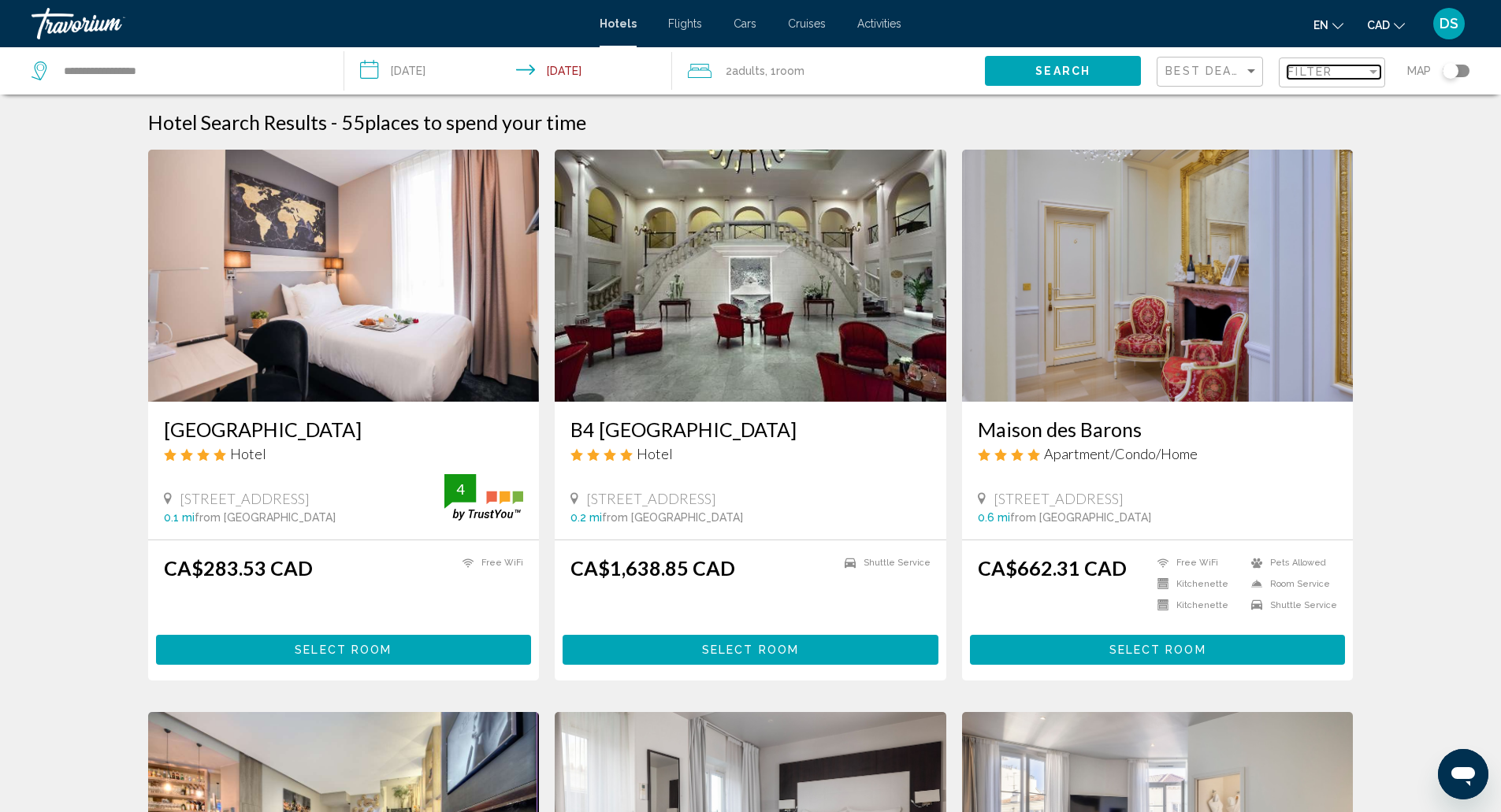
click at [1304, 75] on span "Filter" at bounding box center [1310, 72] width 45 height 13
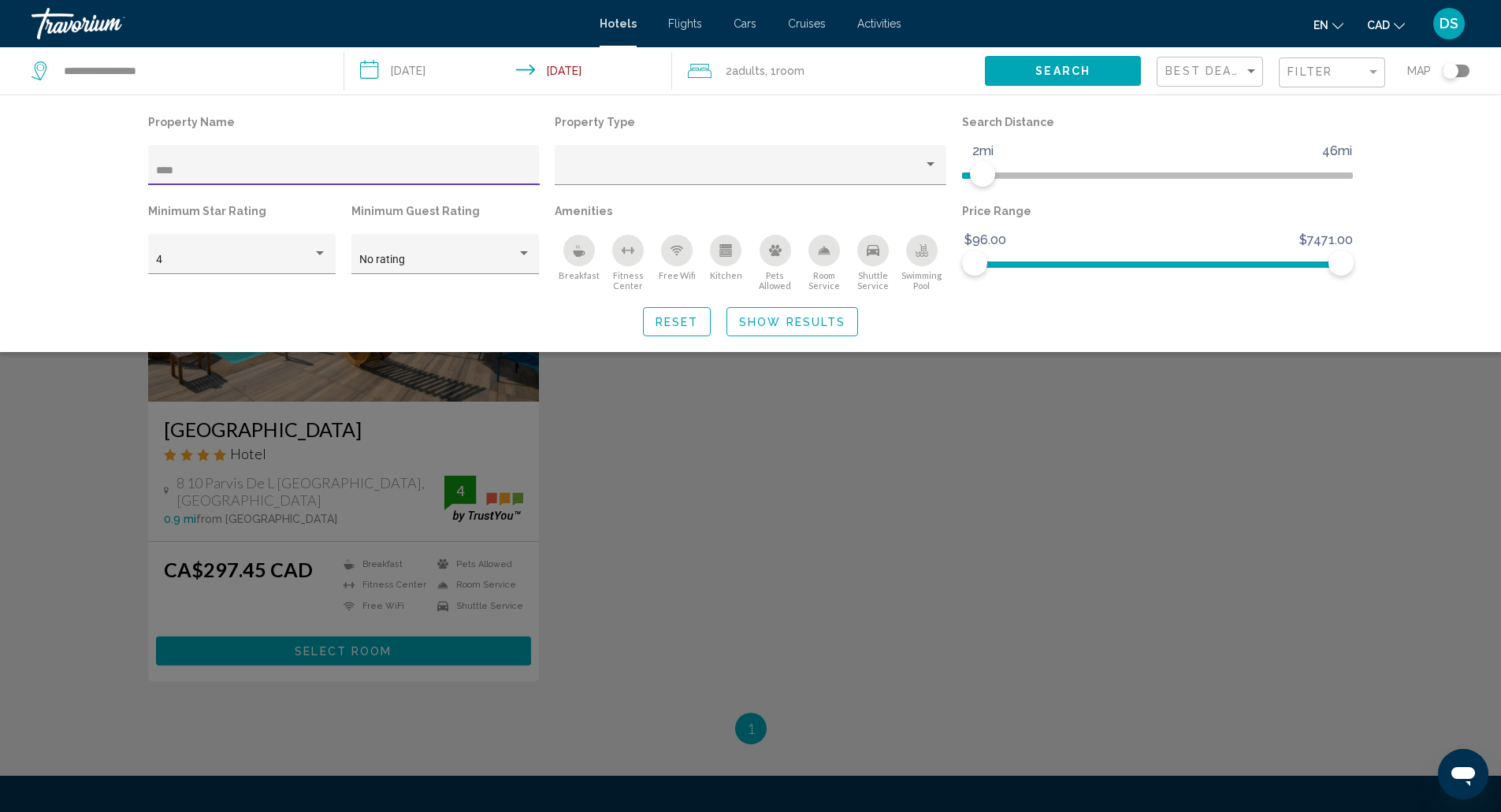
type input "****"
click at [1012, 172] on ngx-slider "1mi 46mi 2mi" at bounding box center [1158, 174] width 392 height 4
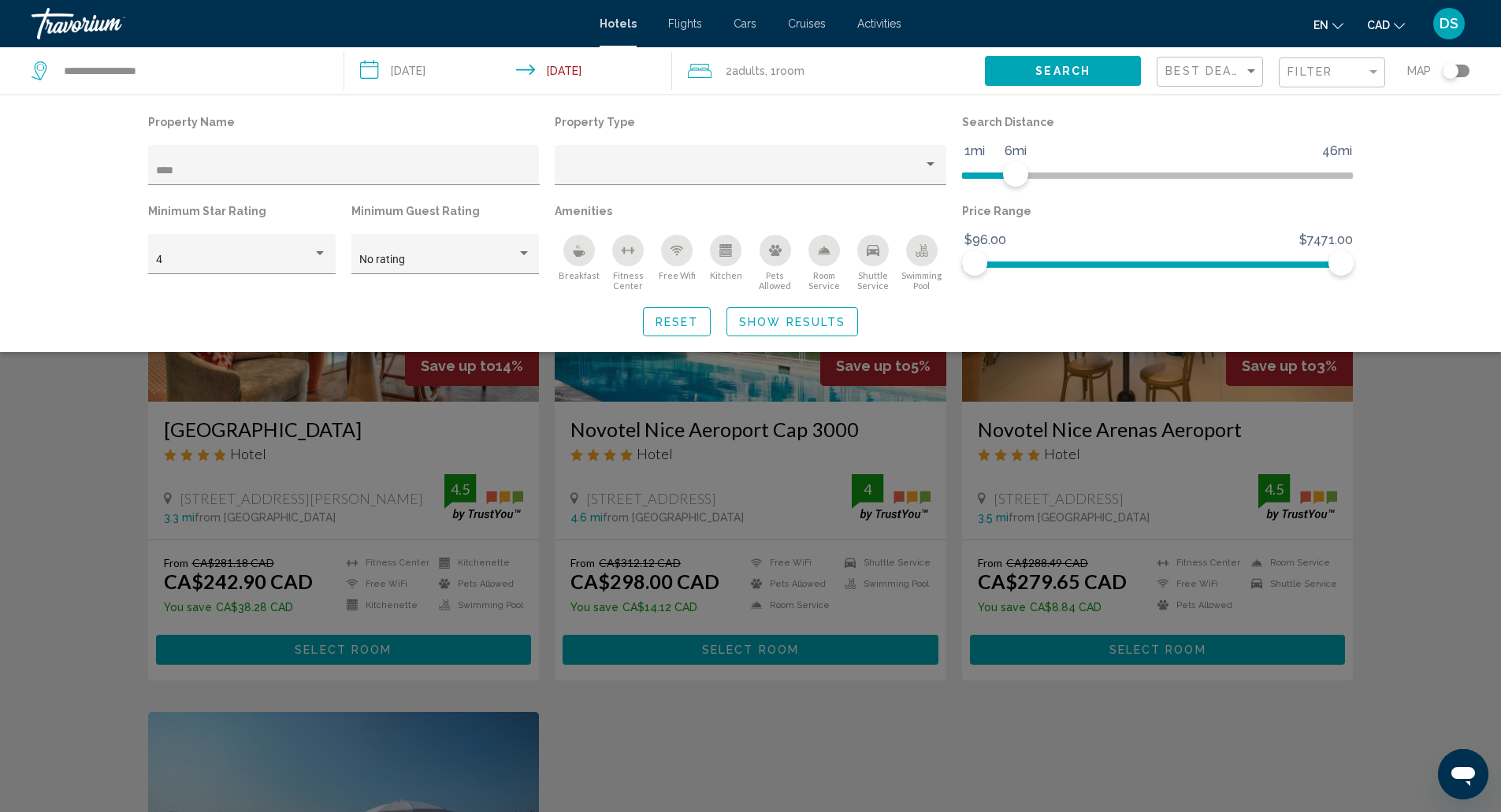
click at [587, 419] on div "Search widget" at bounding box center [750, 524] width 1501 height 576
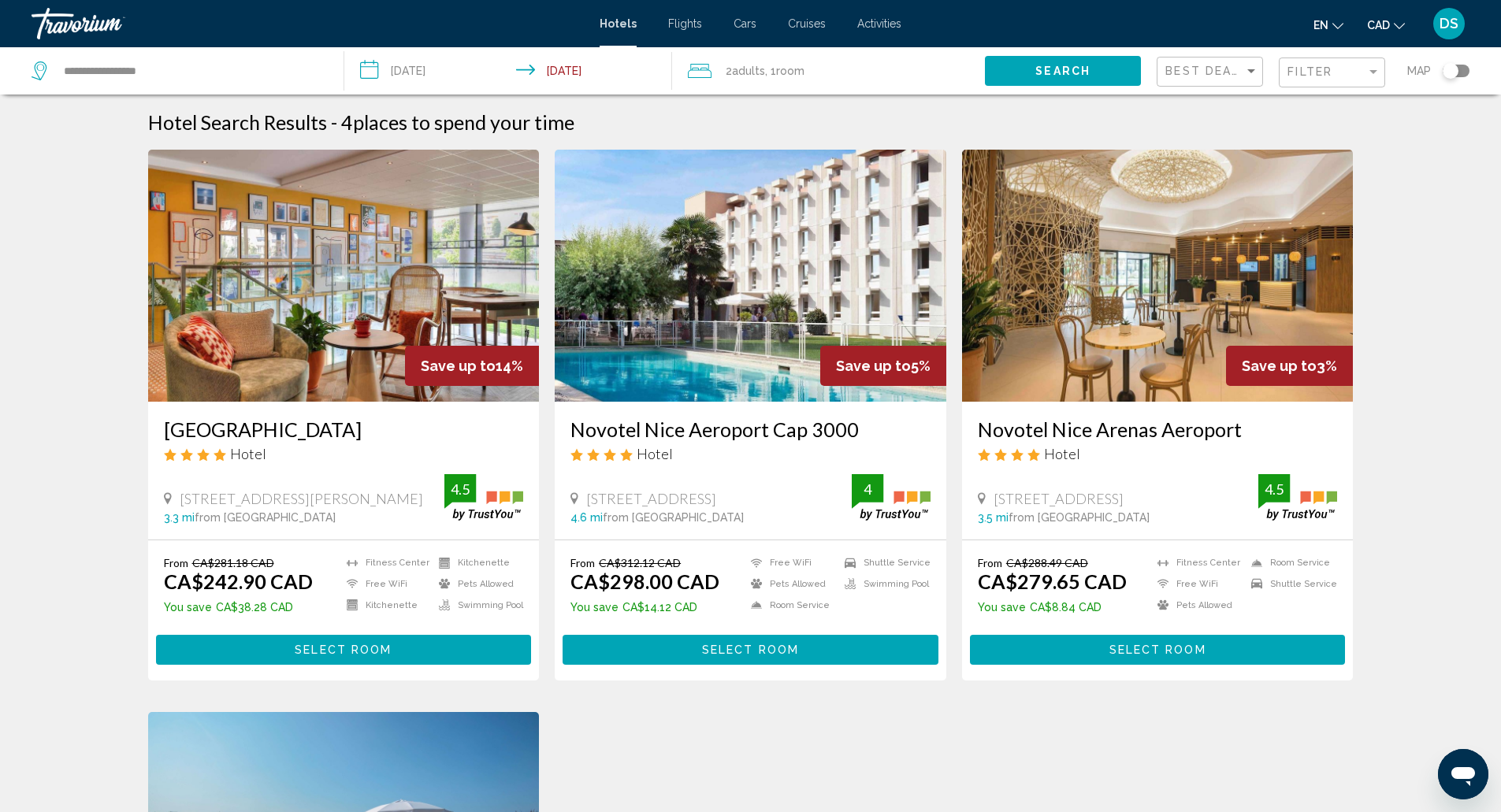
click at [416, 447] on div "Hotel" at bounding box center [343, 454] width 360 height 17
click at [401, 641] on button "Select Room" at bounding box center [344, 649] width 375 height 29
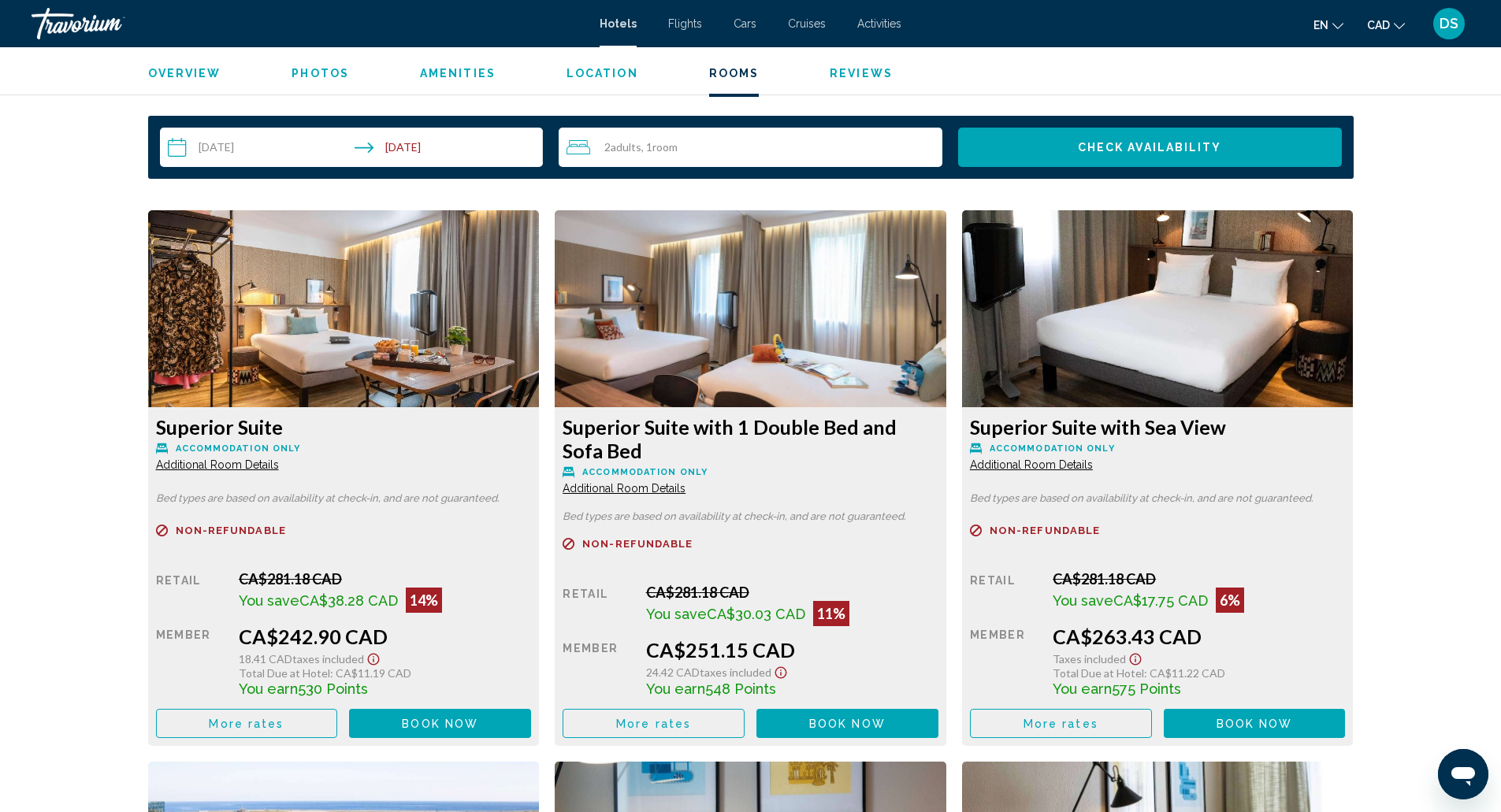
scroll to position [2024, 0]
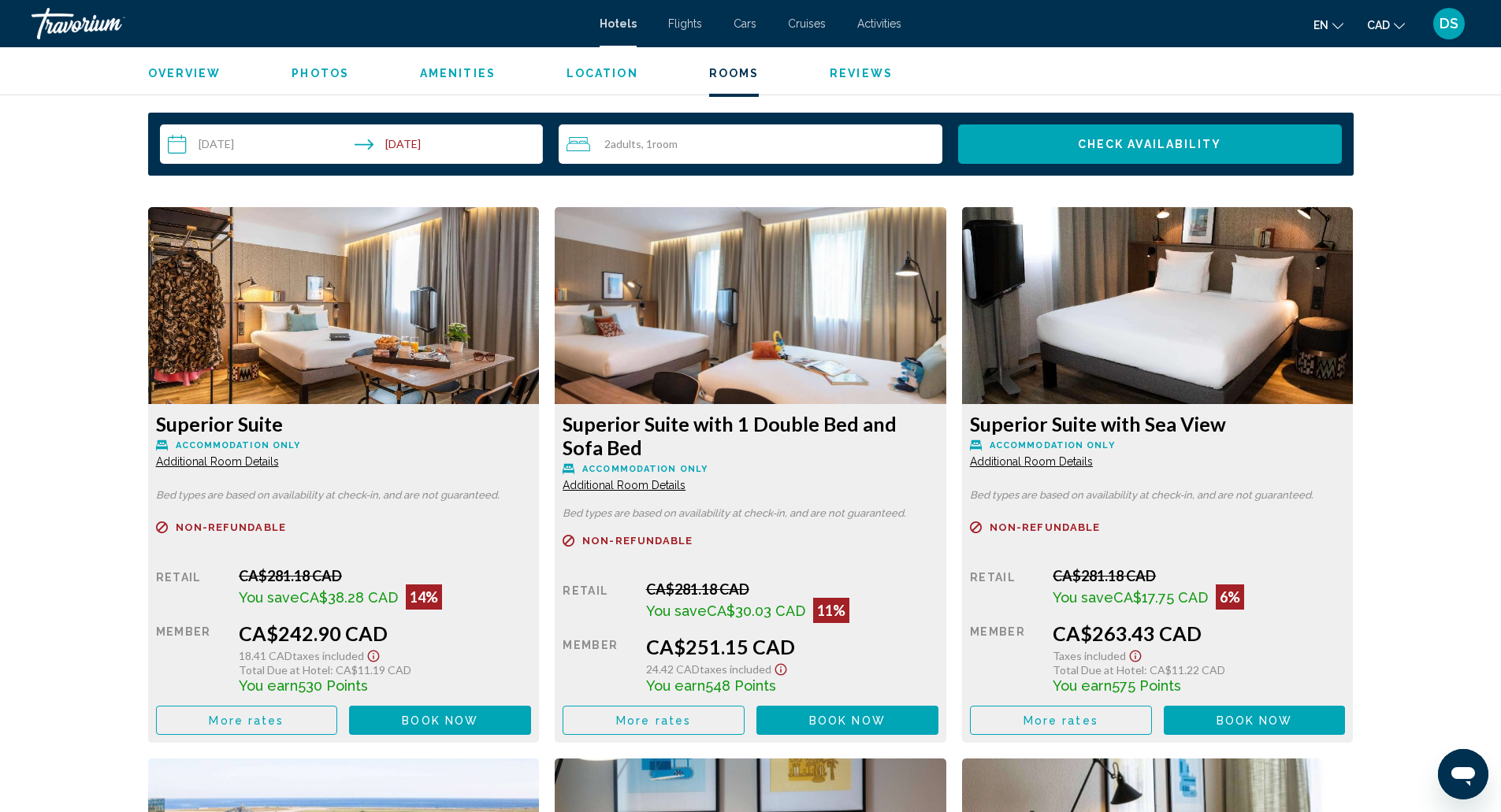
click at [478, 721] on span "Book now" at bounding box center [439, 721] width 76 height 13
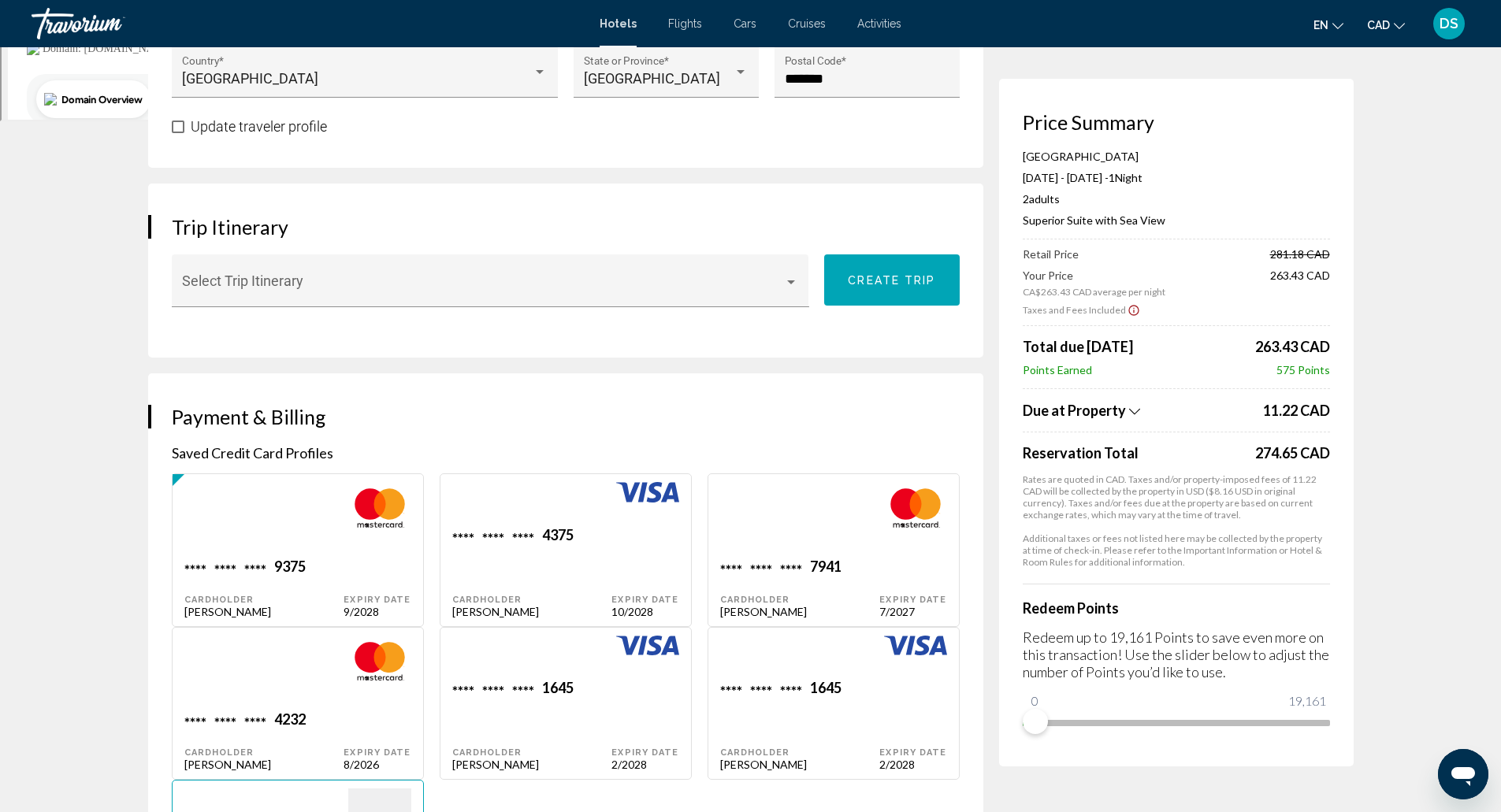
scroll to position [816, 0]
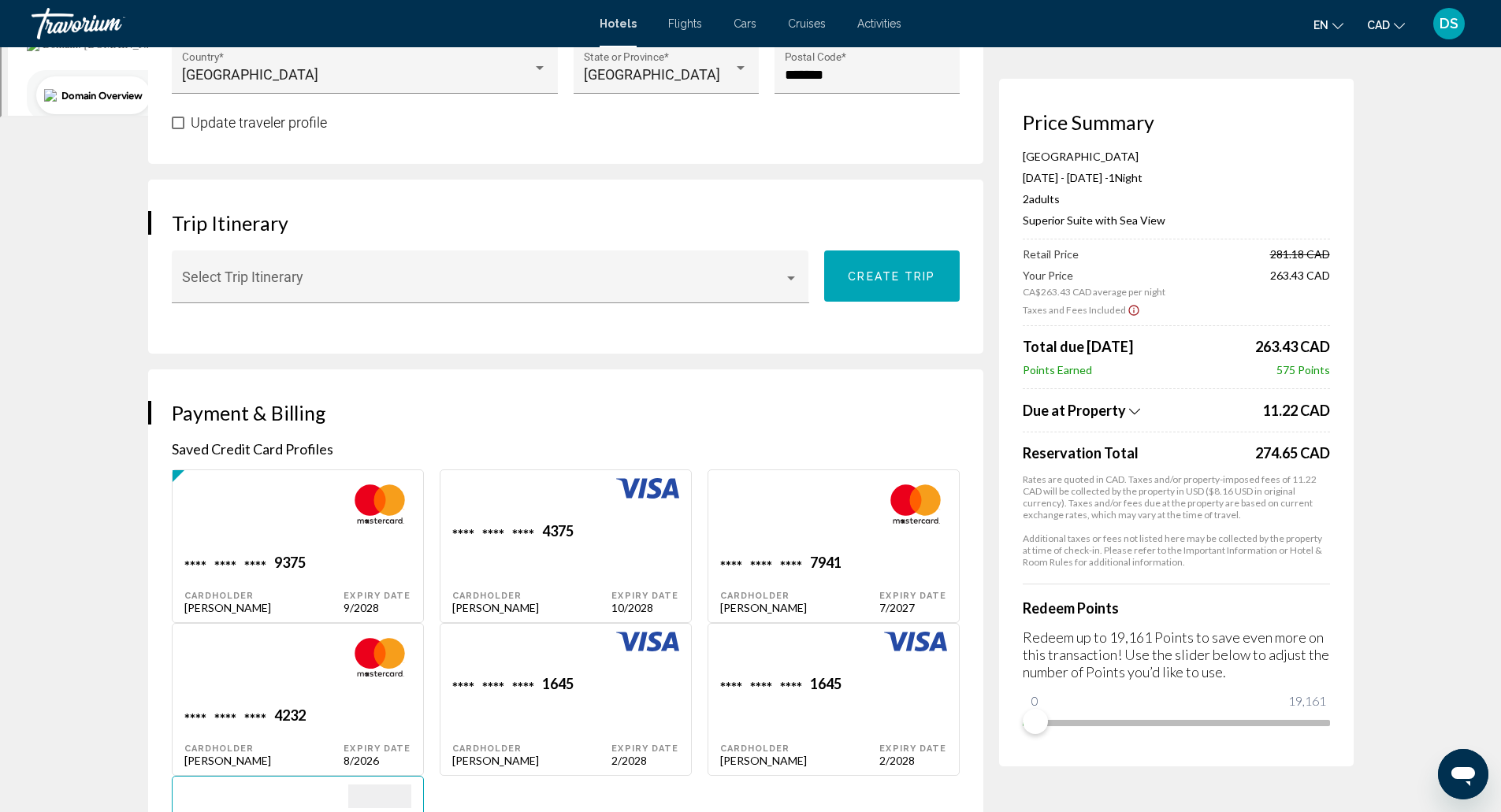
click at [344, 559] on div "**** **** **** 4375 Cardholder [PERSON_NAME]" at bounding box center [264, 585] width 160 height 61
type input "*****"
type input "*********"
type input "**********"
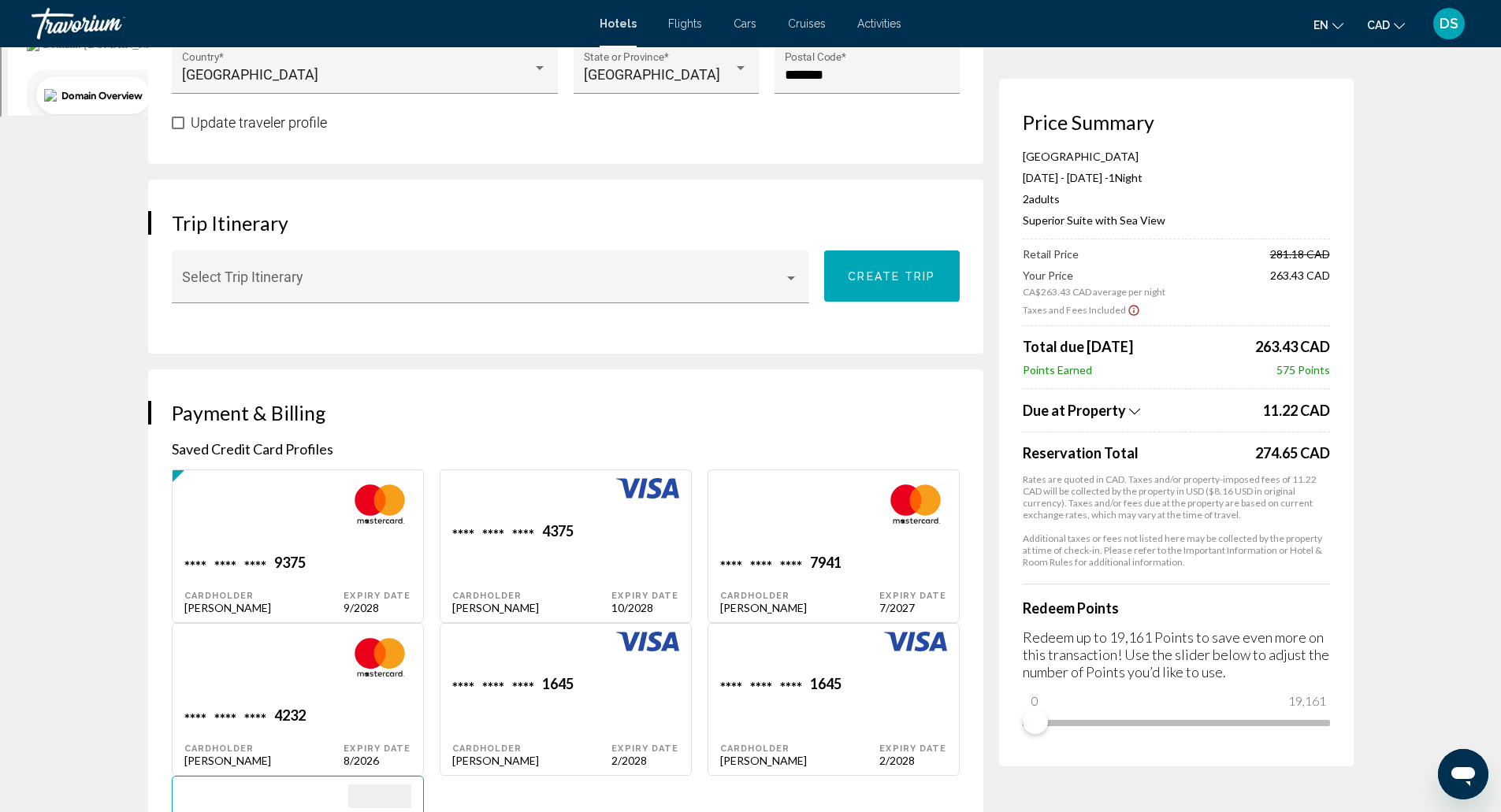
type input "*******"
type input "******"
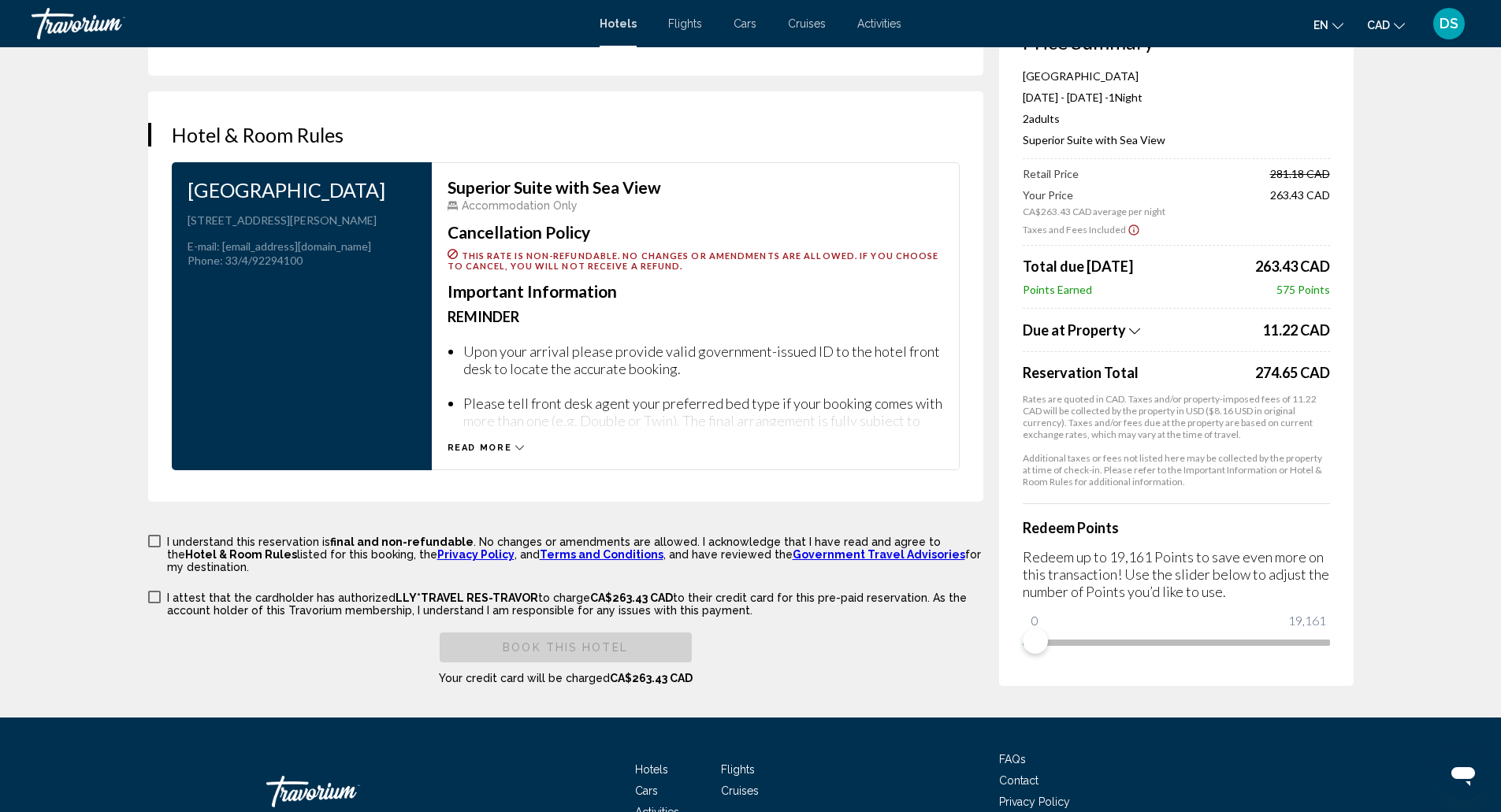
scroll to position [2344, 0]
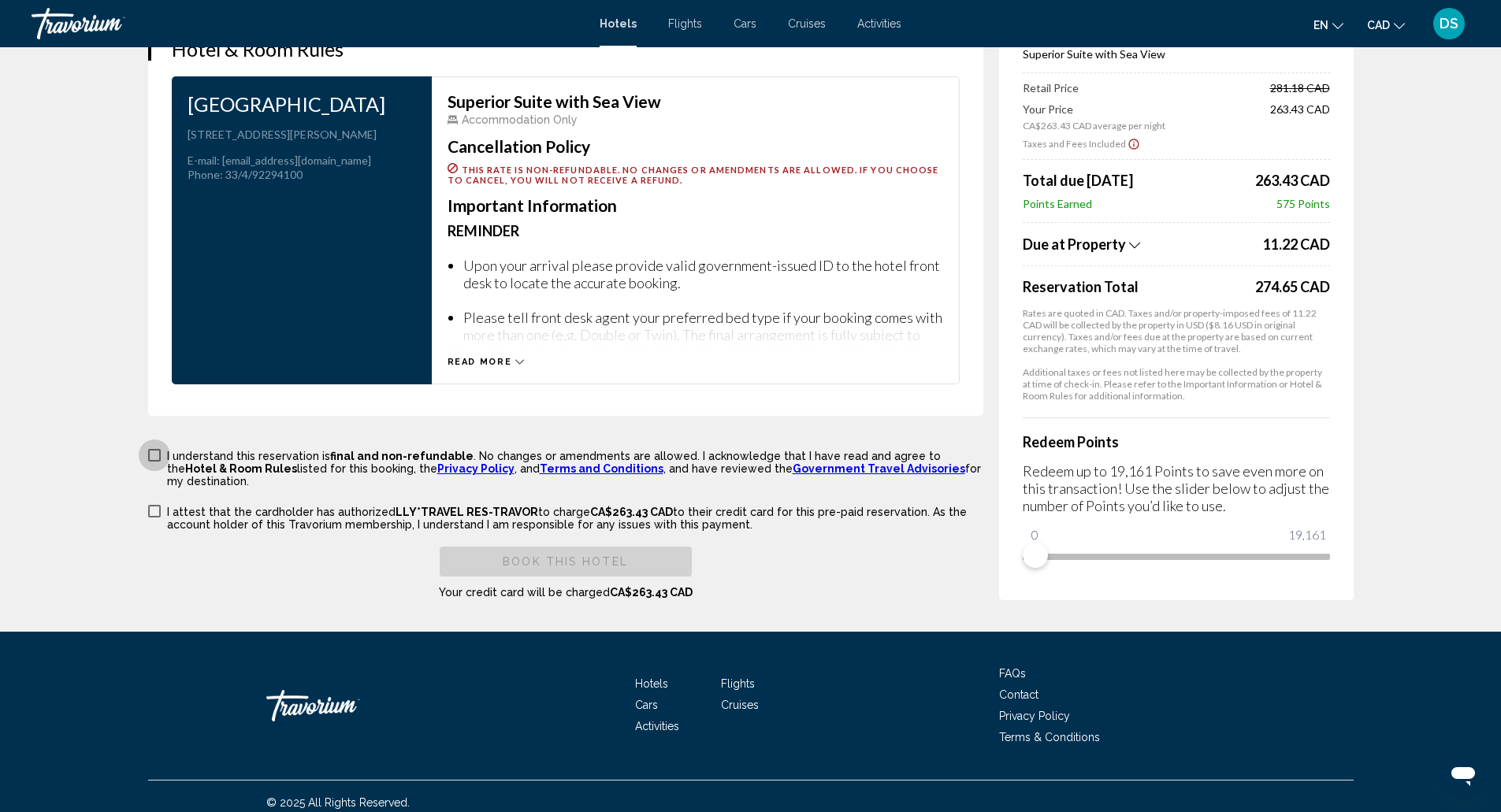
click at [155, 455] on span "Main content" at bounding box center [155, 455] width 13 height 13
click at [154, 505] on span "Main content" at bounding box center [155, 511] width 13 height 13
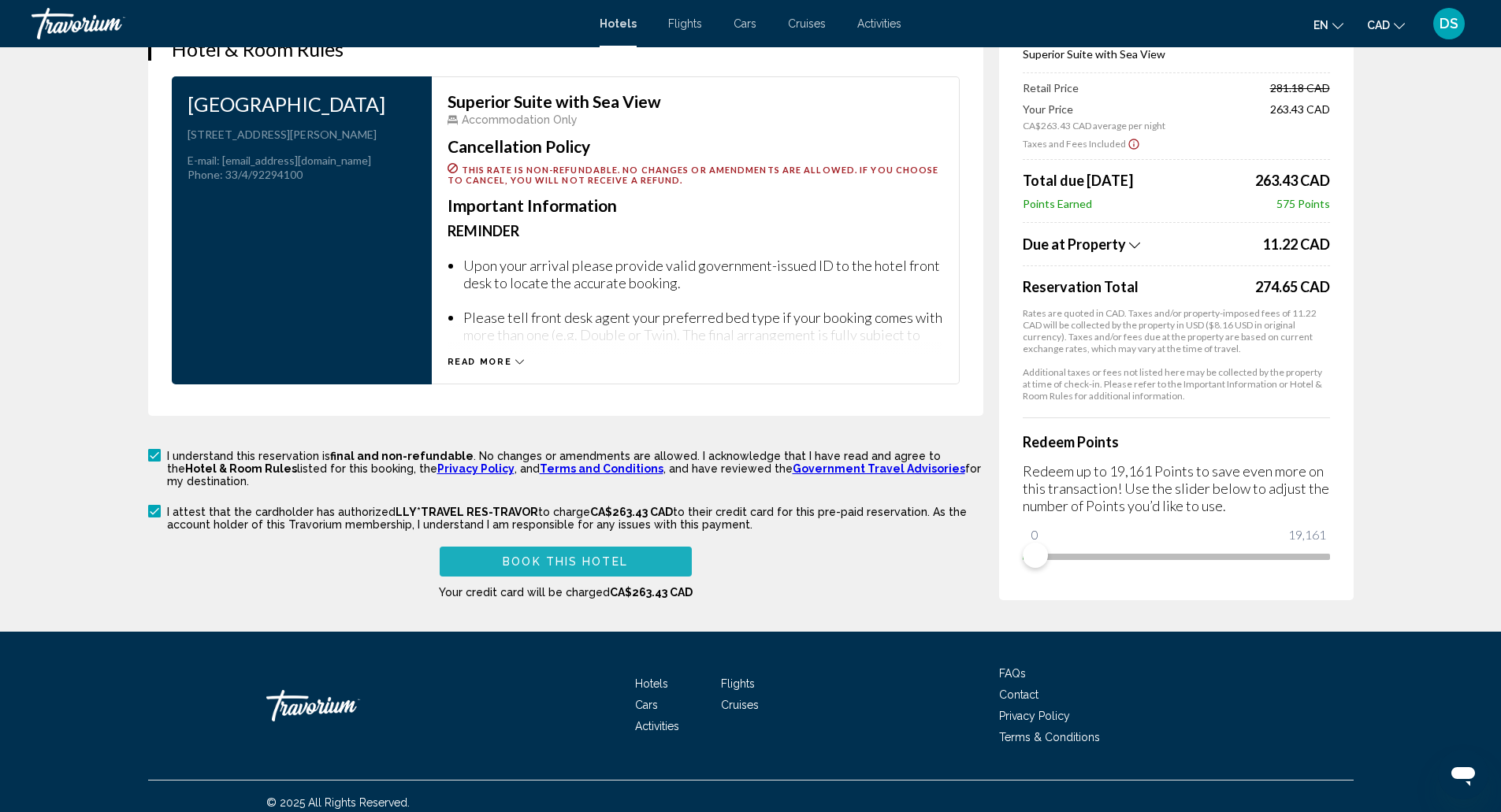
click at [646, 547] on button "Book this hotel" at bounding box center [565, 561] width 252 height 29
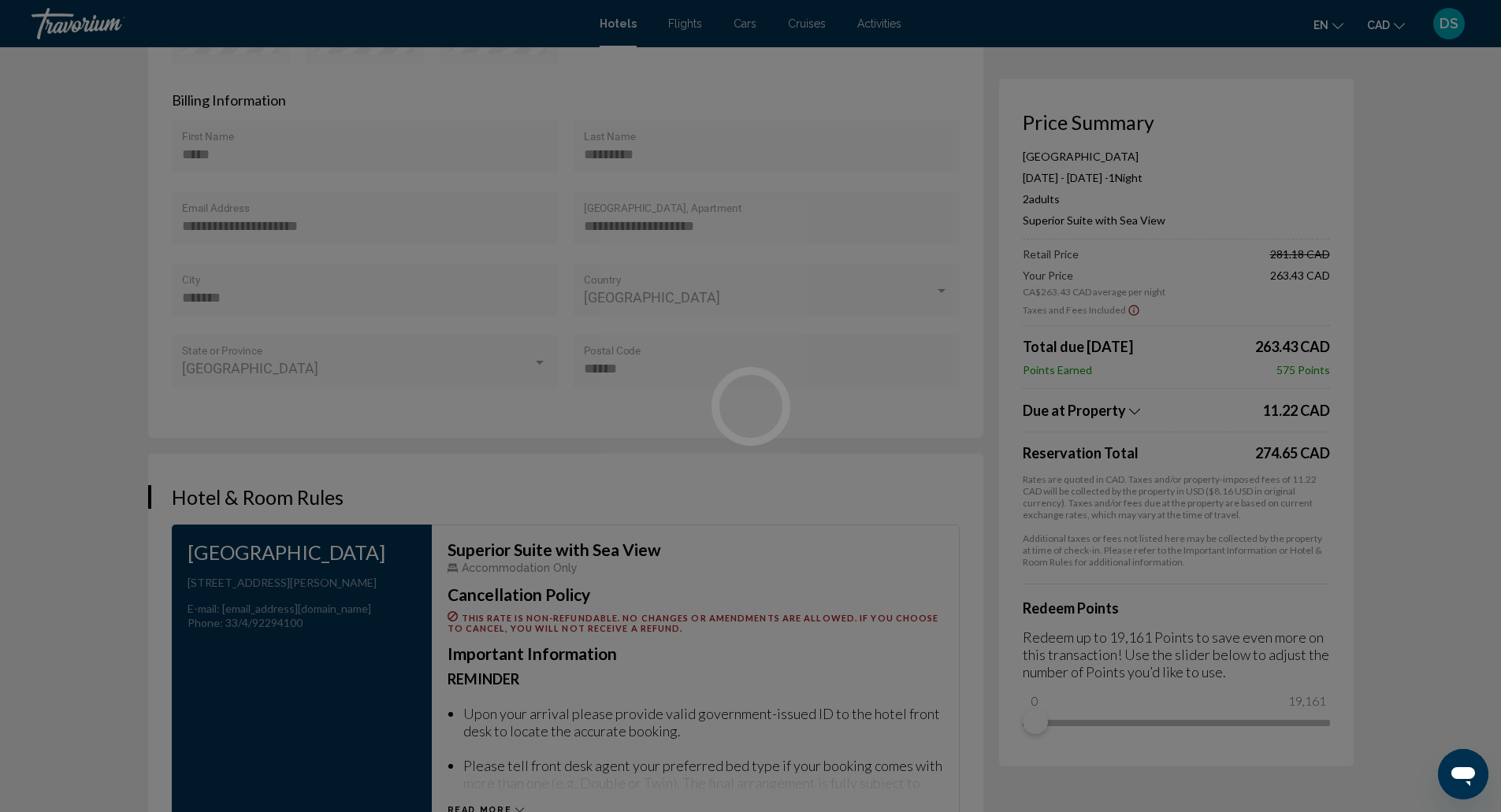
scroll to position [1893, 0]
